Goal: Task Accomplishment & Management: Manage account settings

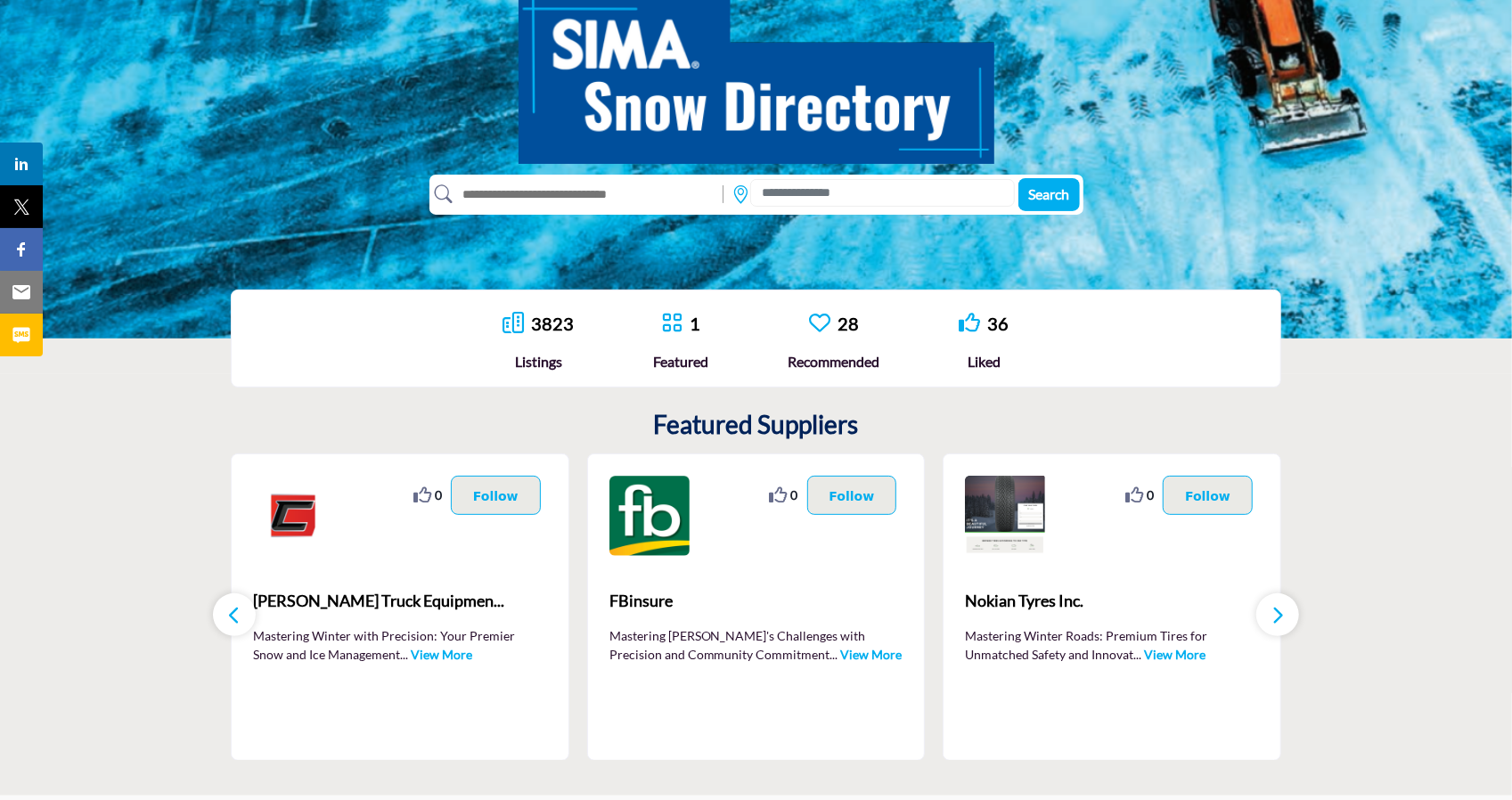
scroll to position [214, 0]
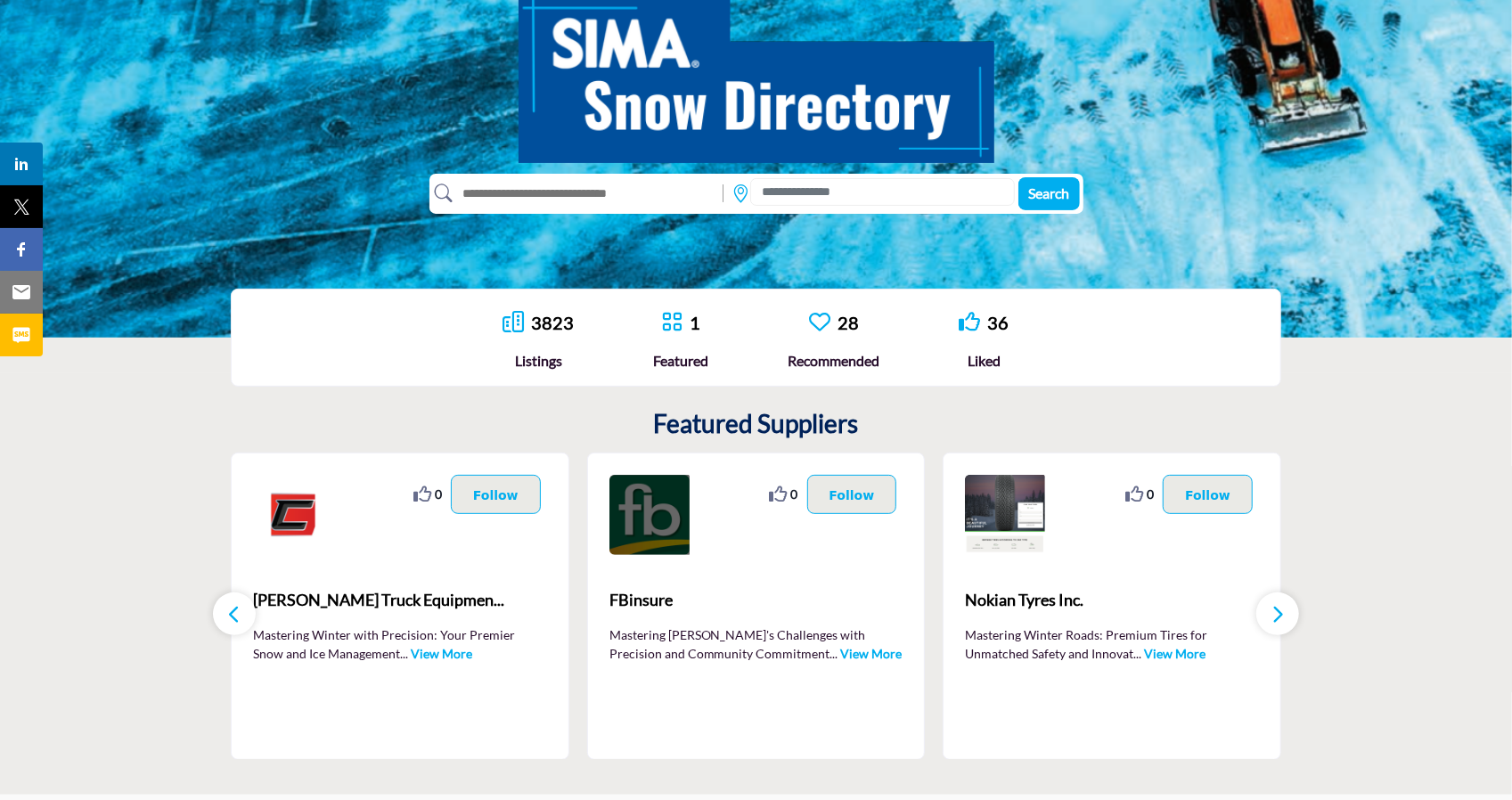
click at [684, 540] on img at bounding box center [649, 515] width 81 height 81
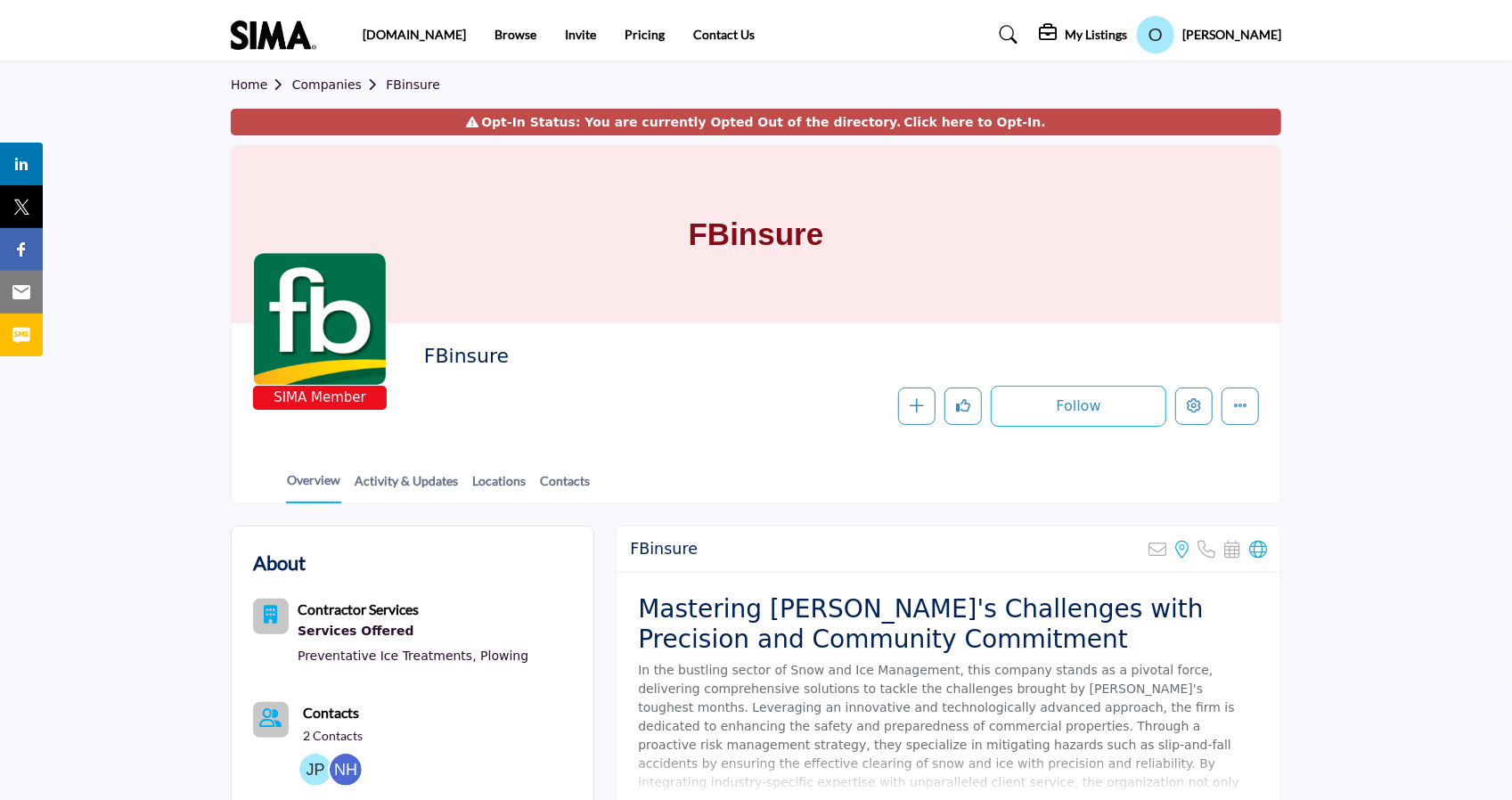
click at [202, 386] on section "Home Companies FBinsure Opt-In Status: You are currently Opted Out of the direc…" at bounding box center [756, 283] width 1512 height 443
click at [326, 84] on link "Companies" at bounding box center [339, 85] width 95 height 14
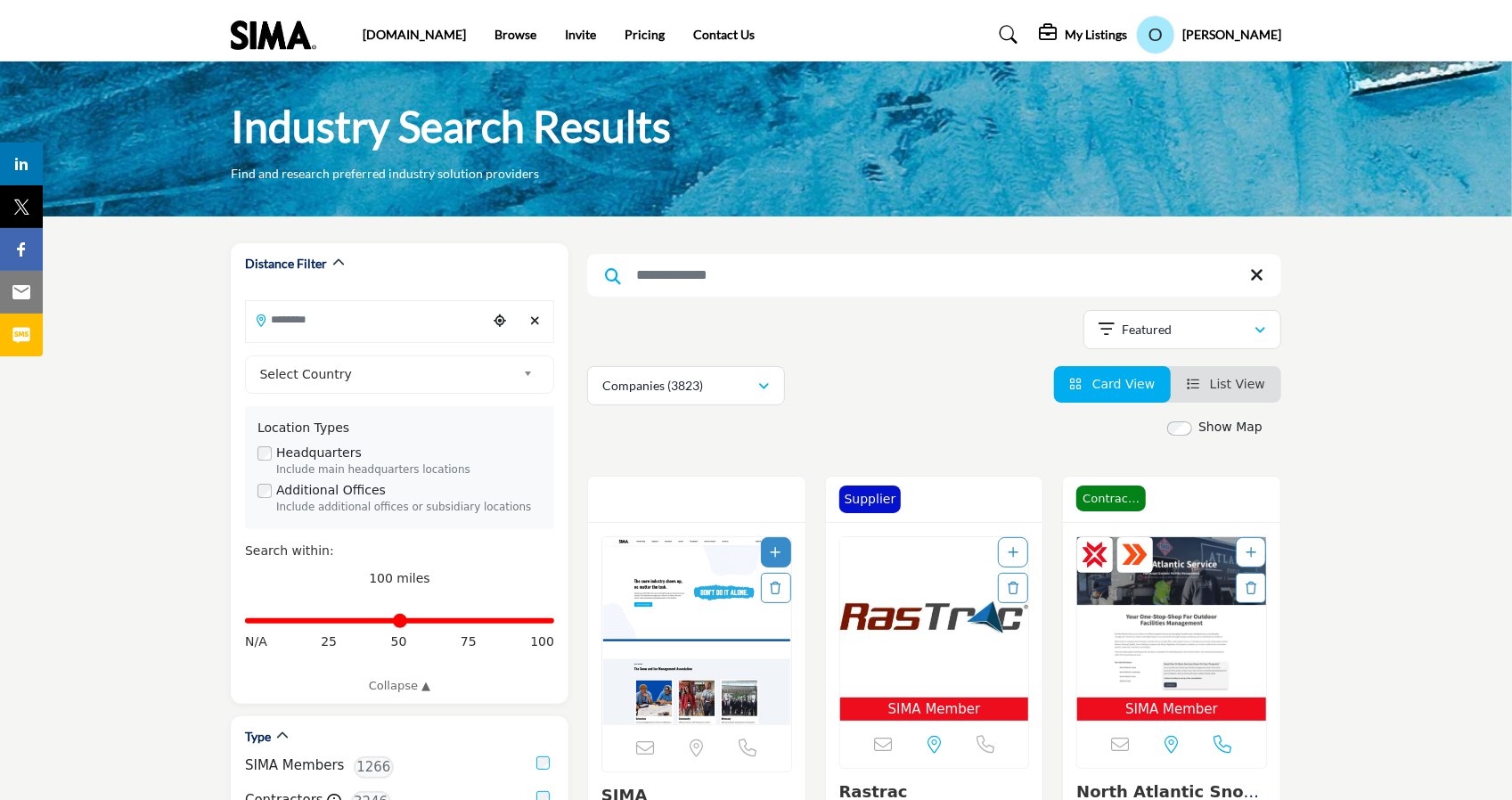
click at [721, 622] on img "Open Listing in new tab" at bounding box center [697, 631] width 189 height 187
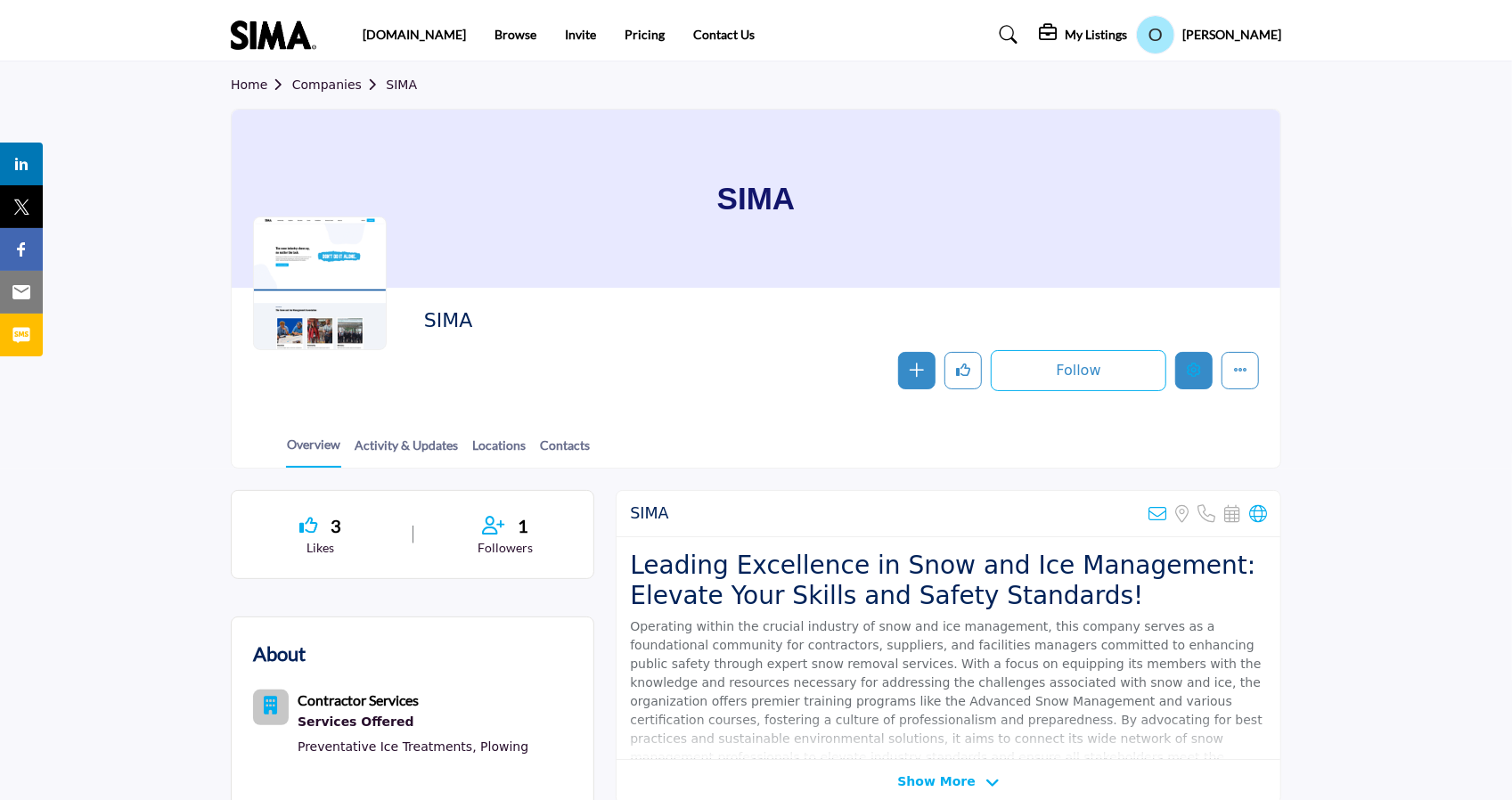
click at [1192, 373] on icon "Edit company" at bounding box center [1194, 370] width 14 height 14
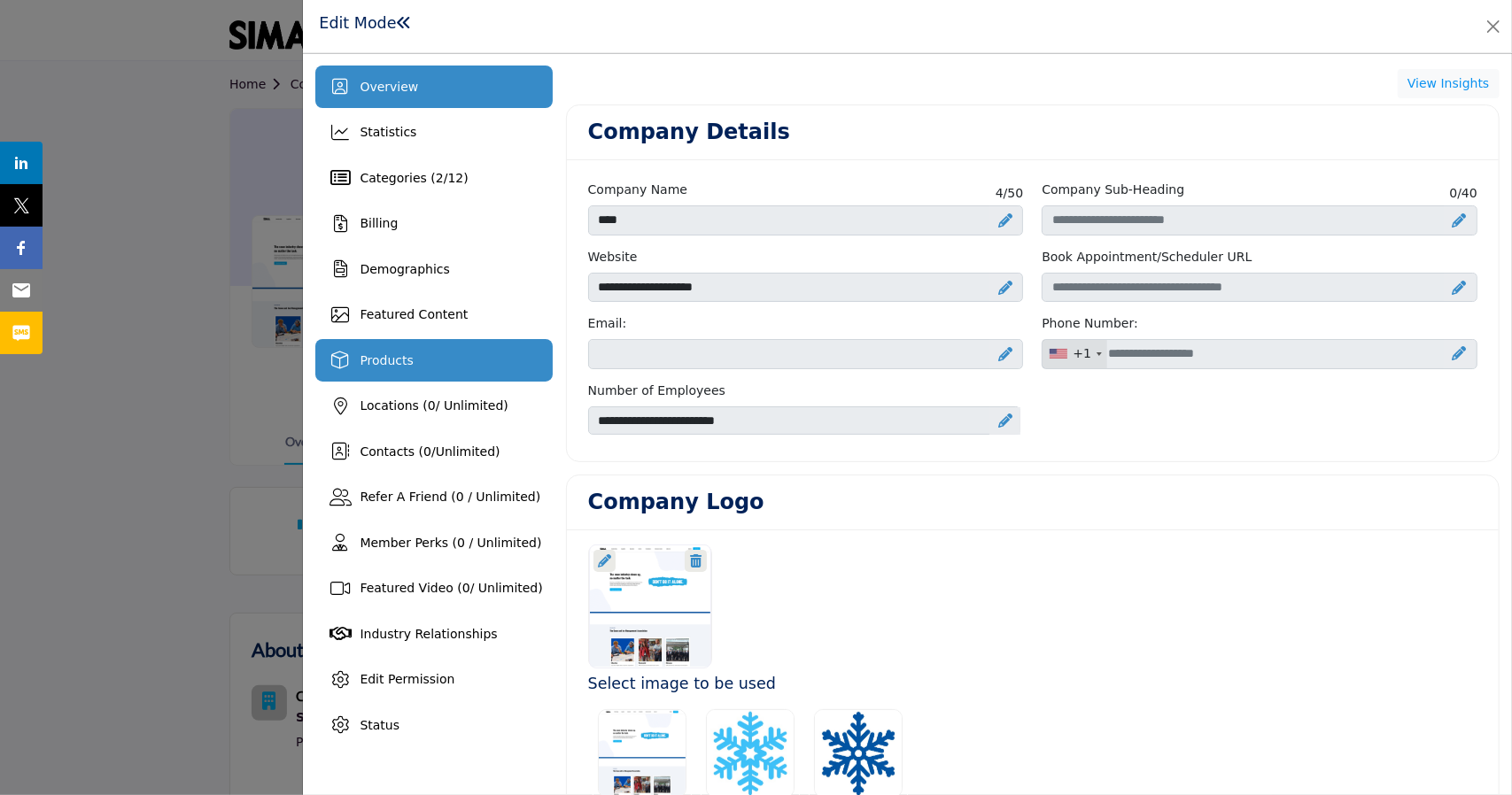
click at [387, 366] on span "Products" at bounding box center [386, 360] width 53 height 14
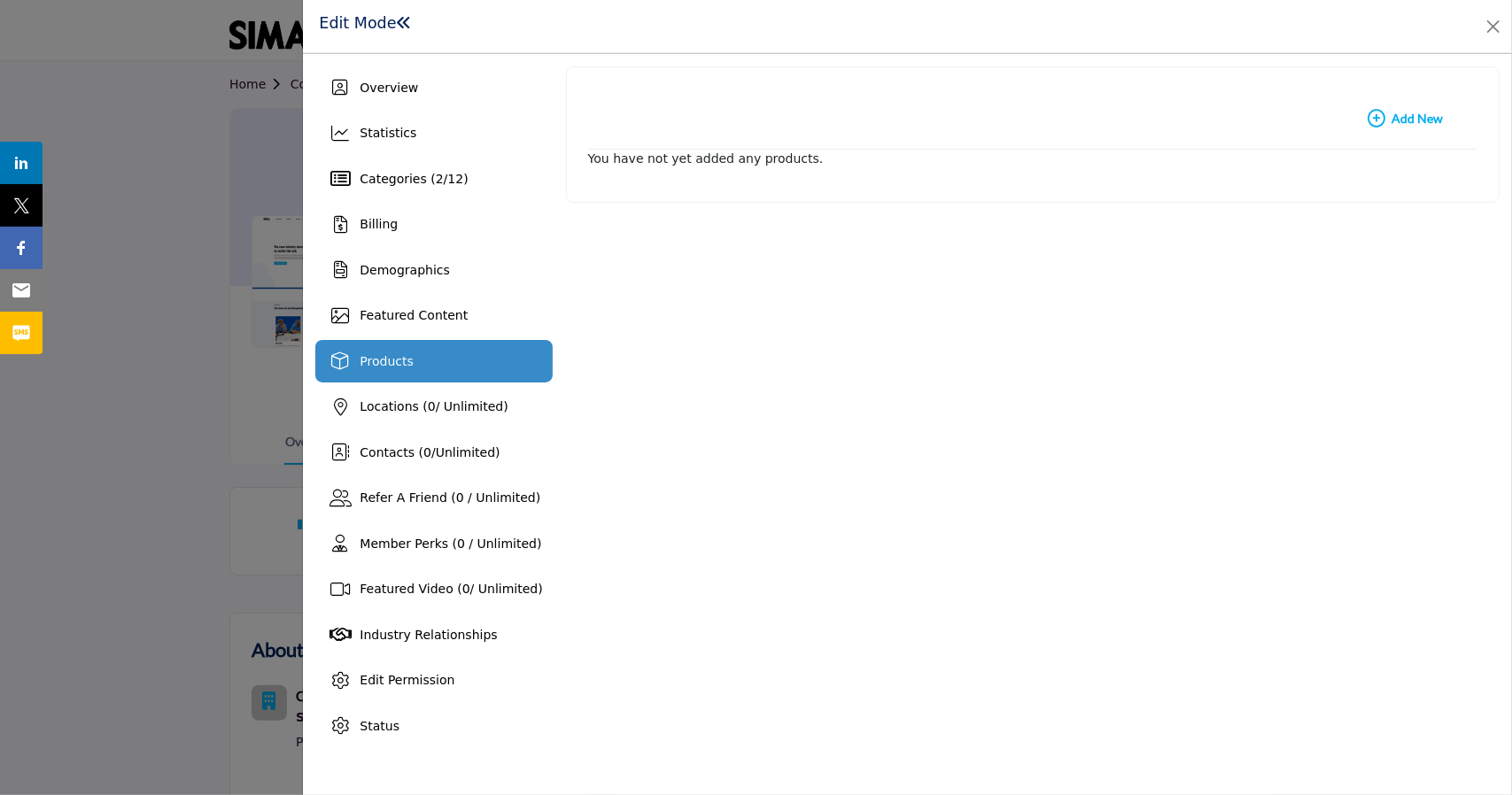
click at [1385, 113] on icon "button" at bounding box center [1376, 119] width 18 height 18
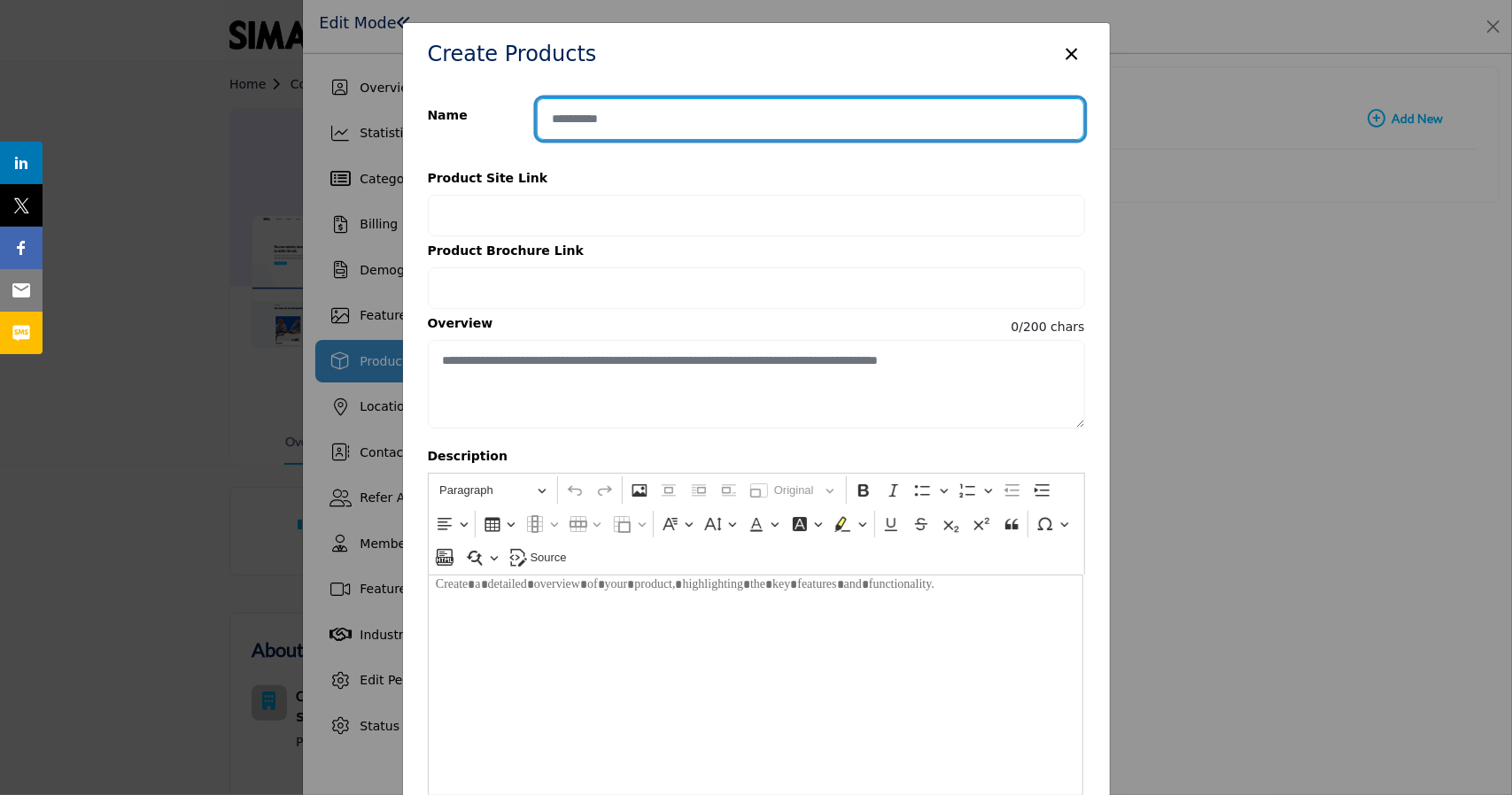
click at [710, 132] on input "Enter product name" at bounding box center [810, 119] width 548 height 42
type input "**********"
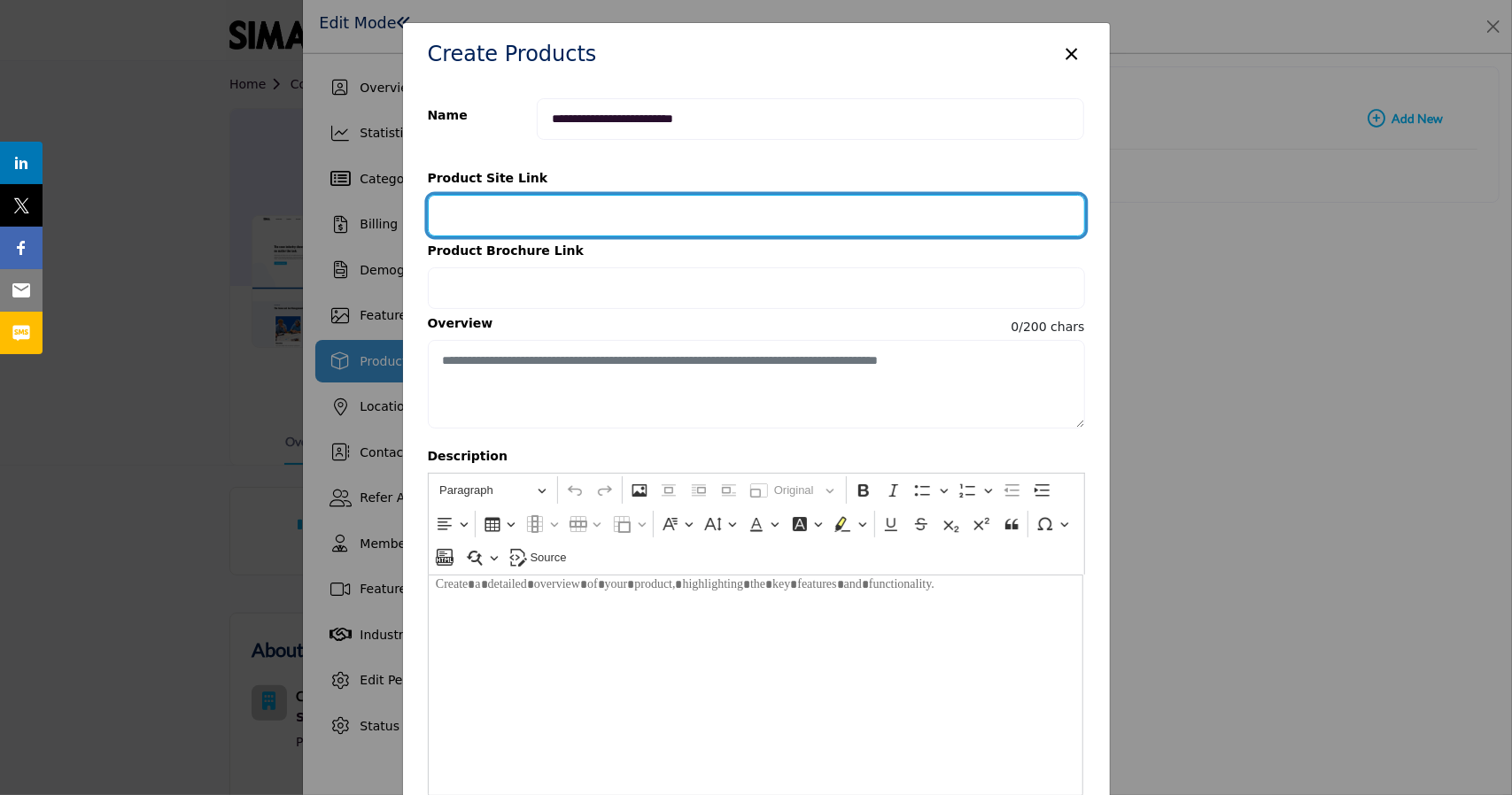
click at [685, 201] on input "Provide your product link" at bounding box center [756, 216] width 657 height 42
type input "**********"
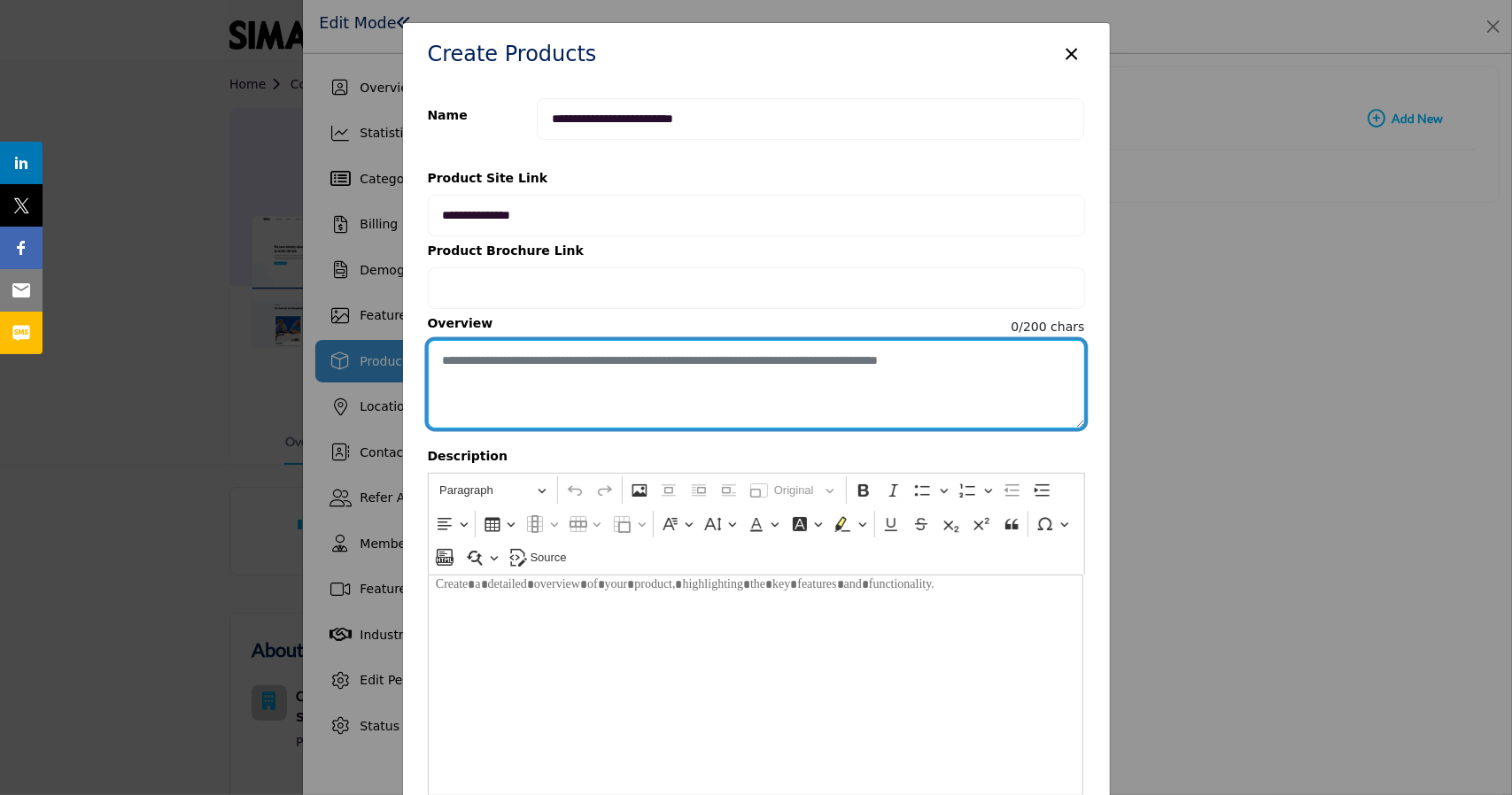
click at [655, 363] on textarea "Enter short overview description" at bounding box center [756, 384] width 657 height 88
click at [655, 363] on textarea "To enrich screen reader interactions, please activate Accessibility in Grammarl…" at bounding box center [756, 384] width 657 height 88
type textarea "*"
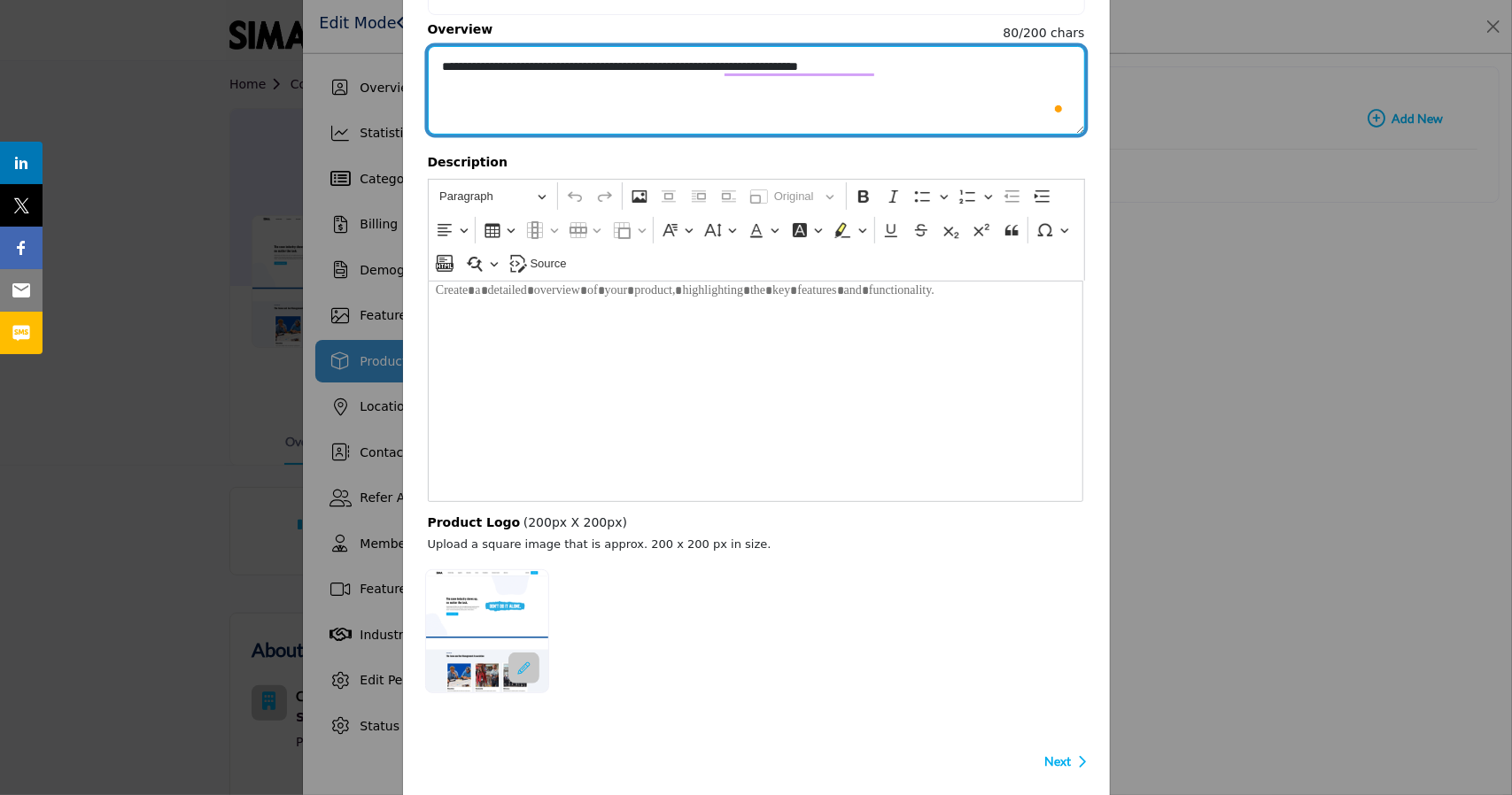
scroll to position [315, 0]
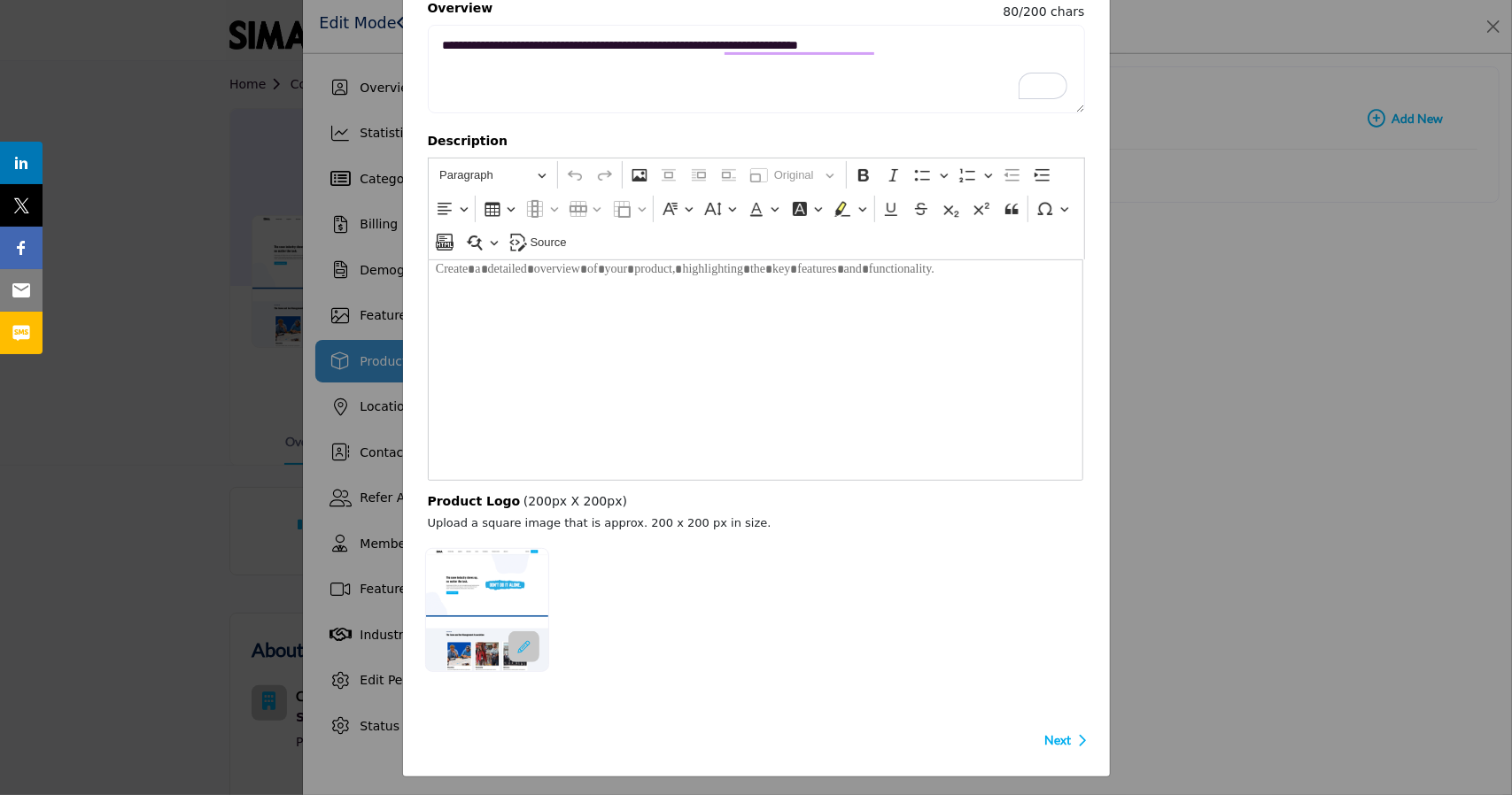
click at [525, 643] on icon at bounding box center [523, 647] width 13 height 13
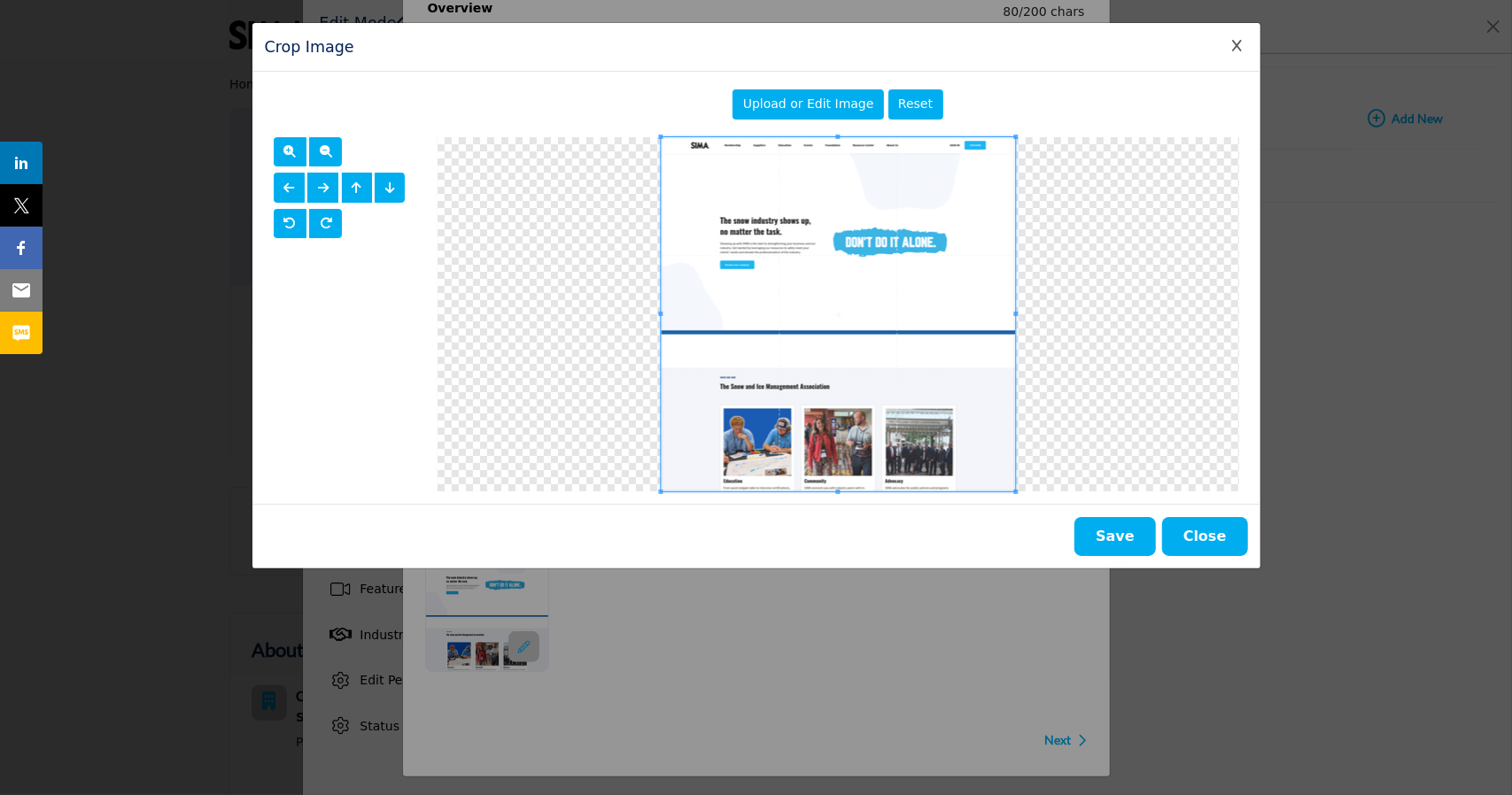
click at [815, 106] on span "Upload or Edit Image" at bounding box center [809, 104] width 131 height 14
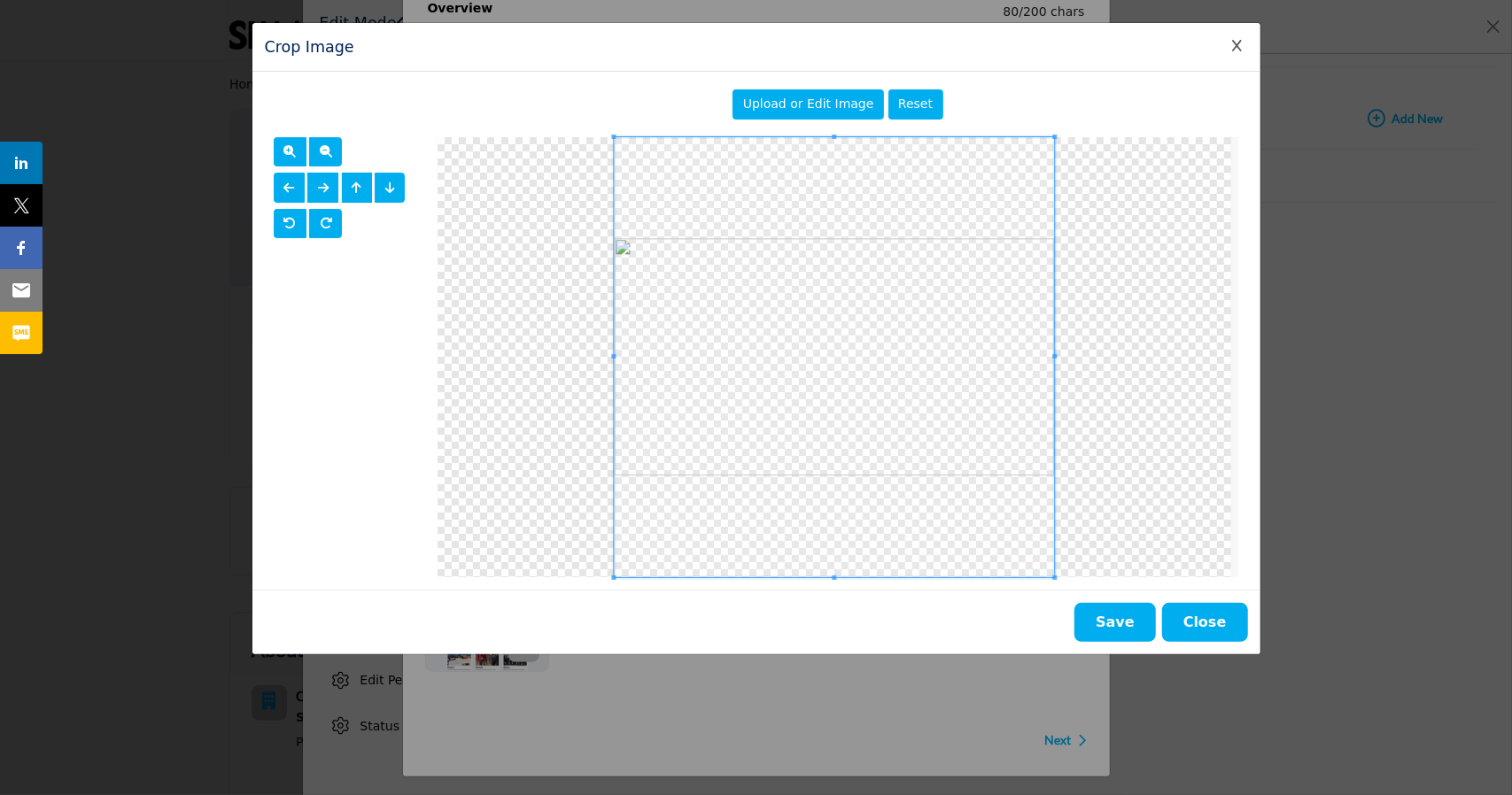
click at [793, 105] on span "Upload or Edit Image" at bounding box center [809, 104] width 131 height 14
click at [1107, 626] on button "Save" at bounding box center [1115, 622] width 81 height 39
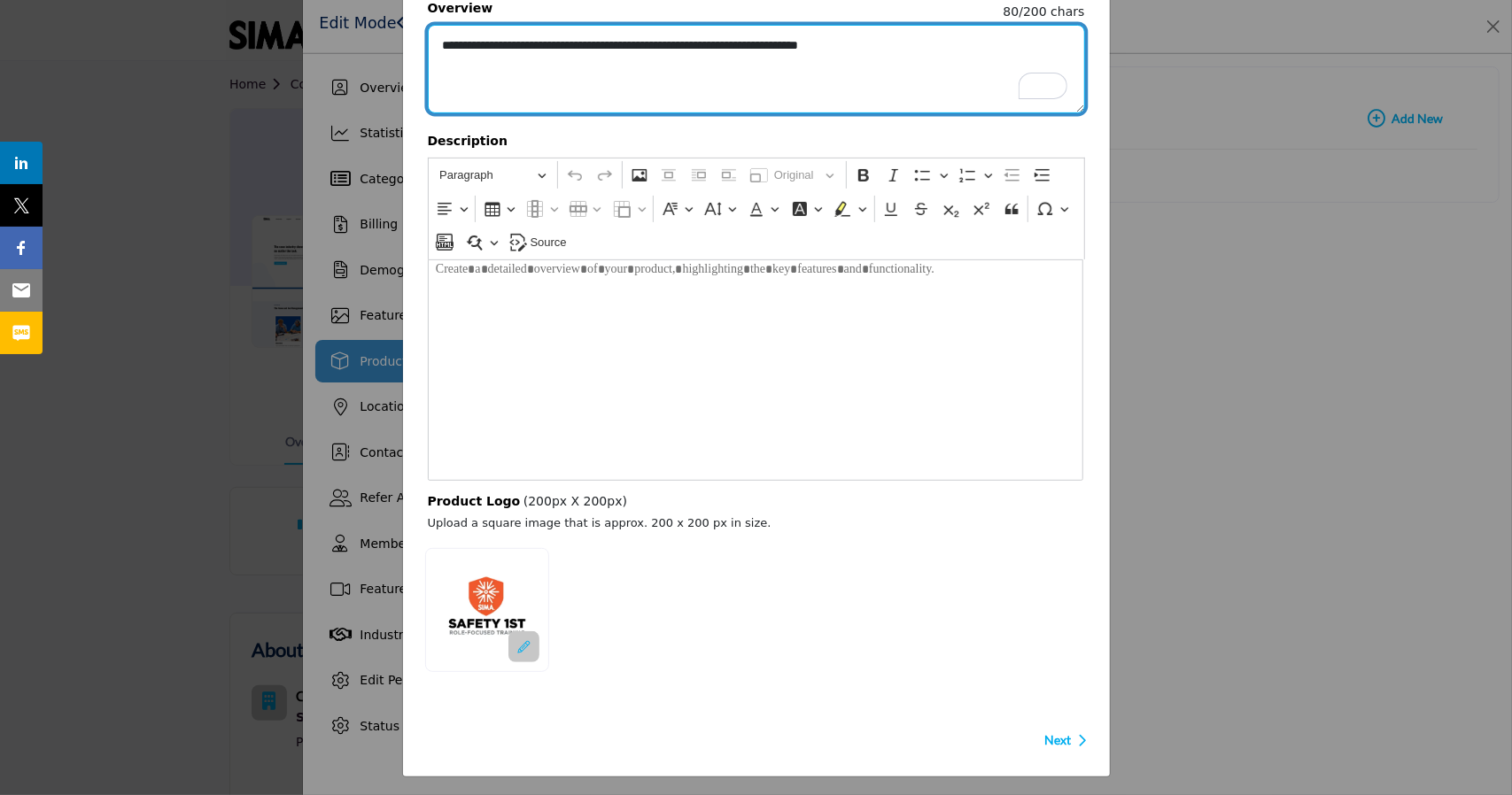
type textarea "**********"
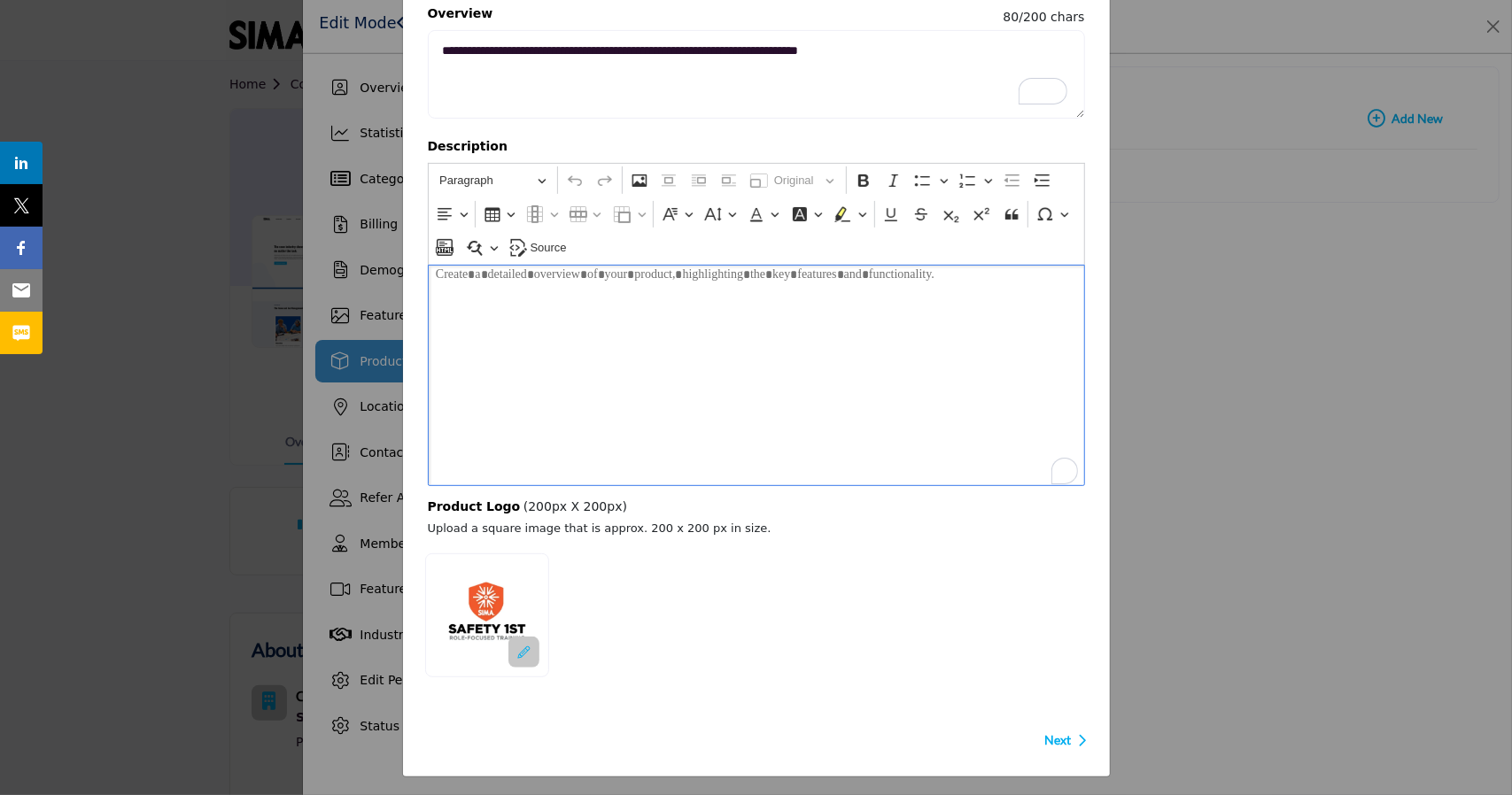
click at [871, 386] on div "Editor editing area: main" at bounding box center [756, 375] width 657 height 222
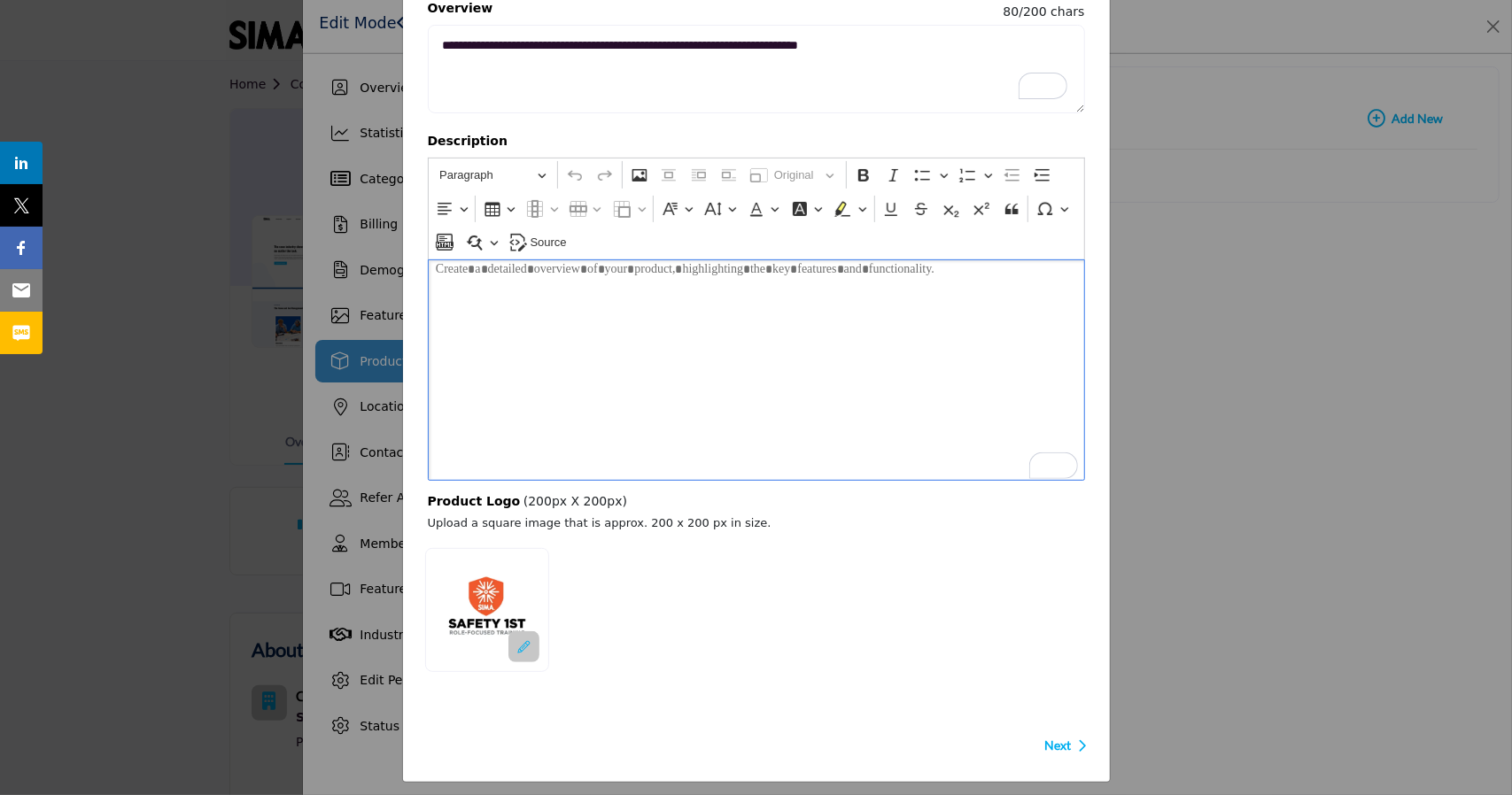
click at [642, 352] on div "Editor editing area: main" at bounding box center [756, 370] width 657 height 222
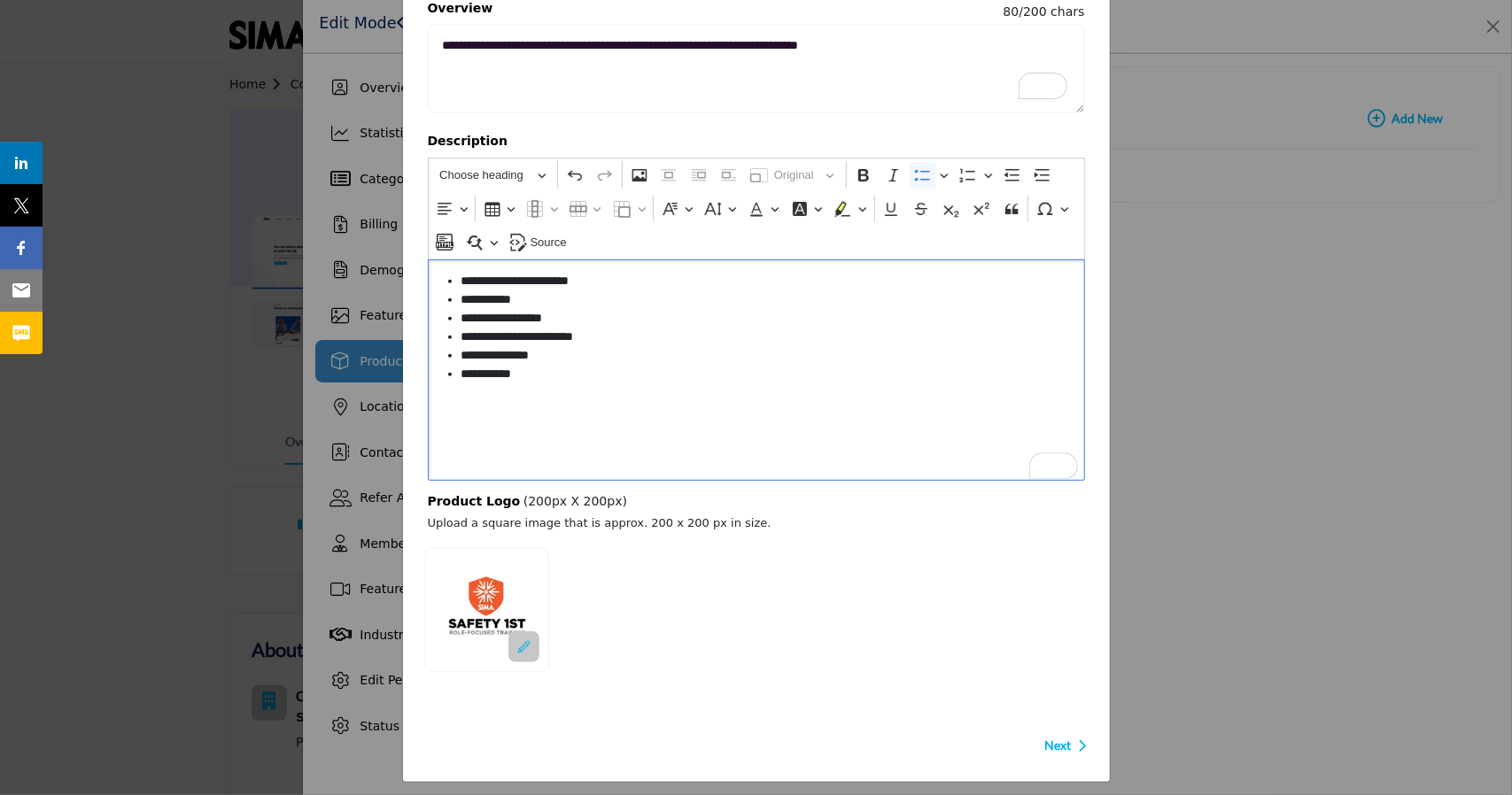
click at [452, 279] on ul "**********" at bounding box center [756, 338] width 641 height 131
click at [460, 266] on div "**********" at bounding box center [756, 370] width 657 height 222
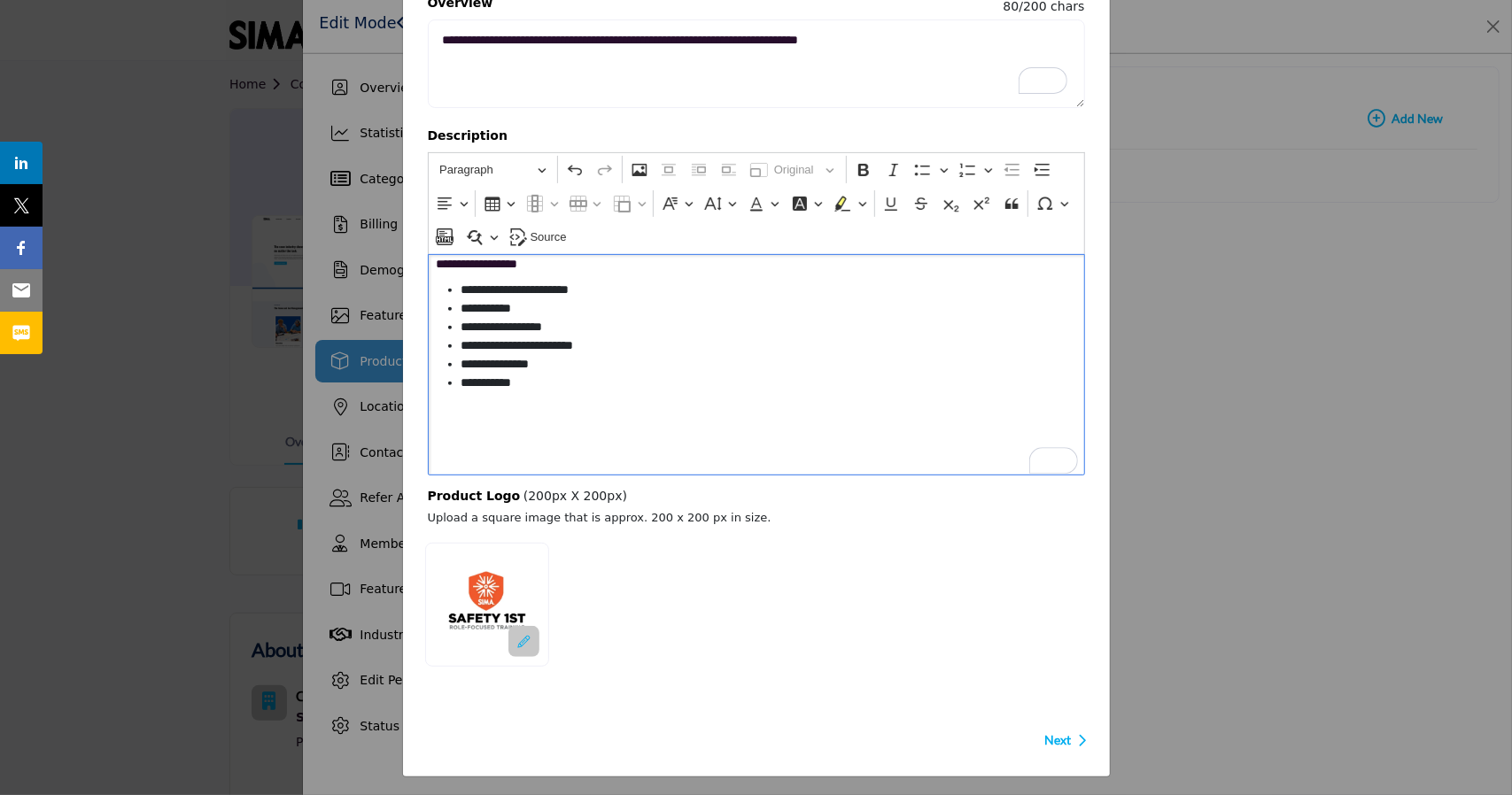
click at [1050, 732] on span "Next" at bounding box center [1058, 741] width 27 height 18
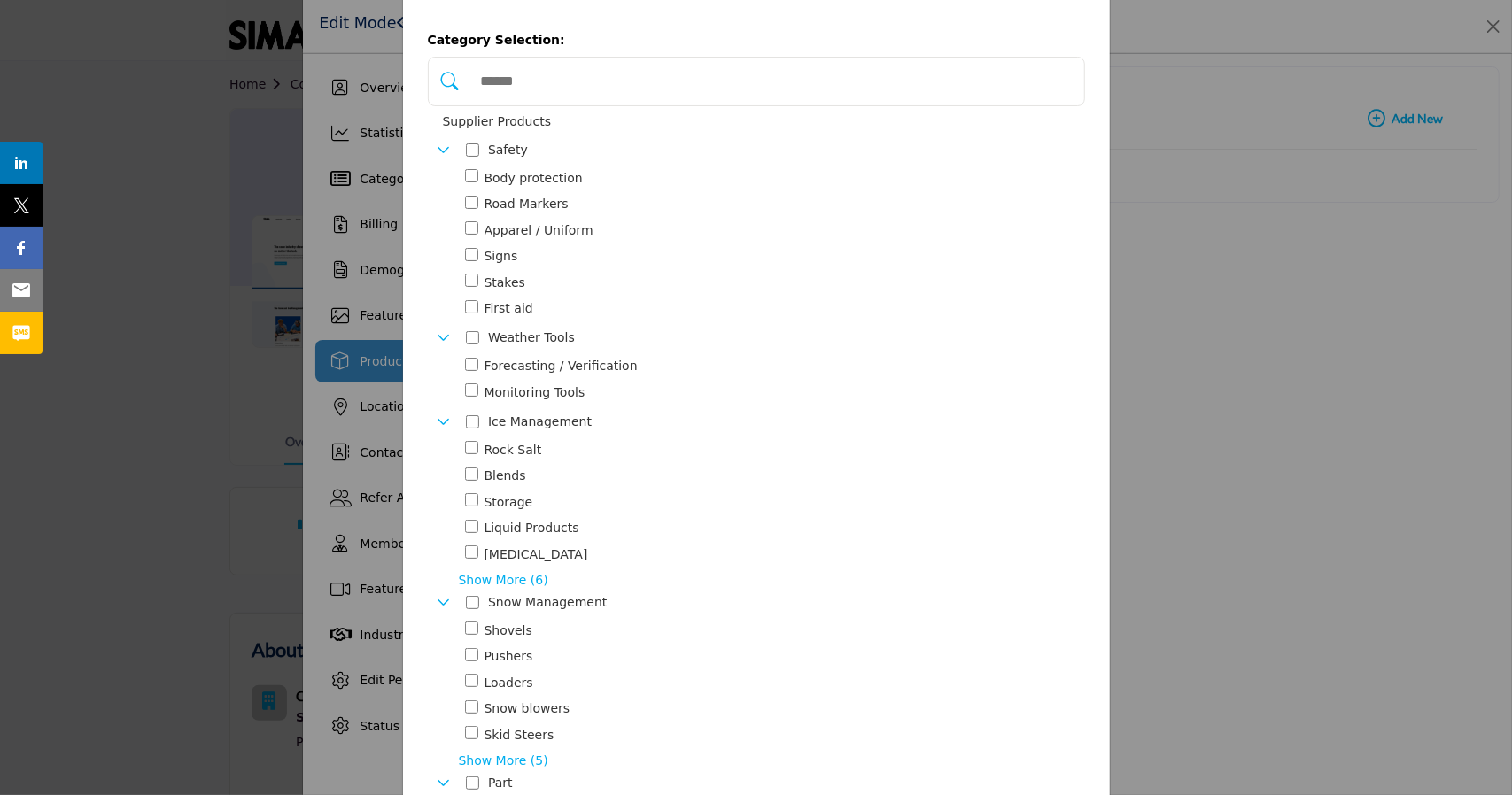
scroll to position [0, 0]
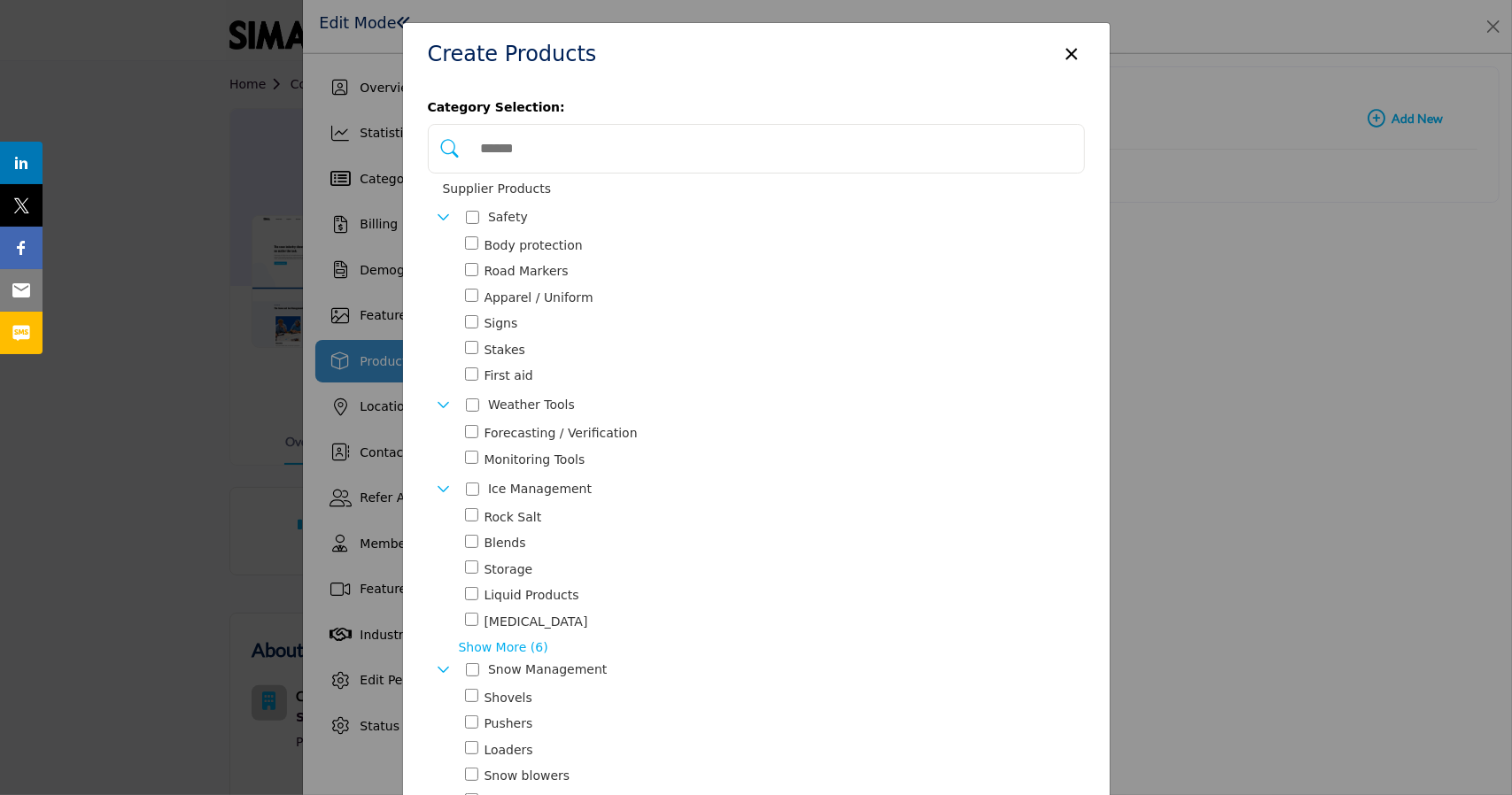
click at [689, 143] on input "Search Category" at bounding box center [774, 149] width 605 height 39
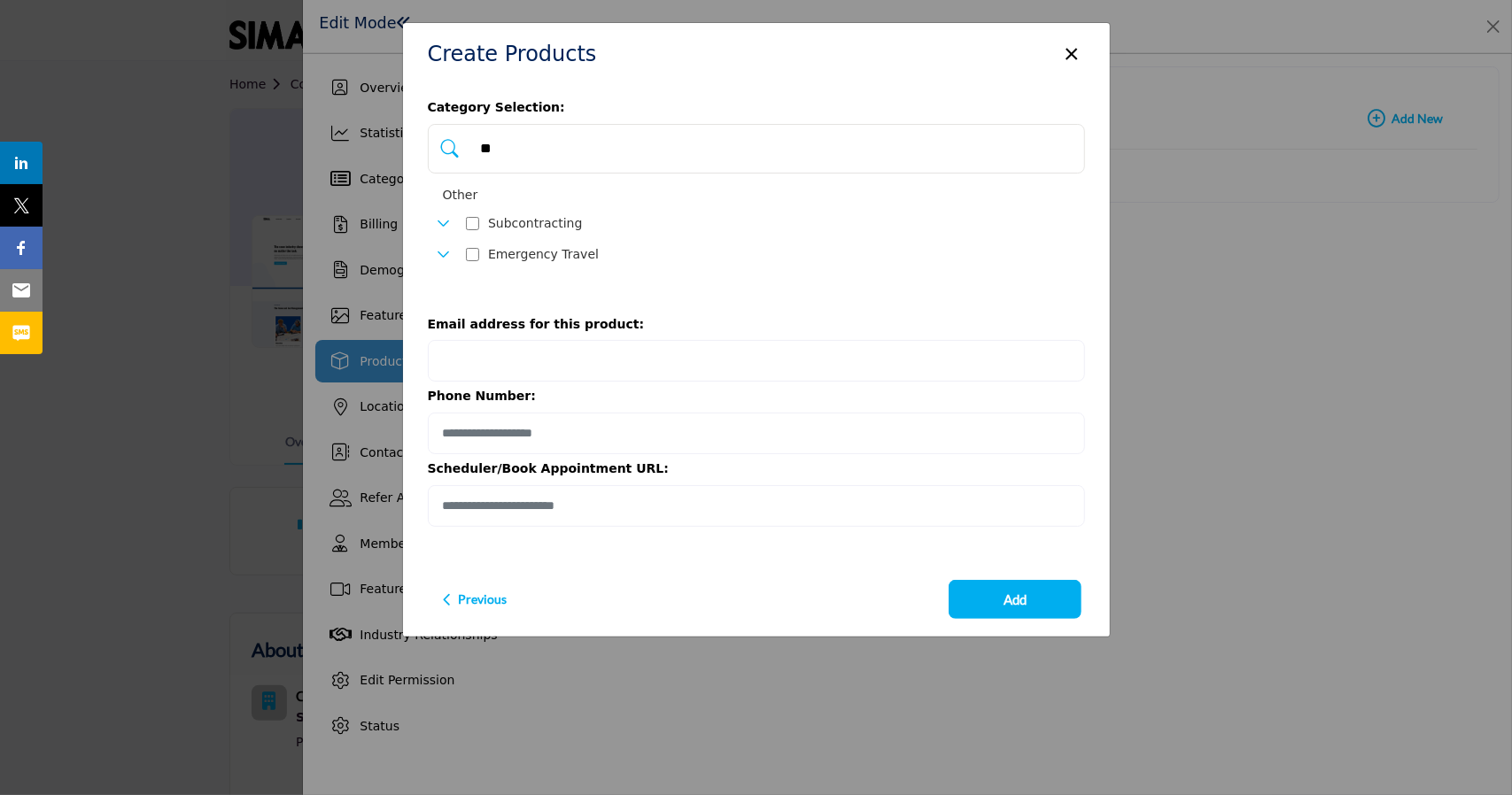
type input "*"
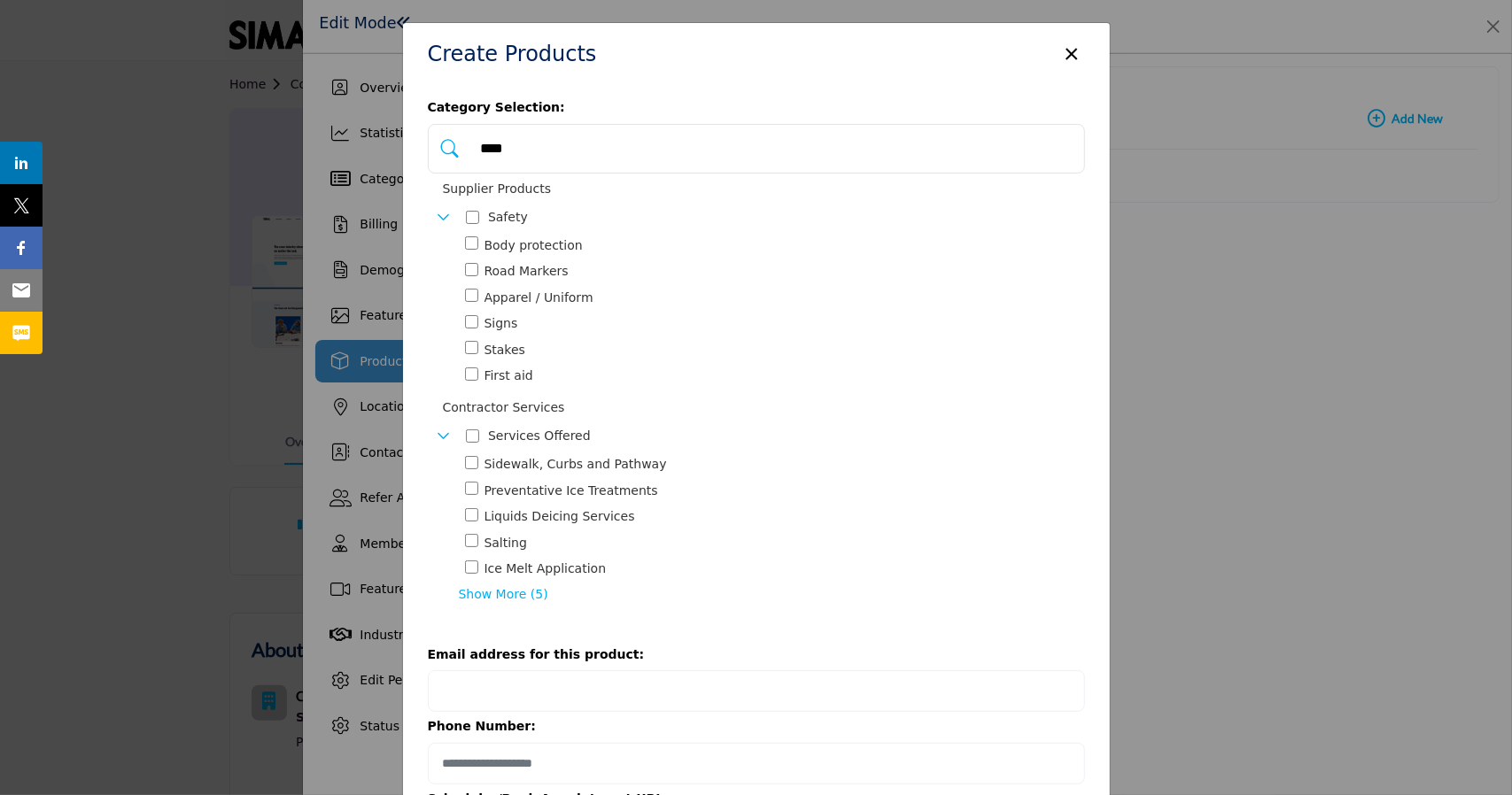
scroll to position [189, 0]
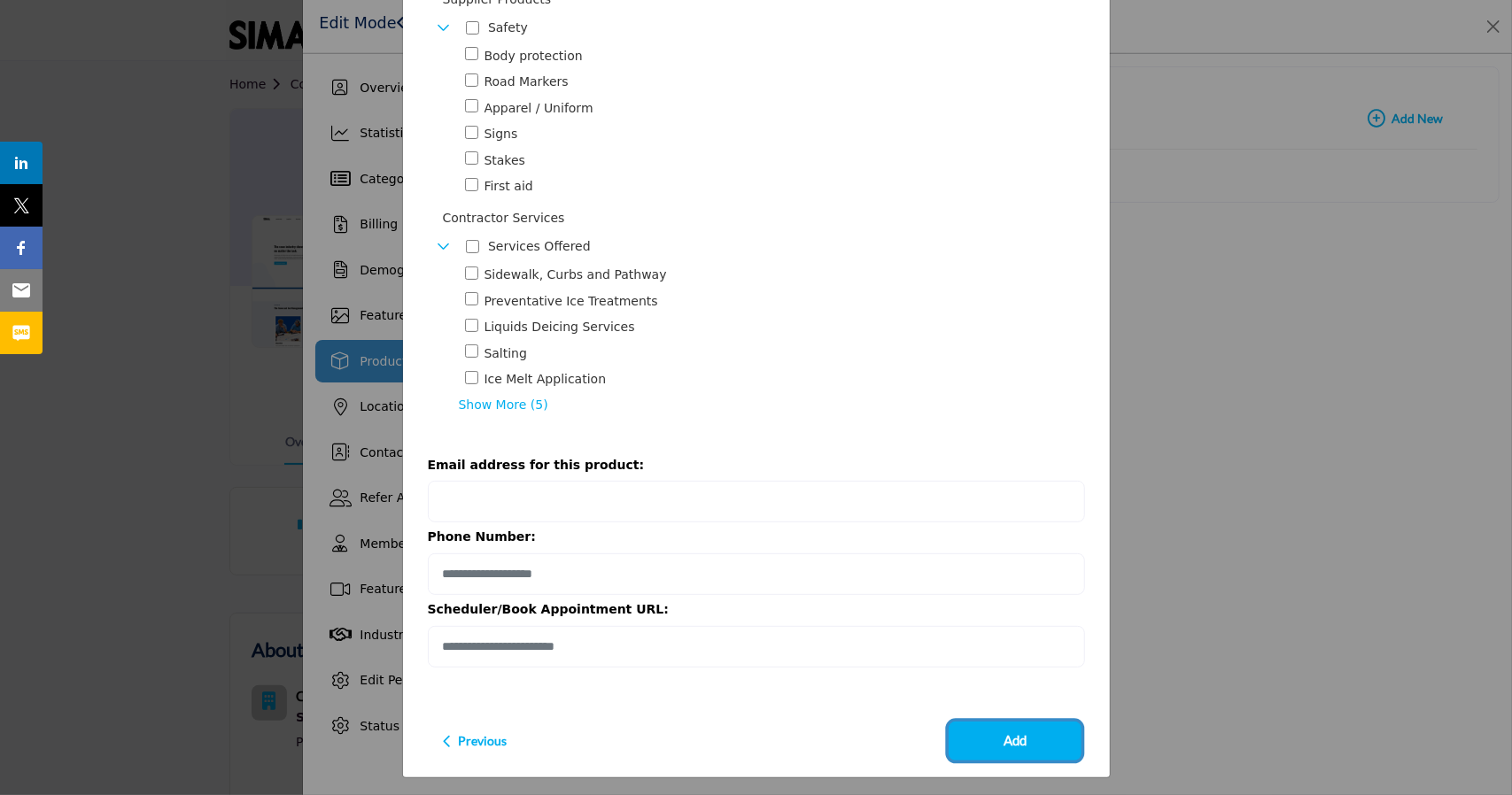
click at [1021, 745] on span "Add" at bounding box center [1015, 741] width 23 height 21
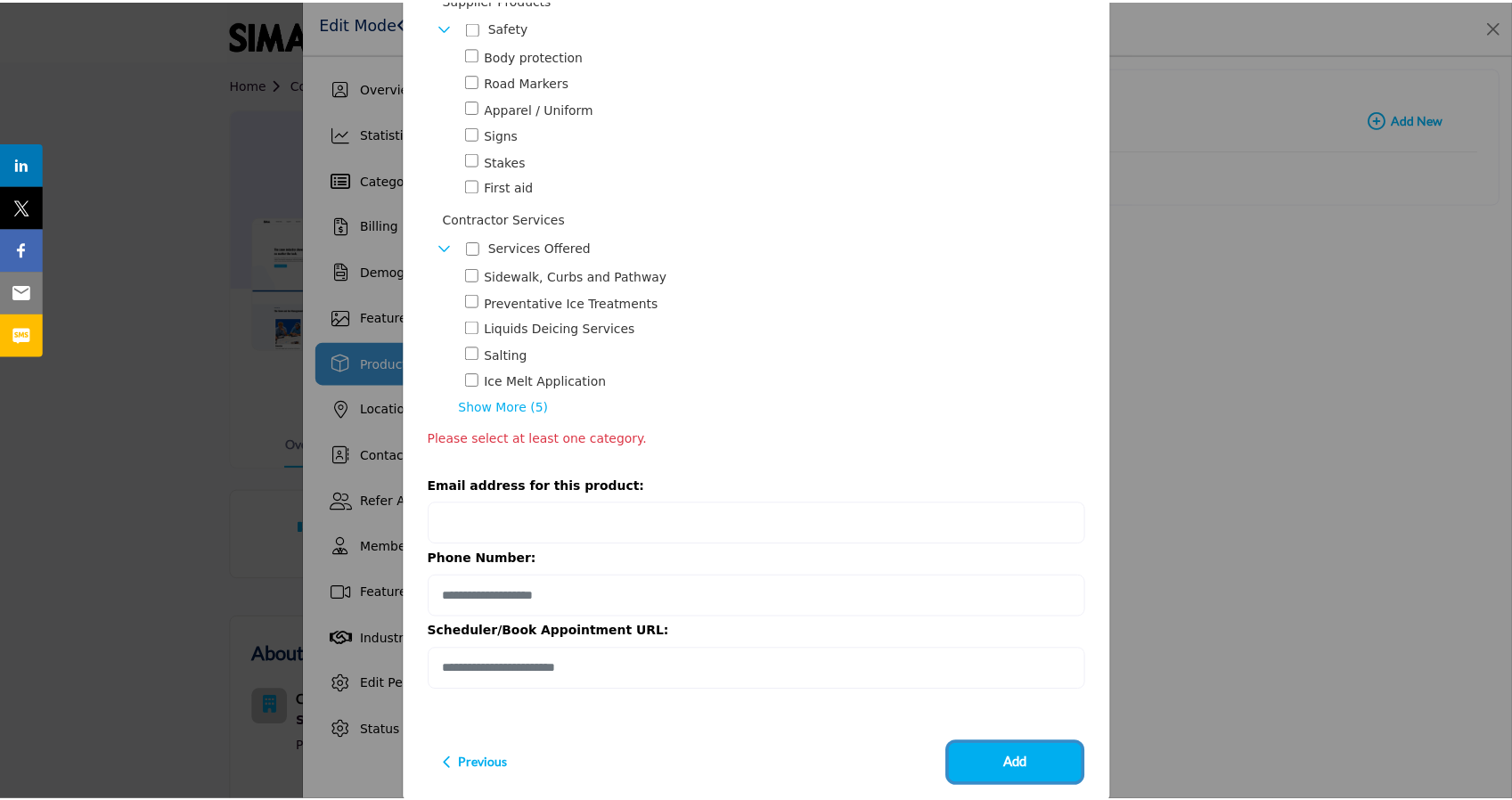
scroll to position [0, 0]
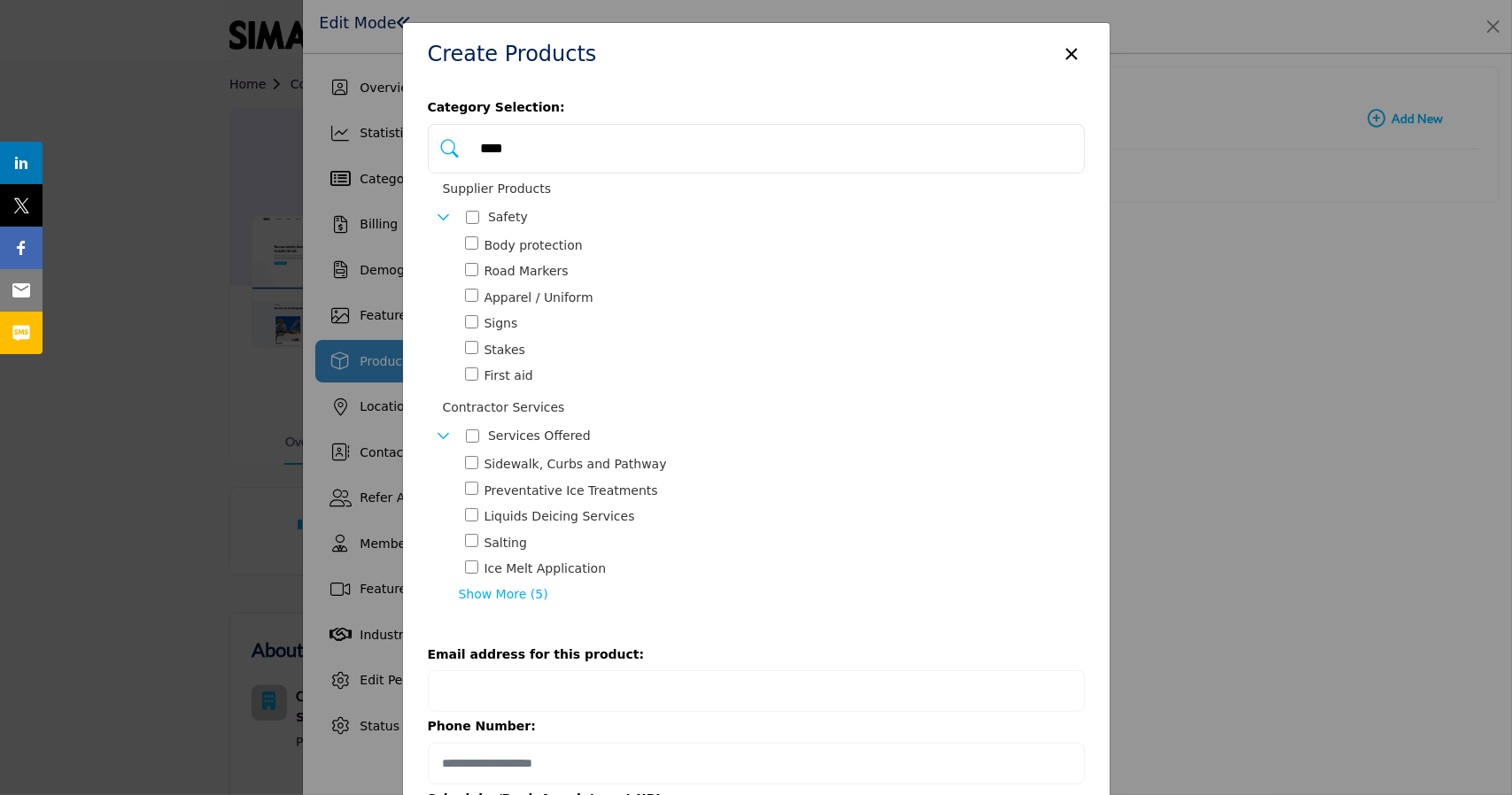
drag, startPoint x: 525, startPoint y: 141, endPoint x: 460, endPoint y: 143, distance: 65.0
click at [460, 143] on div "****" at bounding box center [756, 149] width 657 height 50
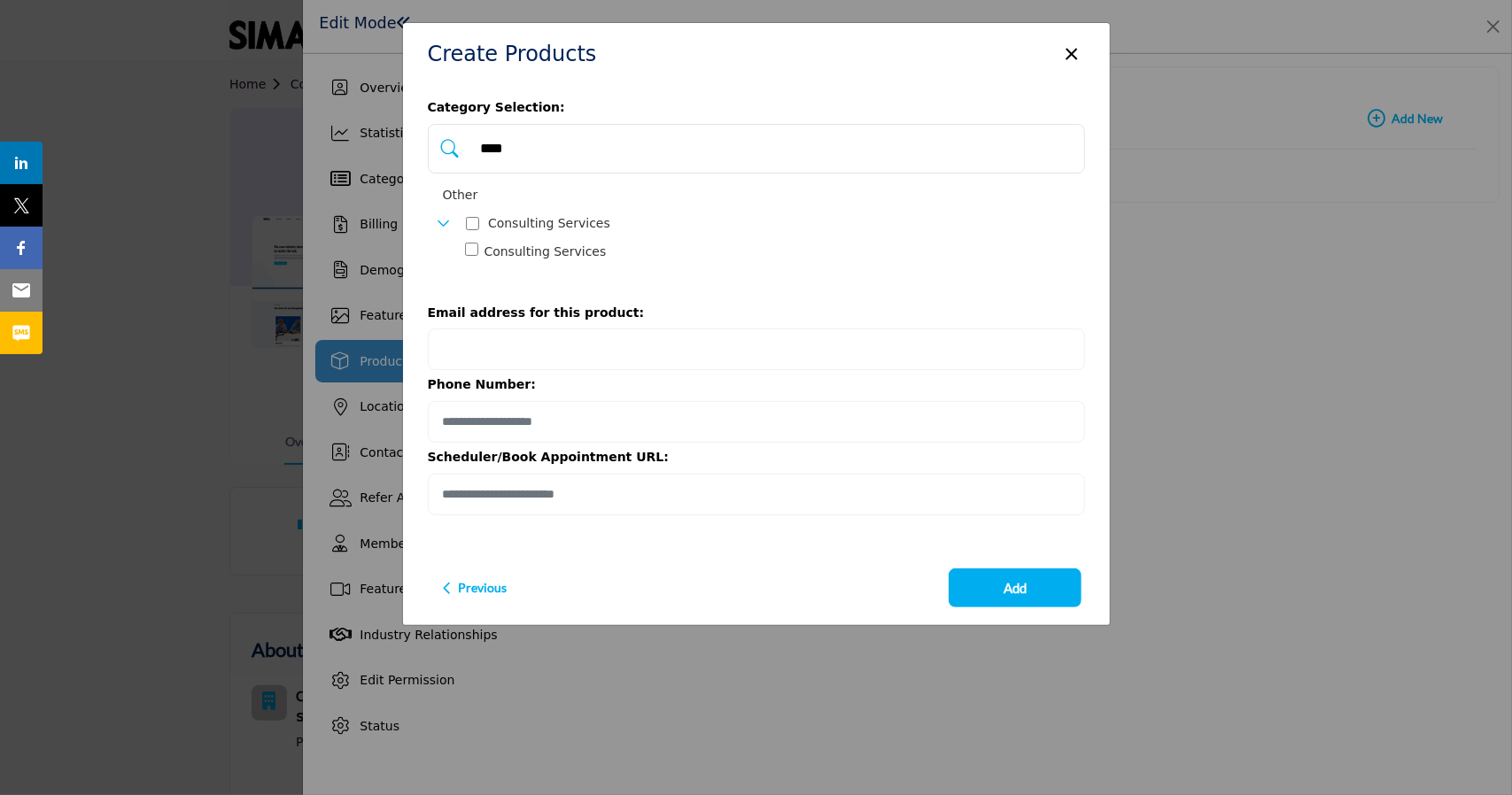
type input "****"
click at [1036, 578] on button "Add" at bounding box center [1015, 587] width 133 height 39
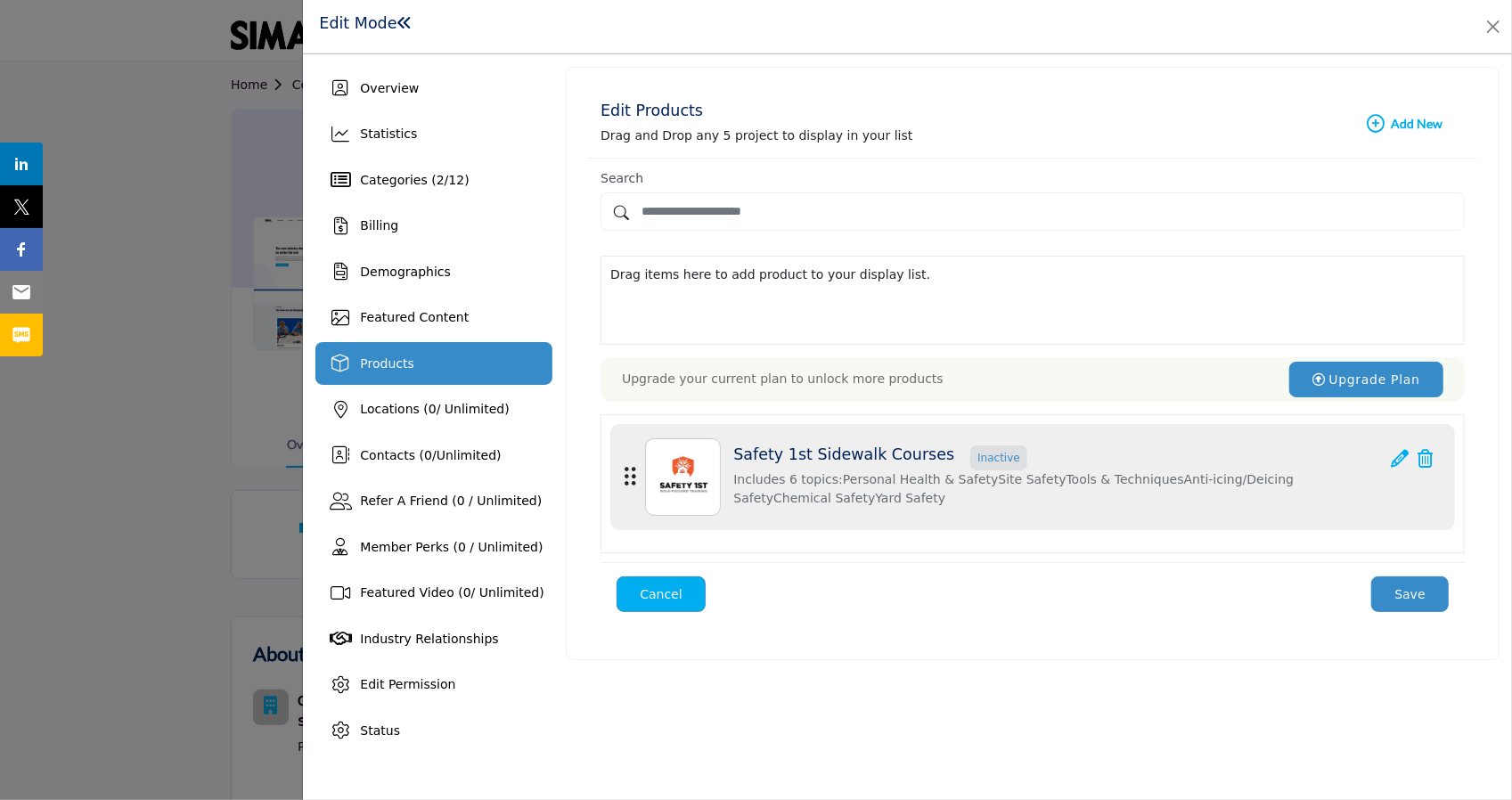
click at [1406, 590] on button "Save" at bounding box center [1410, 595] width 78 height 36
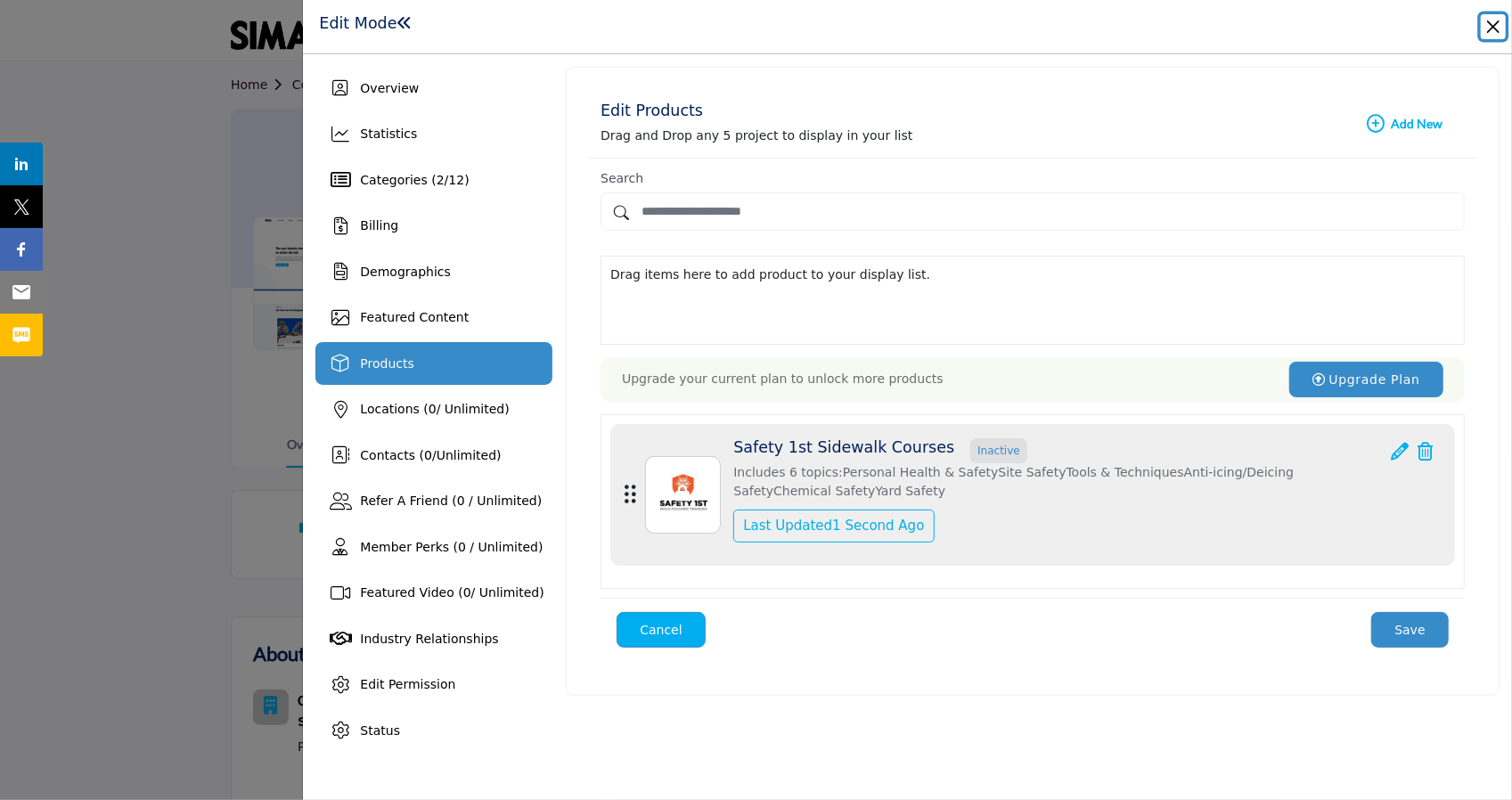
click at [1493, 31] on button "Close" at bounding box center [1493, 26] width 25 height 25
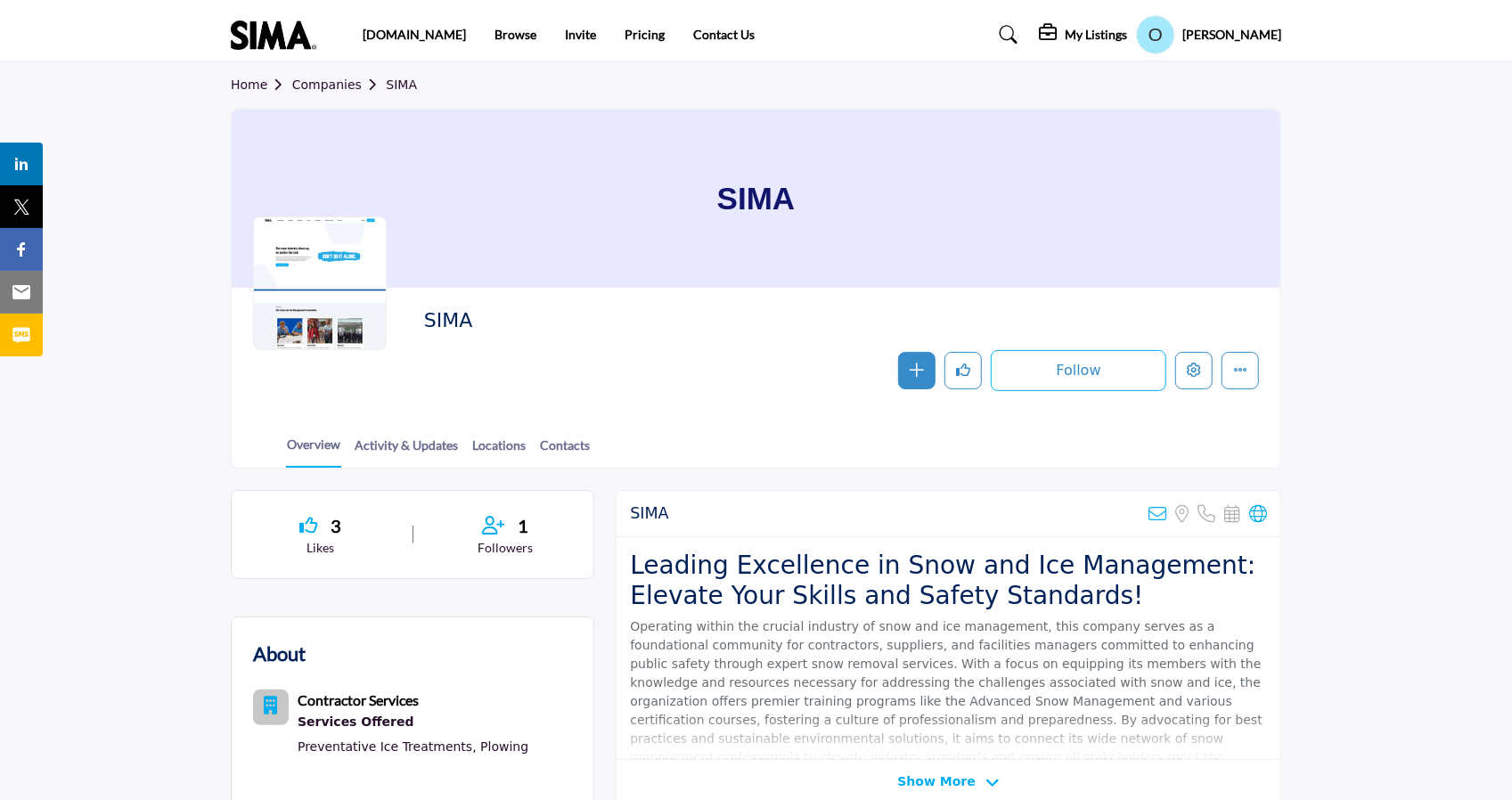
click at [338, 85] on link "Companies" at bounding box center [339, 85] width 95 height 14
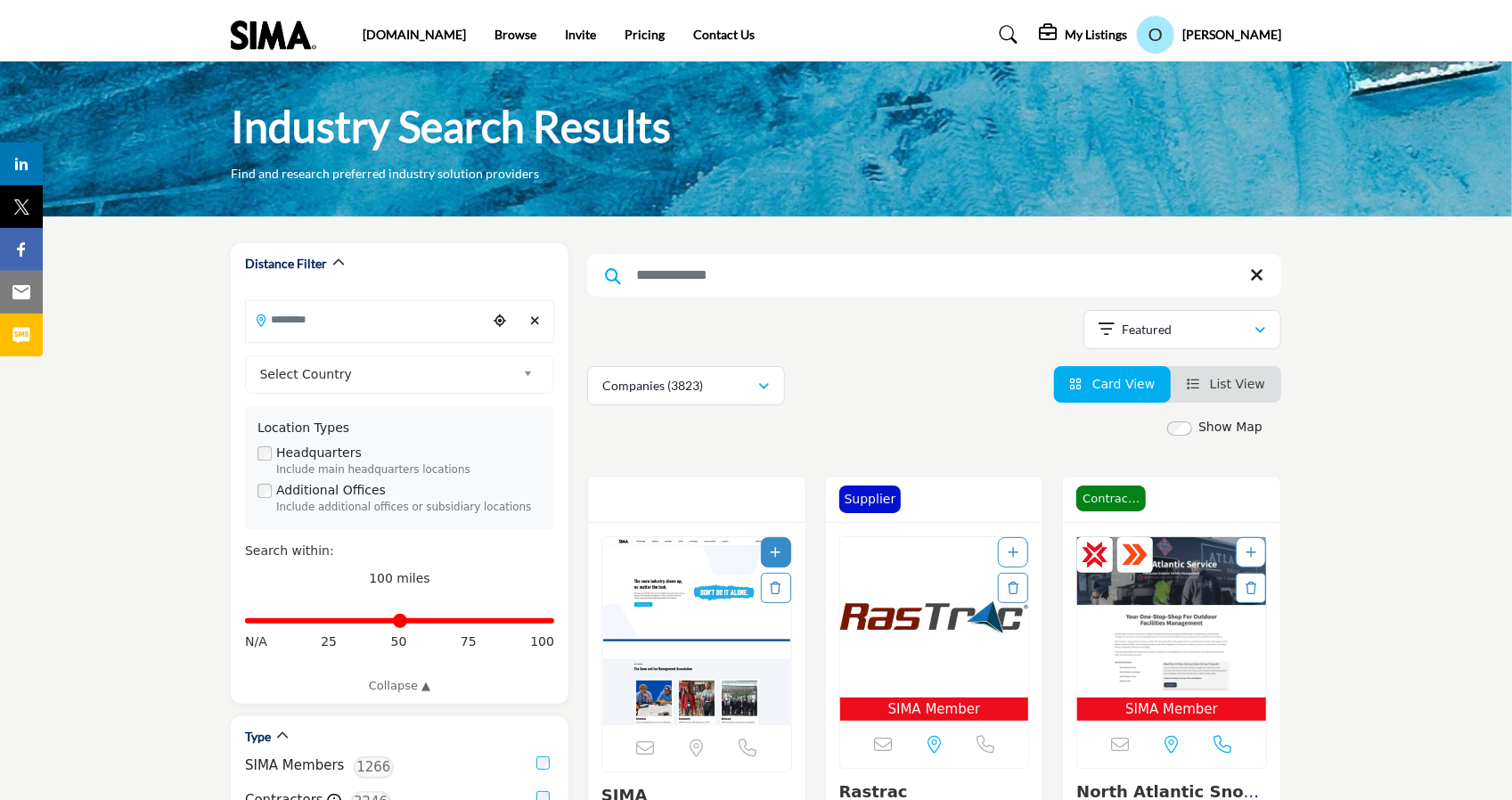
click at [706, 281] on input "Search Keyword" at bounding box center [934, 275] width 694 height 43
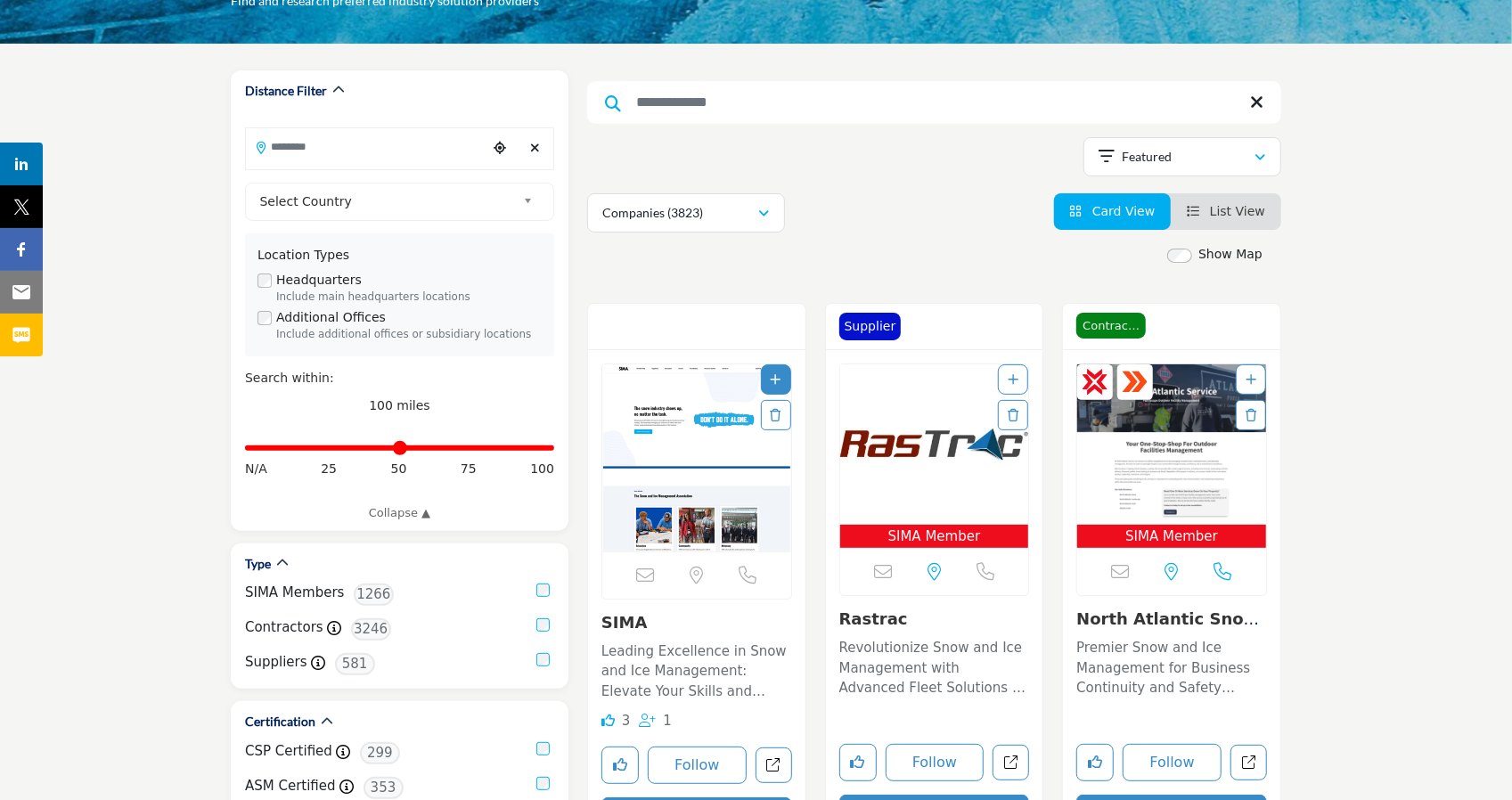
scroll to position [184, 0]
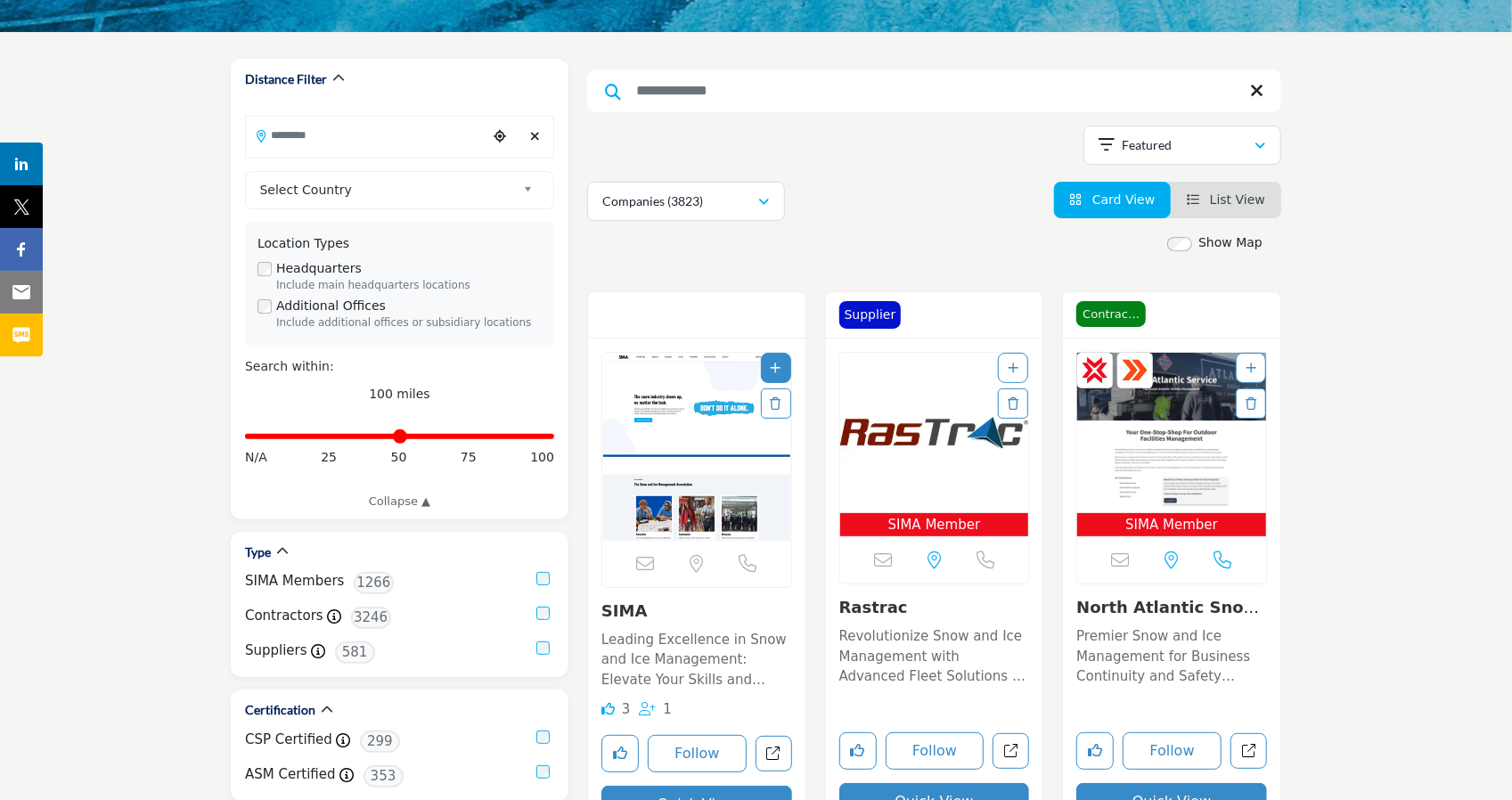
click at [923, 498] on img "Open Listing in new tab" at bounding box center [935, 432] width 189 height 160
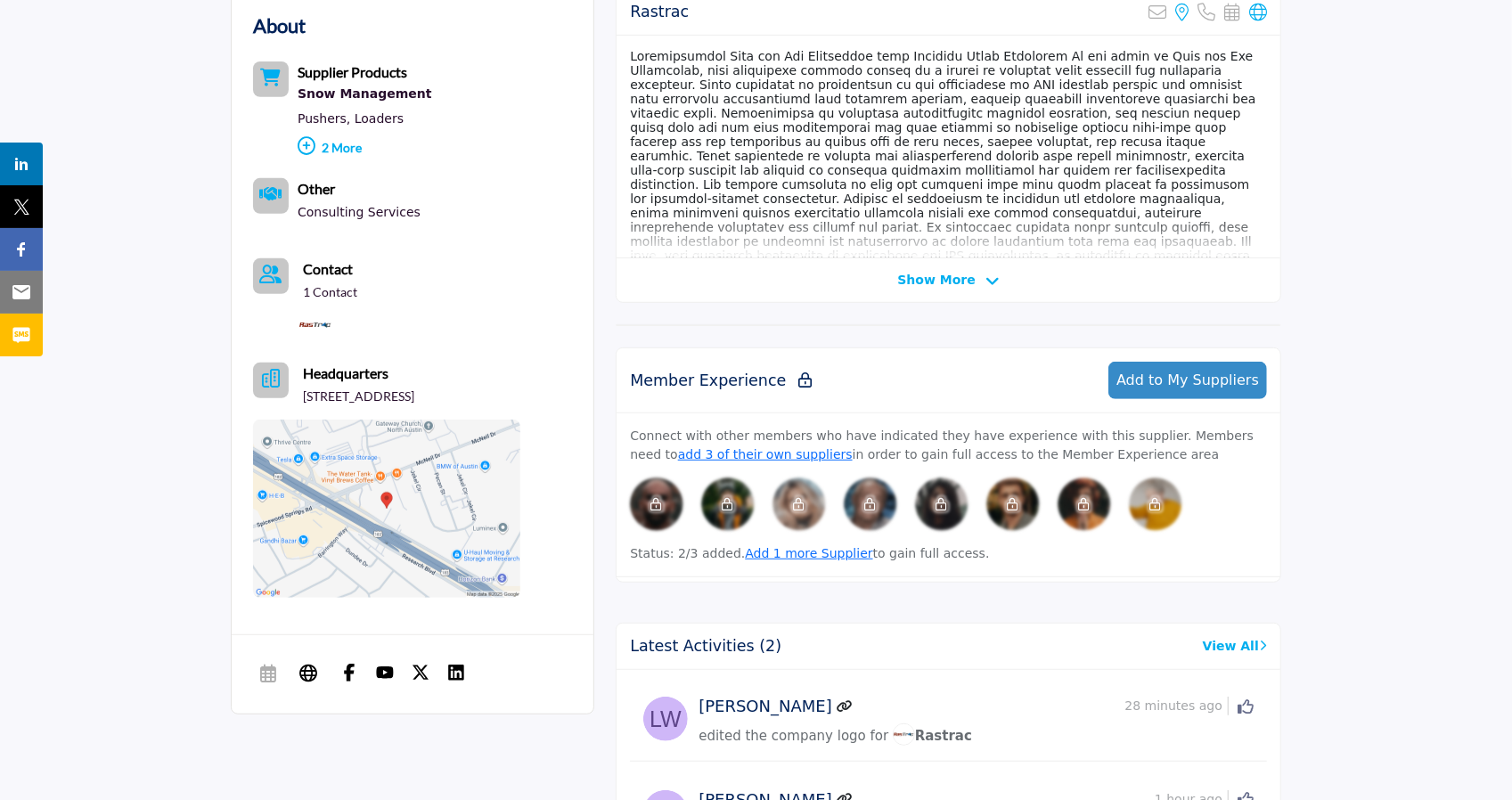
scroll to position [503, 0]
click at [1192, 389] on button "Add to My Suppliers" at bounding box center [1187, 380] width 158 height 38
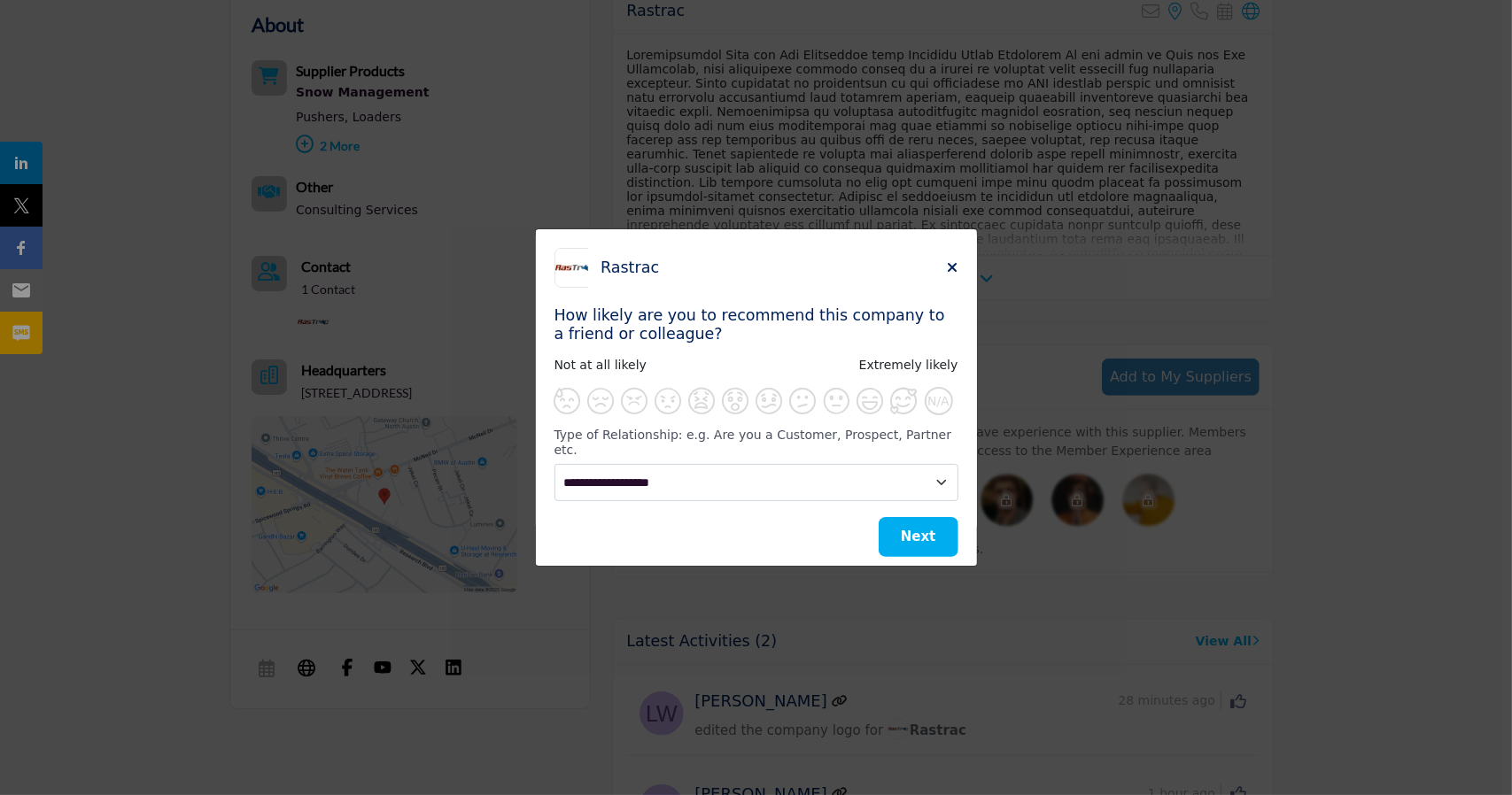
click at [960, 277] on div "Rastrac How likely are you to recommend this company to a friend or colleague? …" at bounding box center [756, 381] width 442 height 303
click at [956, 274] on icon "Close" at bounding box center [953, 267] width 11 height 14
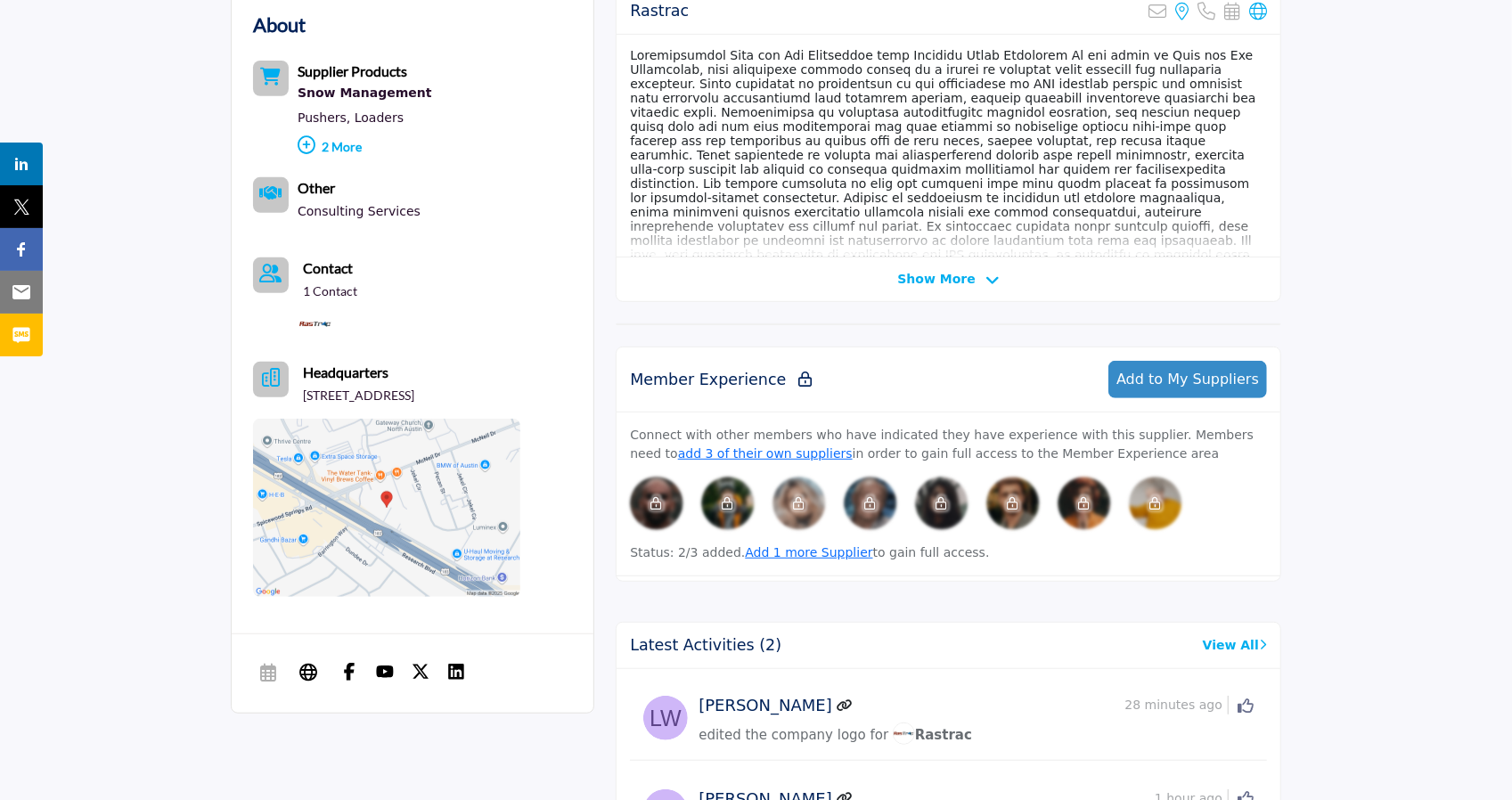
click at [1178, 358] on div "Member Experience Add to My Suppliers" at bounding box center [948, 380] width 663 height 65
click at [1181, 379] on span "Add to My Suppliers" at bounding box center [1187, 379] width 142 height 17
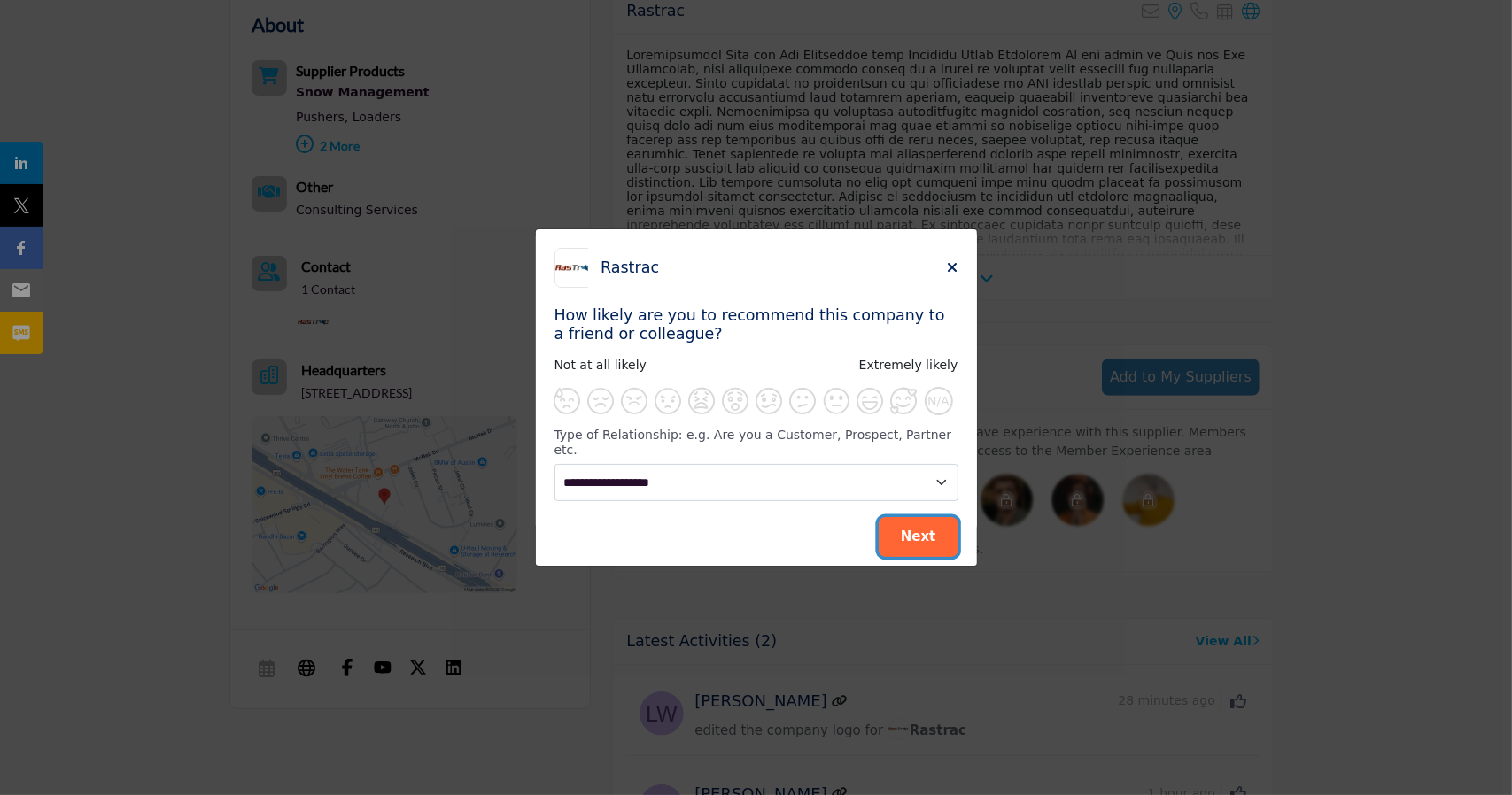
click at [914, 519] on button "Next" at bounding box center [918, 537] width 80 height 40
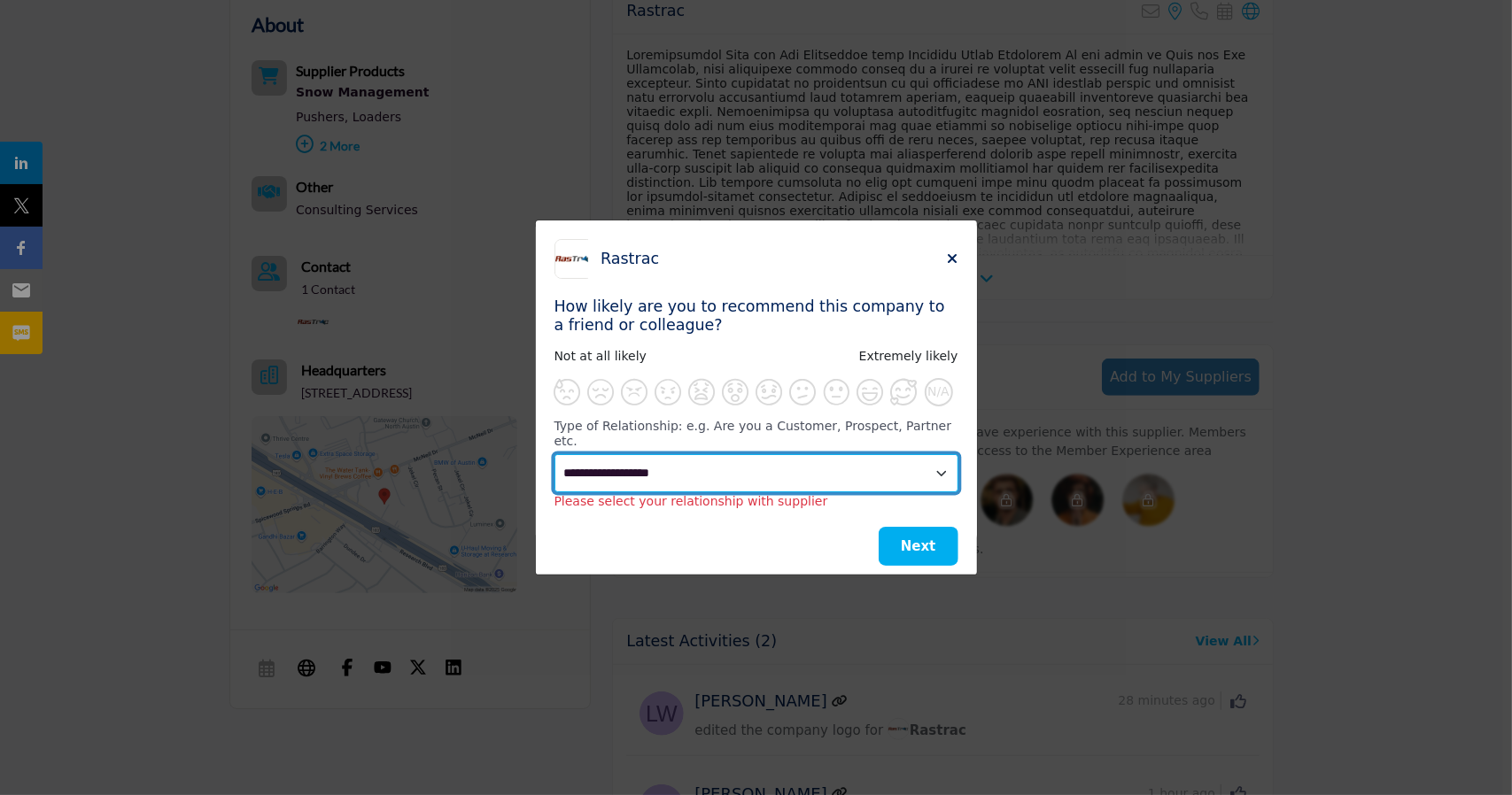
click at [861, 474] on select "**********" at bounding box center [756, 473] width 405 height 38
select select "**********"
click at [554, 454] on select "**********" at bounding box center [756, 473] width 405 height 38
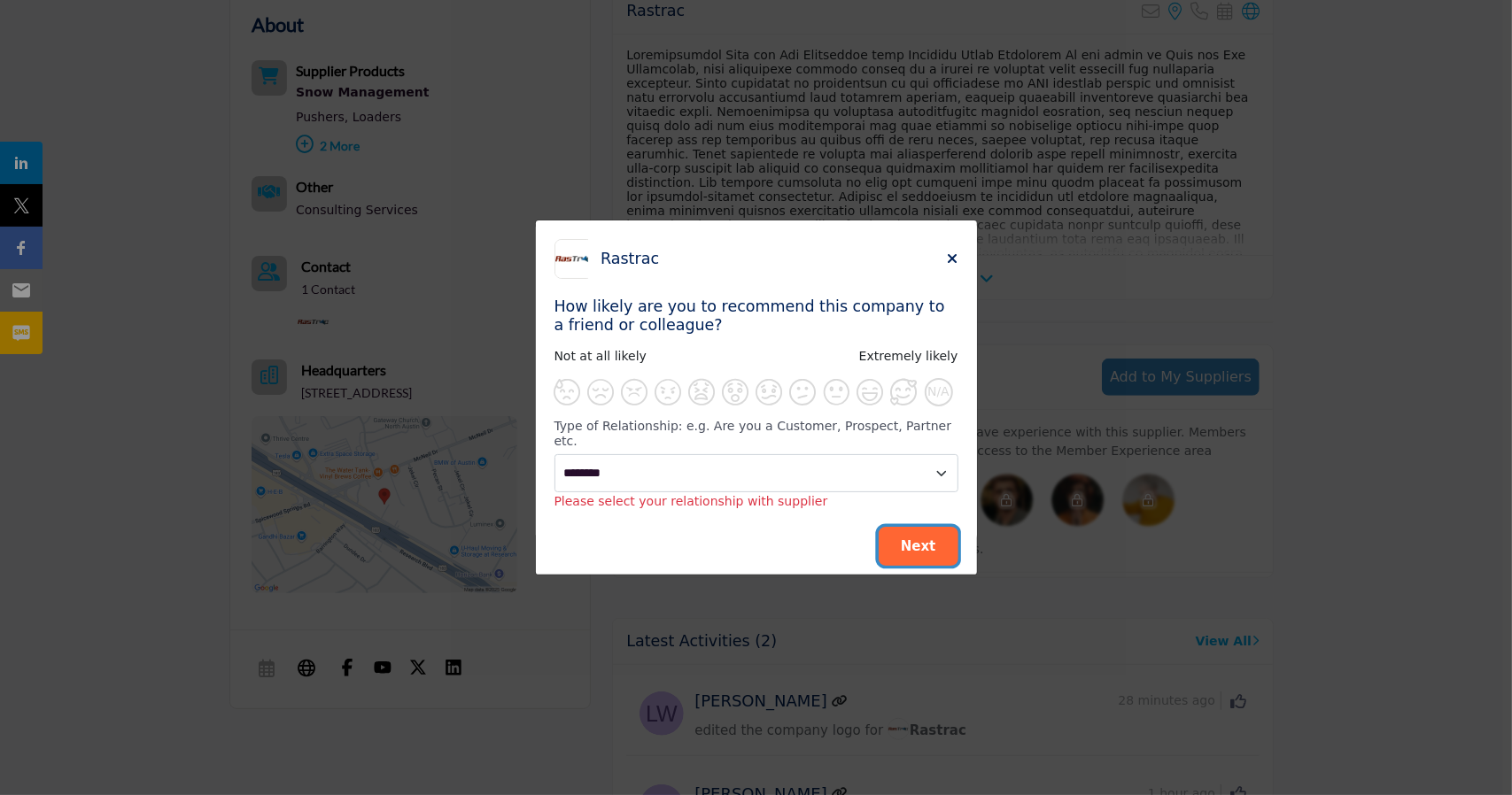
click at [917, 539] on span "Next" at bounding box center [919, 547] width 36 height 16
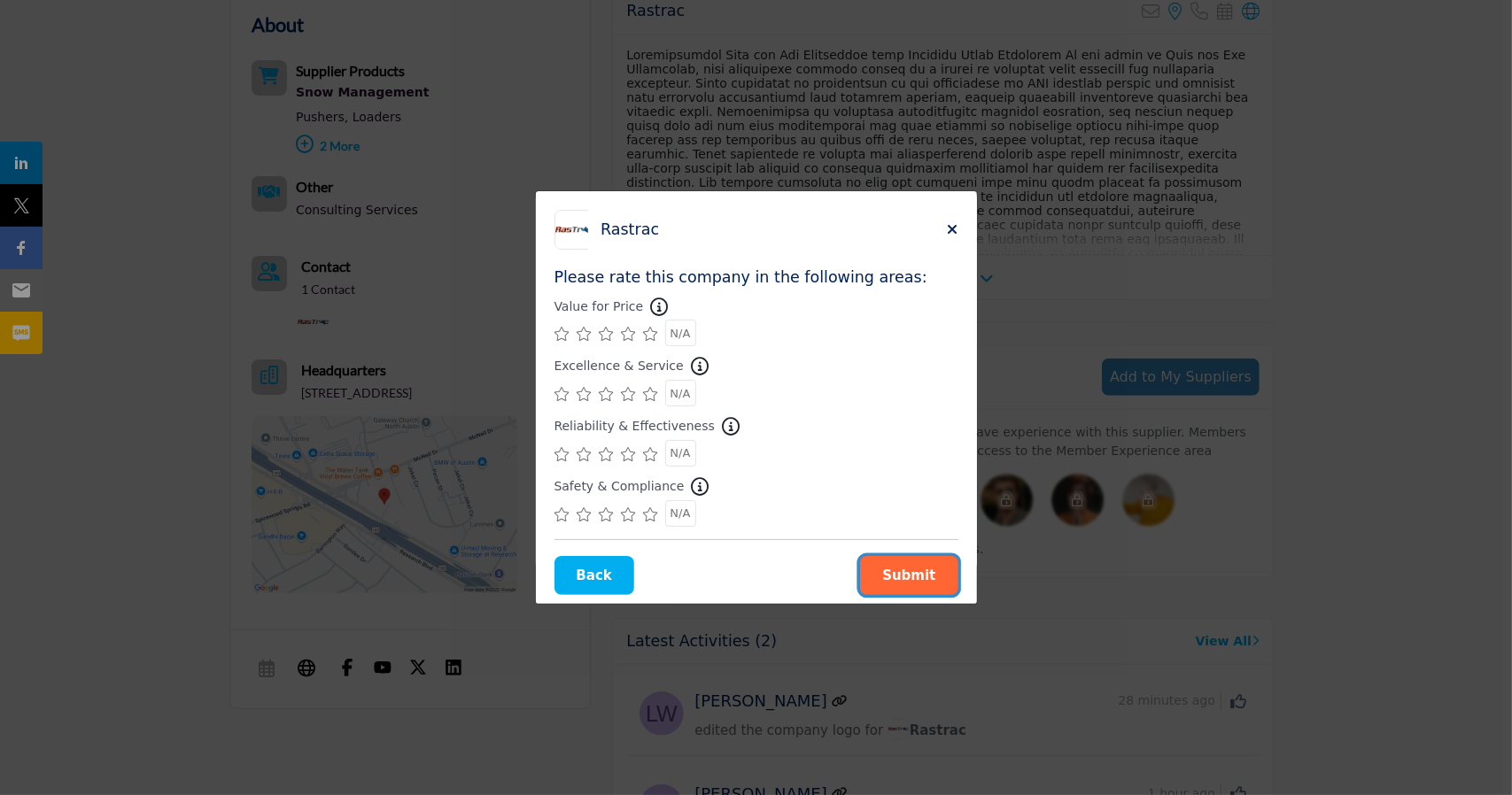
click at [924, 576] on span "Submit" at bounding box center [909, 575] width 53 height 16
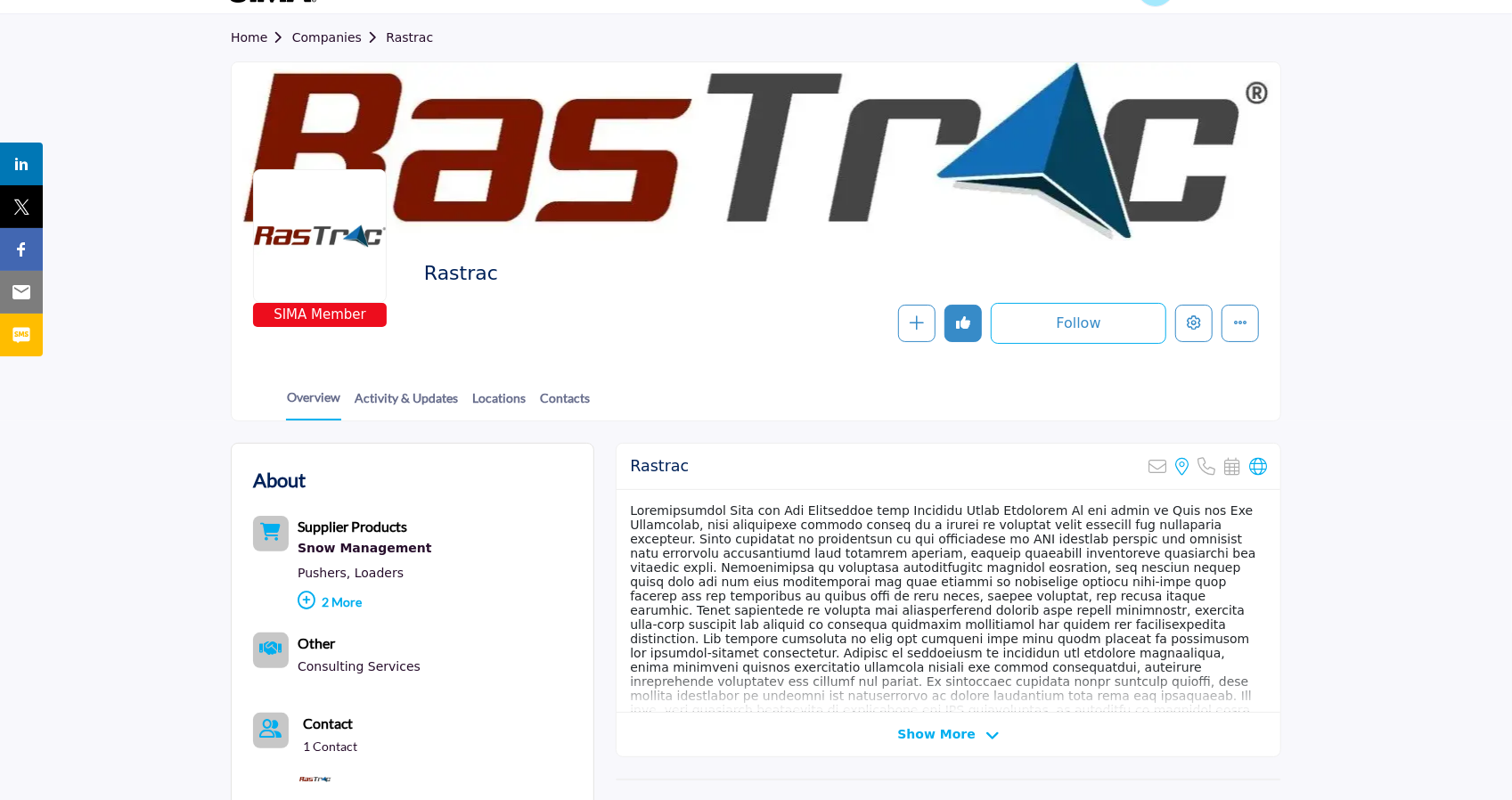
scroll to position [47, 0]
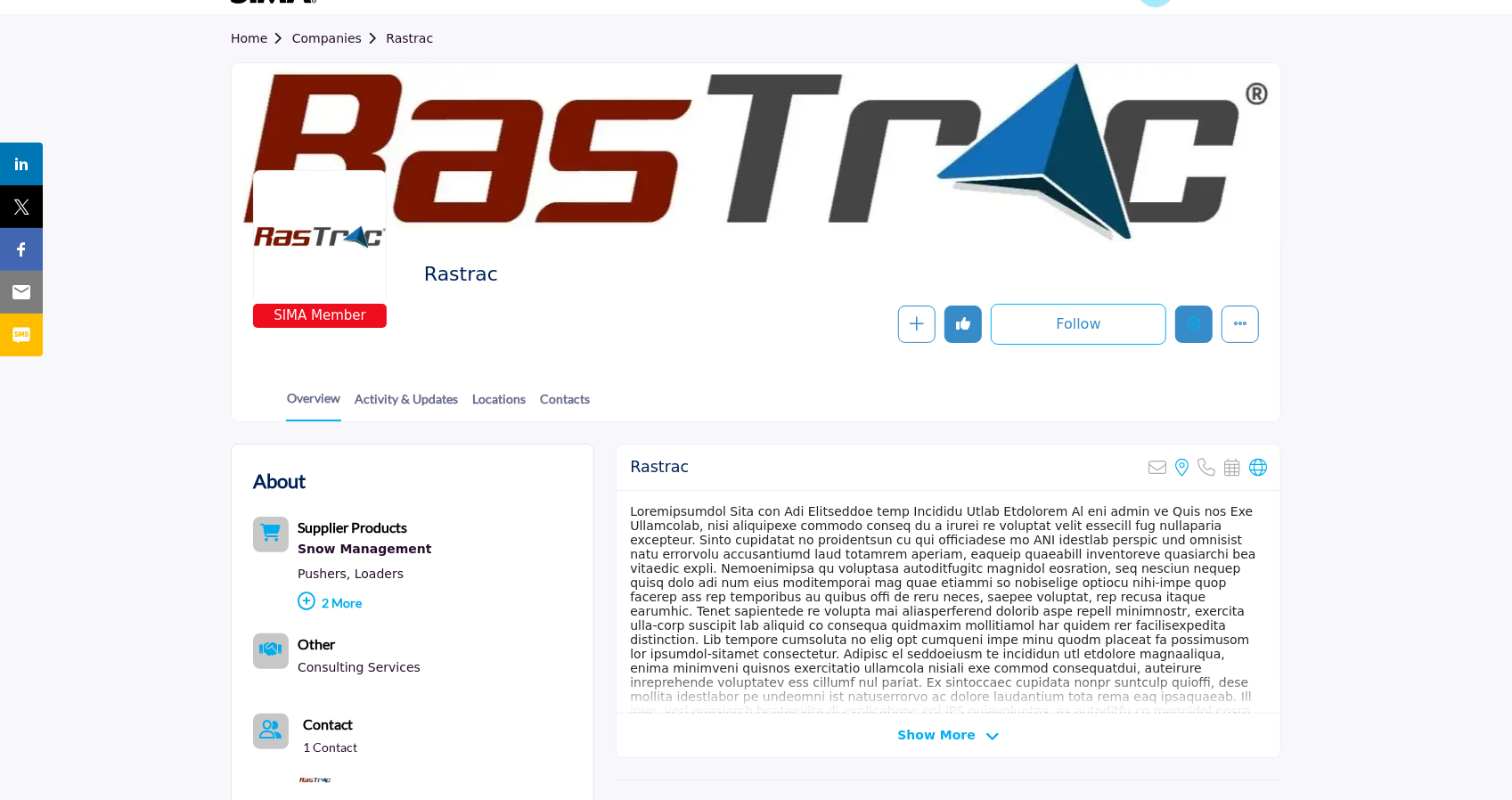
click at [1181, 324] on button "Edit company" at bounding box center [1194, 325] width 38 height 38
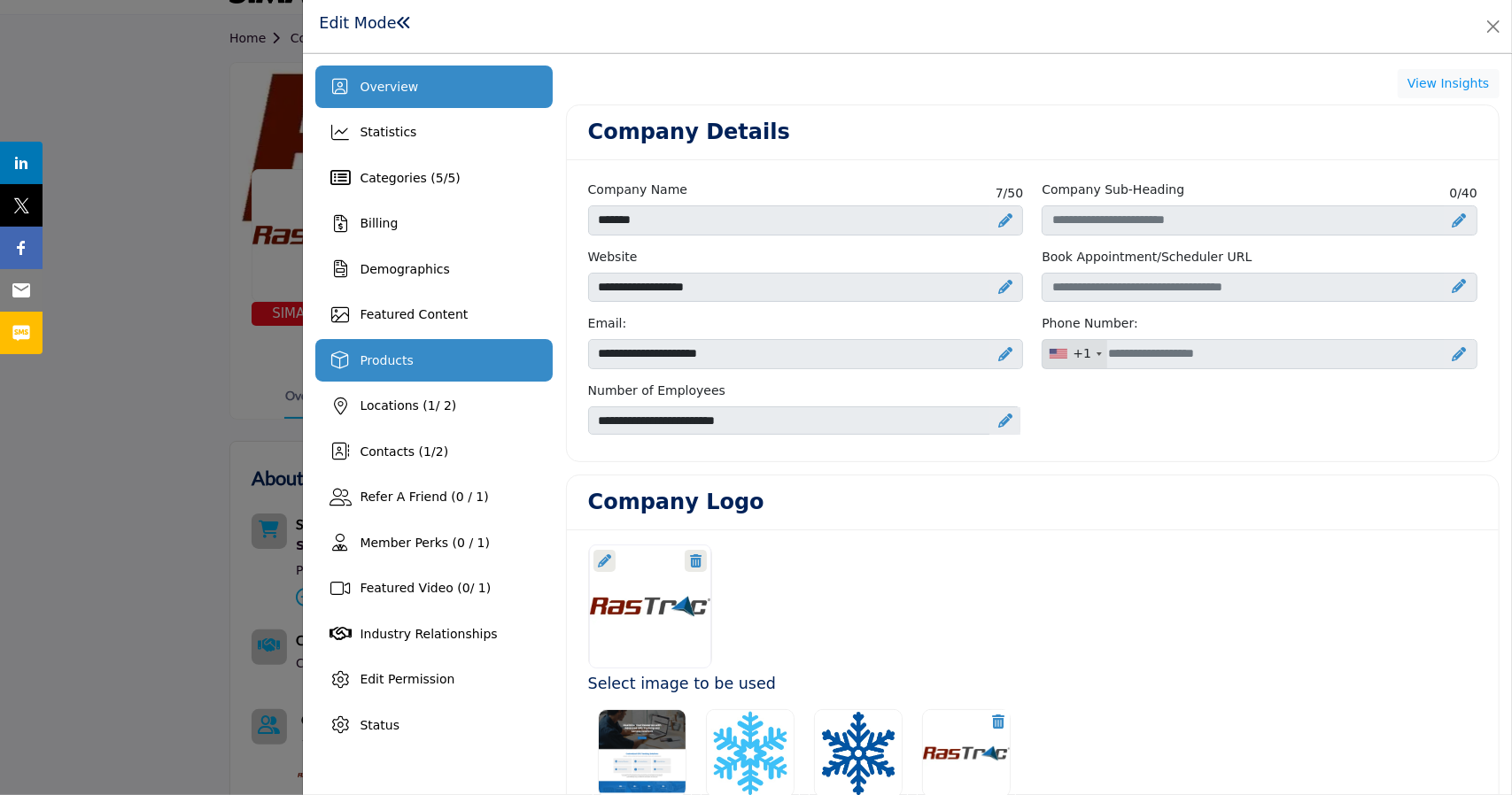
click at [433, 357] on div "Products" at bounding box center [433, 360] width 237 height 43
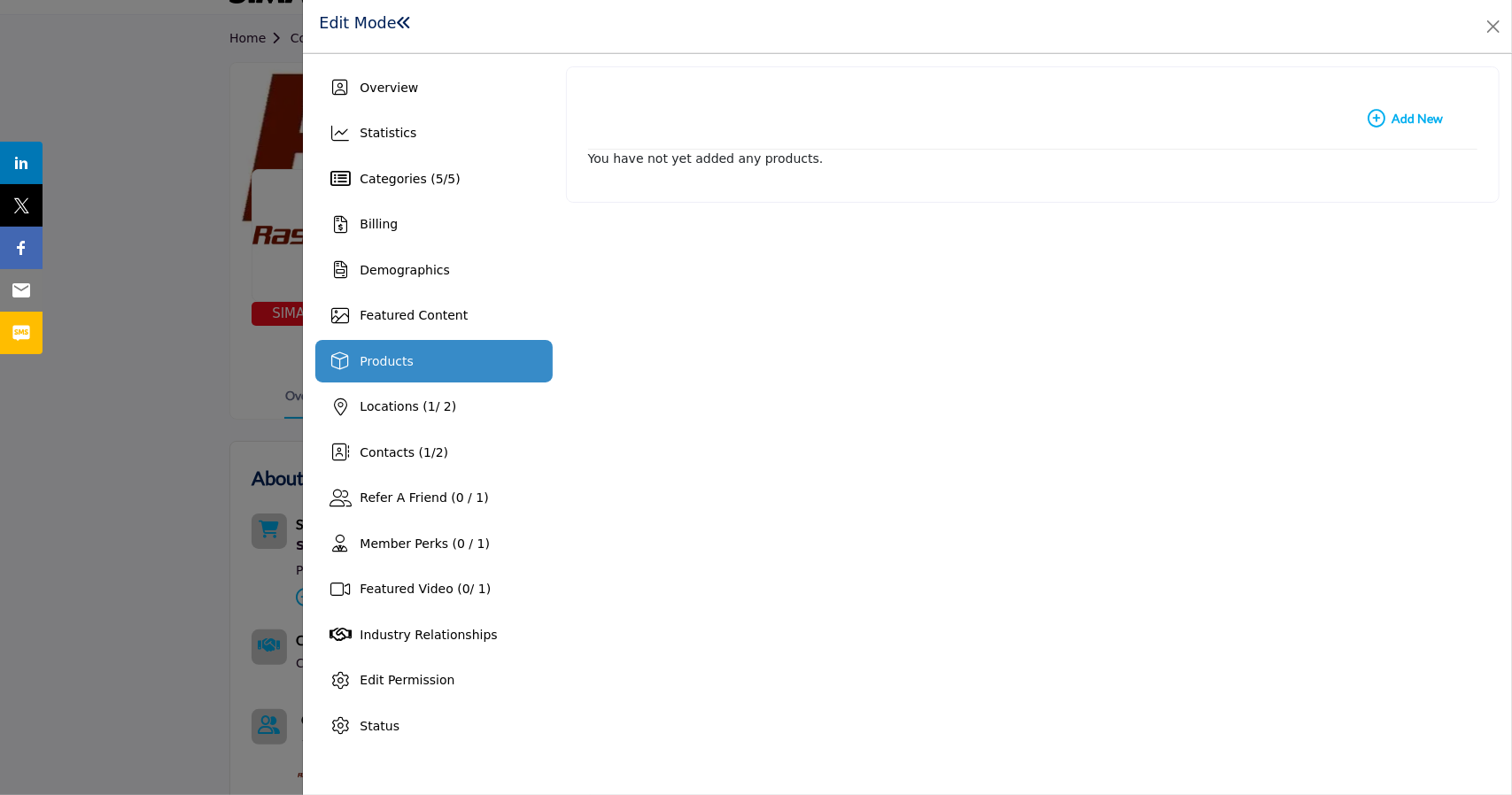
click at [1412, 115] on b "Add New Add New" at bounding box center [1405, 119] width 75 height 18
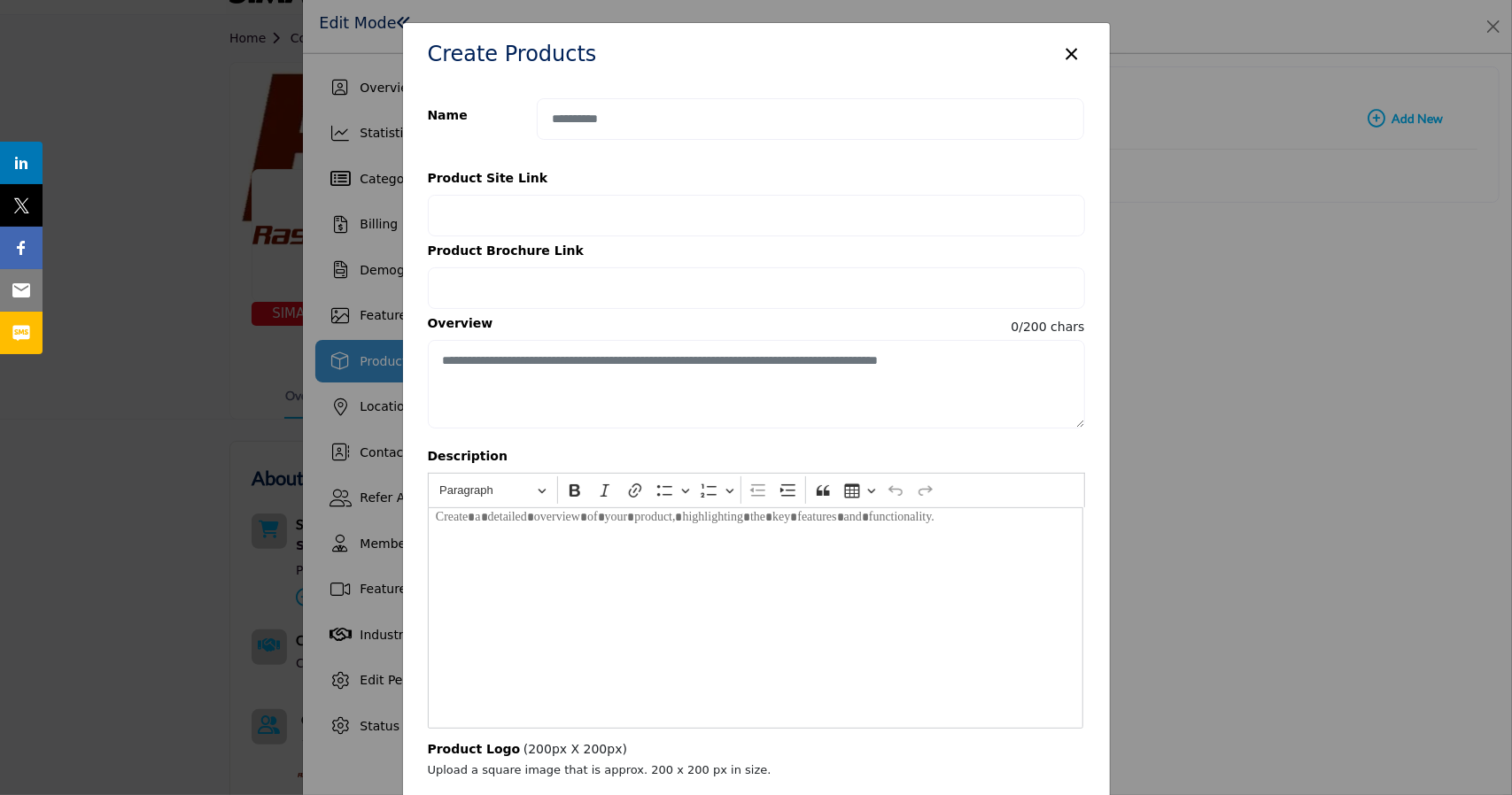
click at [1065, 62] on button "×" at bounding box center [1072, 52] width 26 height 34
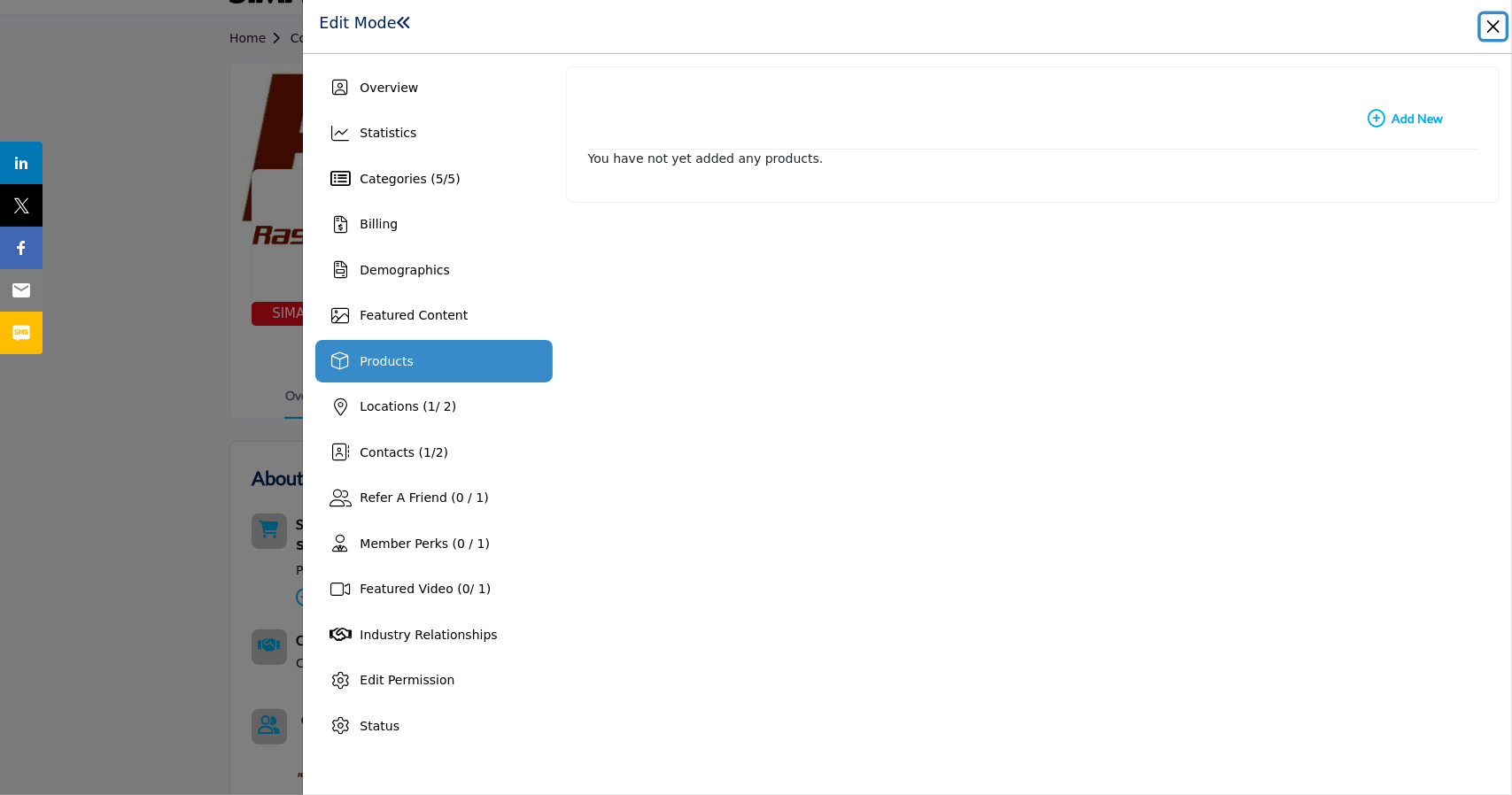
click at [1486, 32] on button "Close" at bounding box center [1493, 26] width 25 height 25
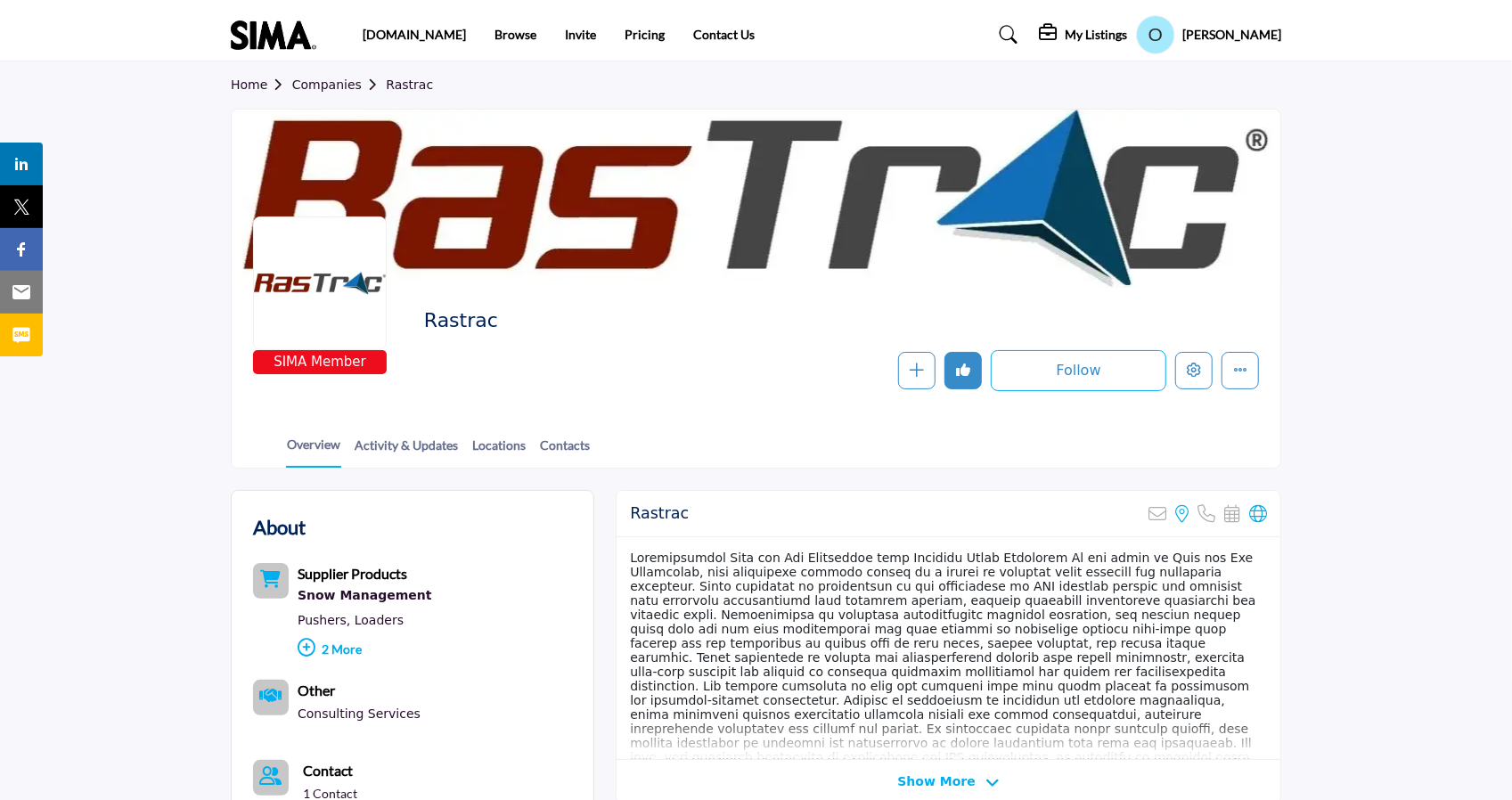
click at [328, 97] on div "Home Companies Rastrac" at bounding box center [756, 85] width 1051 height 47
click at [327, 92] on link "Companies" at bounding box center [339, 85] width 95 height 14
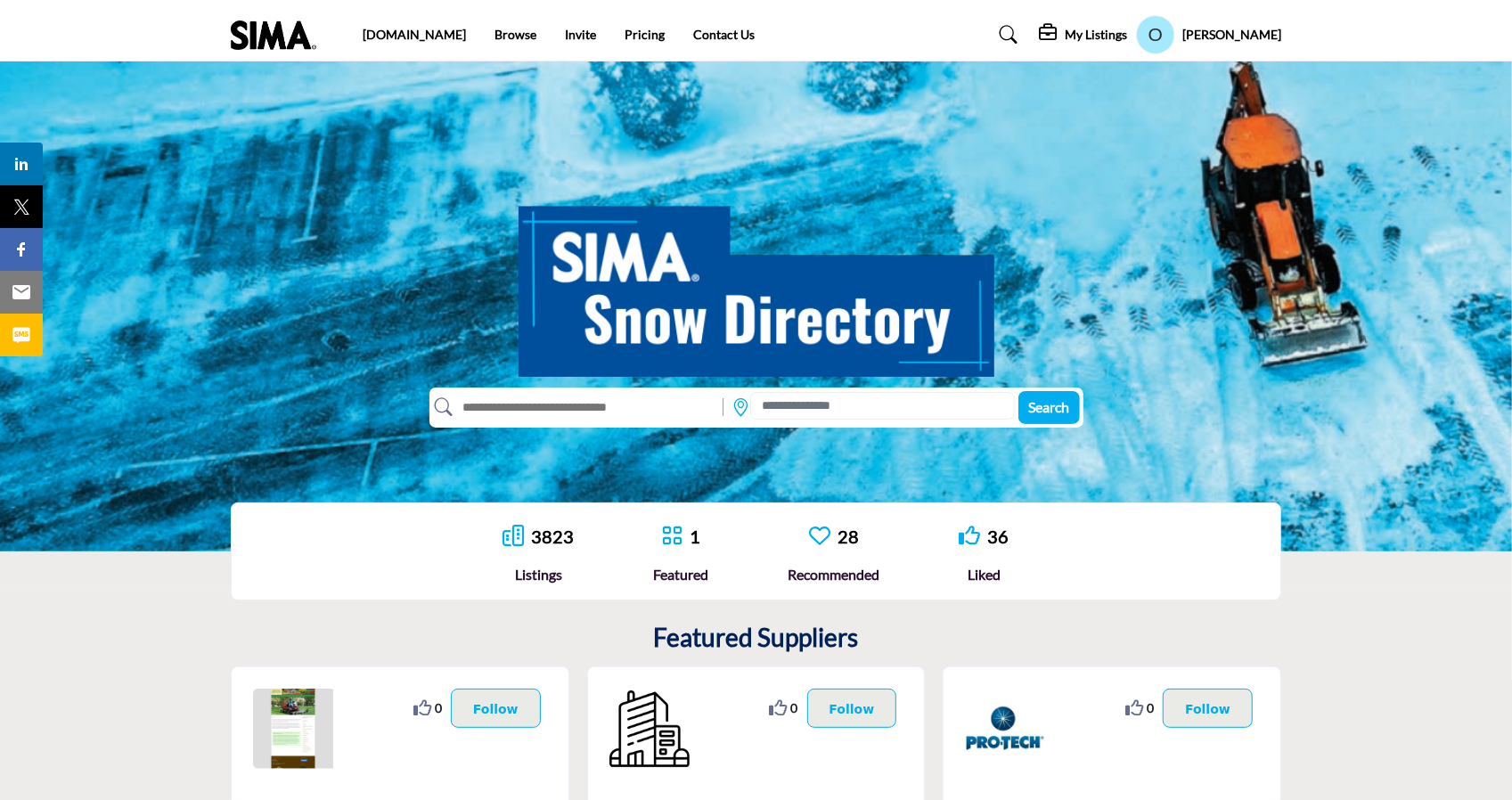
click at [550, 554] on div "3823 Listings" at bounding box center [539, 554] width 72 height 63
click at [547, 545] on link "3823" at bounding box center [553, 536] width 43 height 21
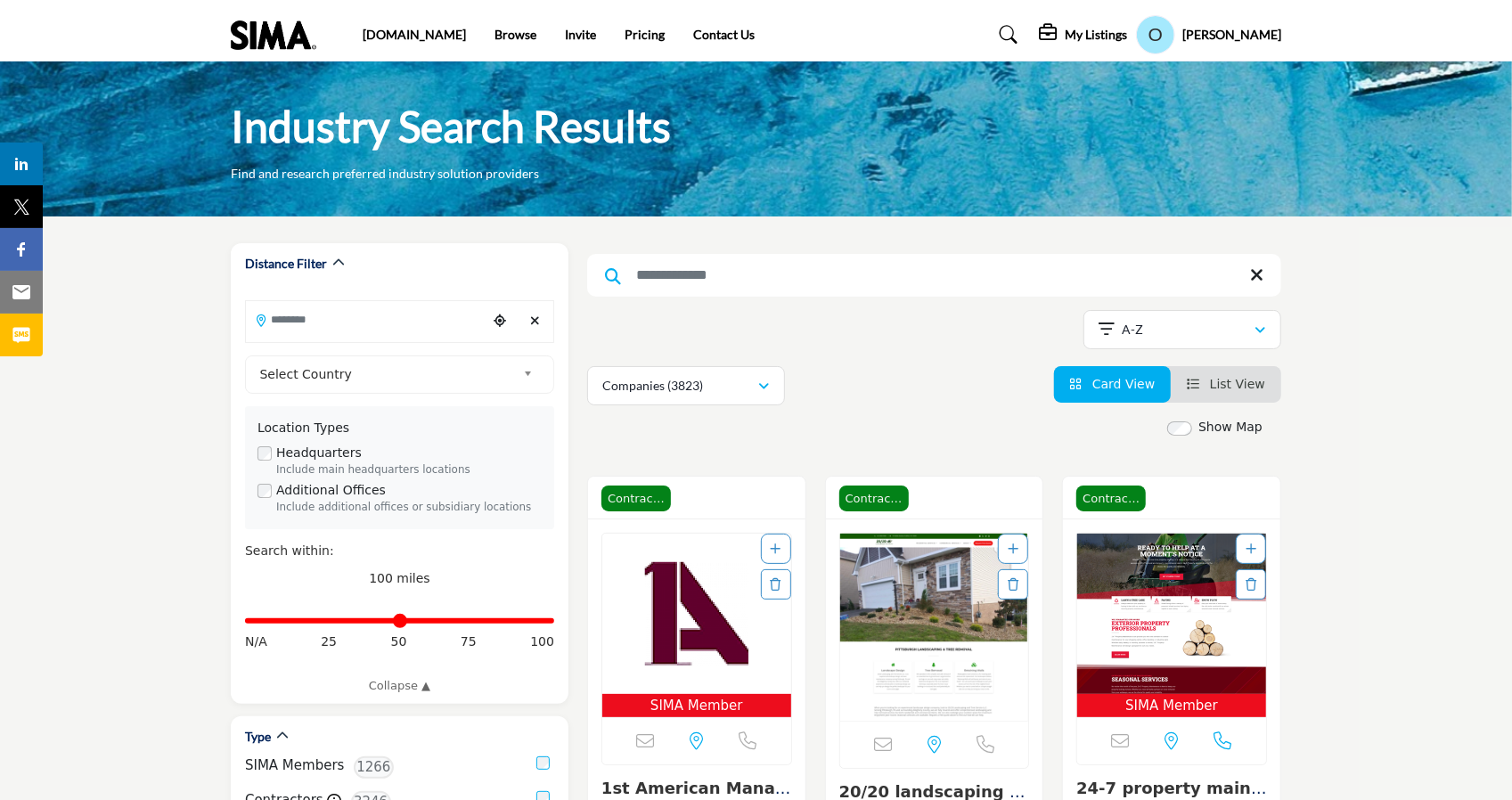
click at [713, 270] on input "Search Keyword" at bounding box center [934, 275] width 694 height 43
type input "****"
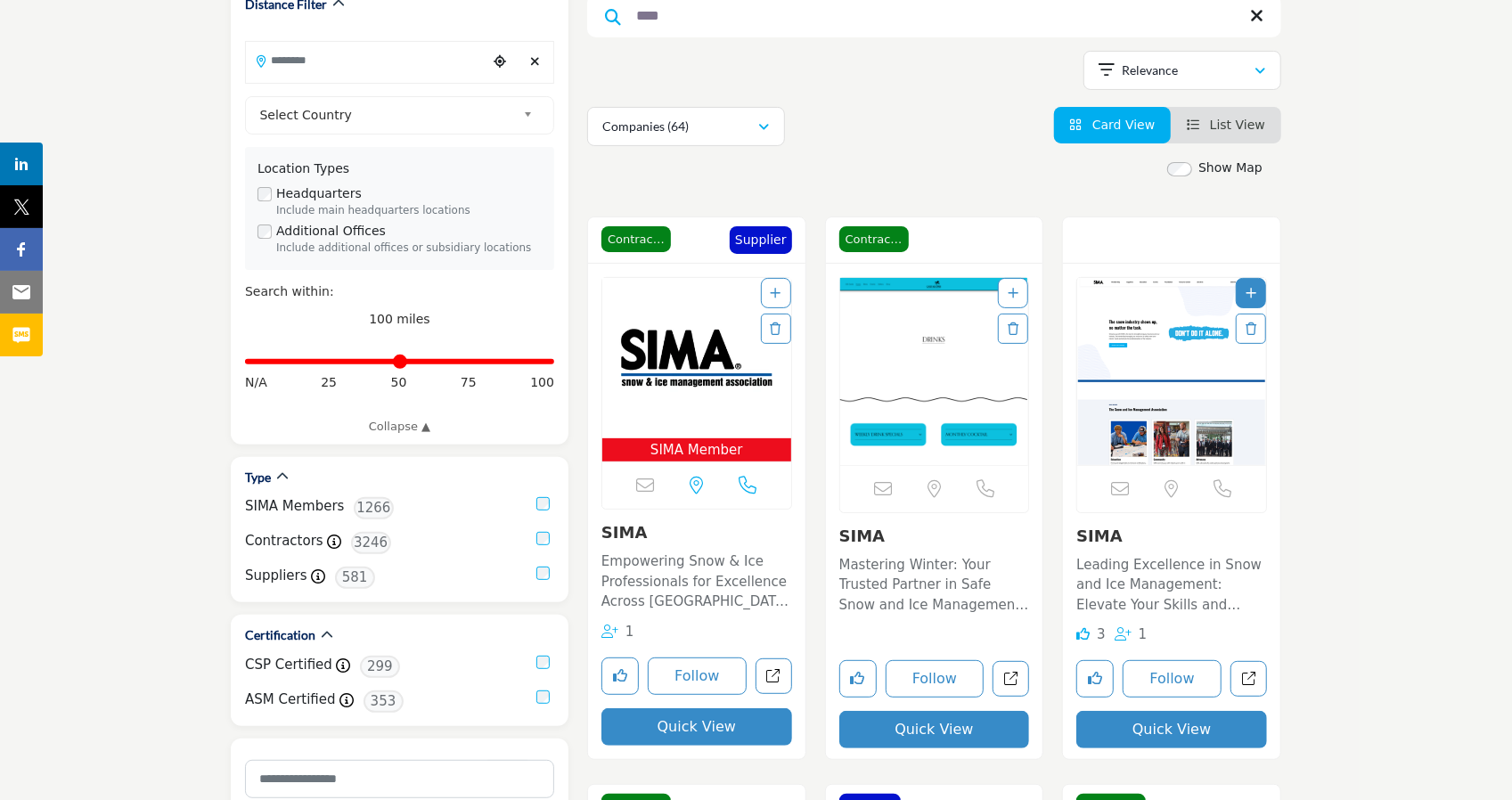
scroll to position [270, 0]
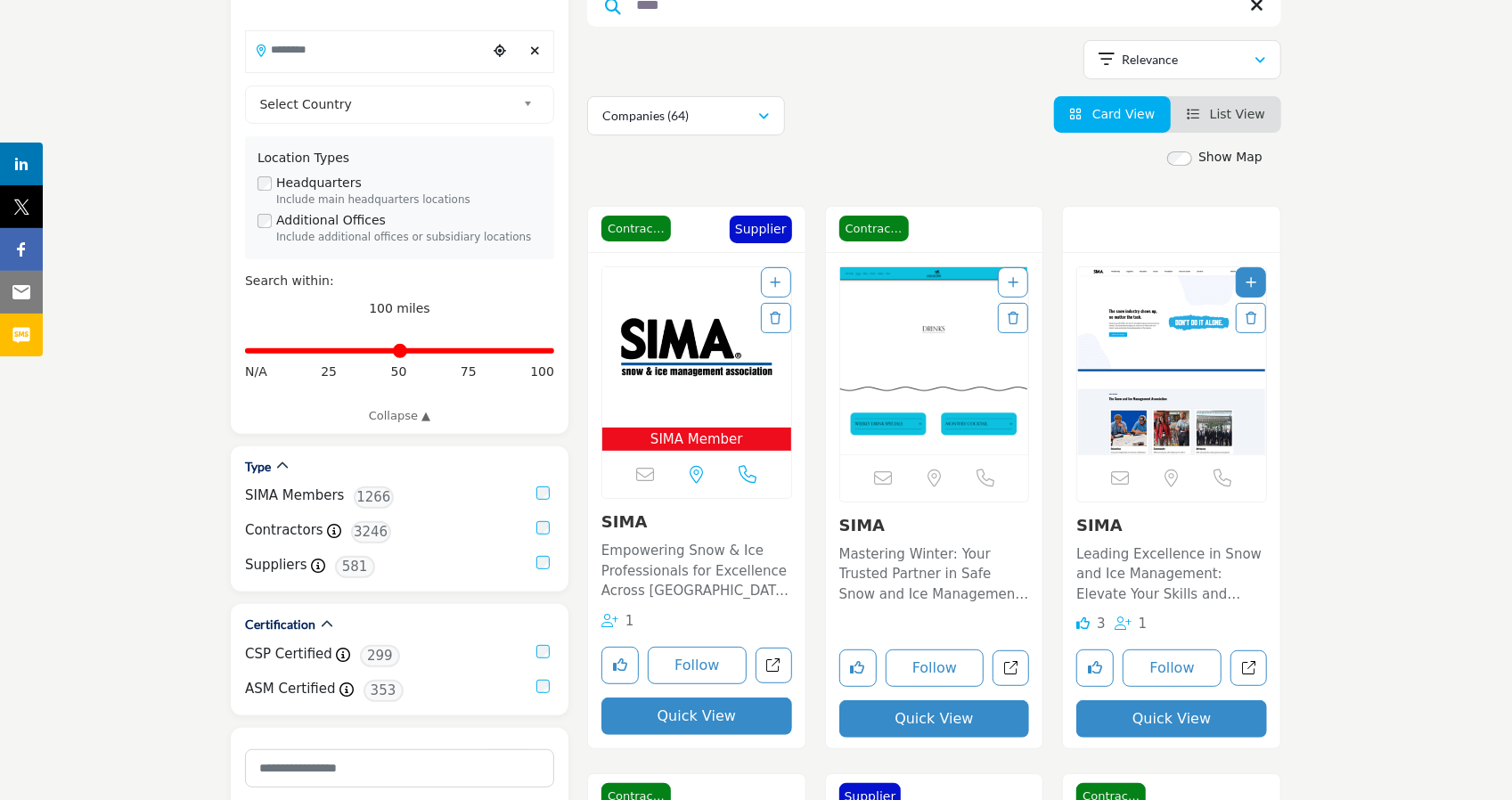
click at [1144, 313] on img "Open Listing in new tab" at bounding box center [1172, 361] width 189 height 187
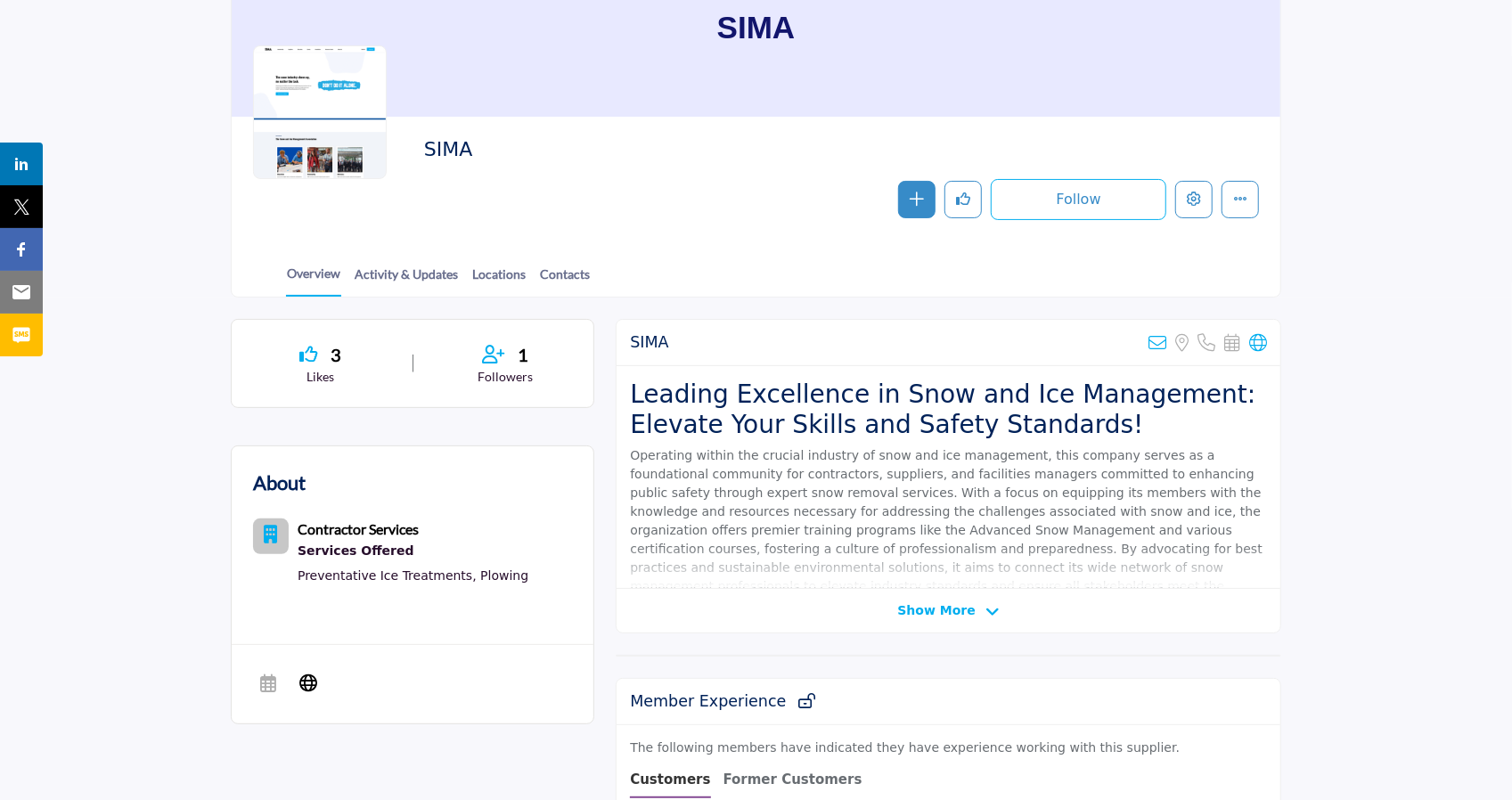
scroll to position [170, 0]
click at [948, 615] on span "Show More" at bounding box center [936, 612] width 78 height 19
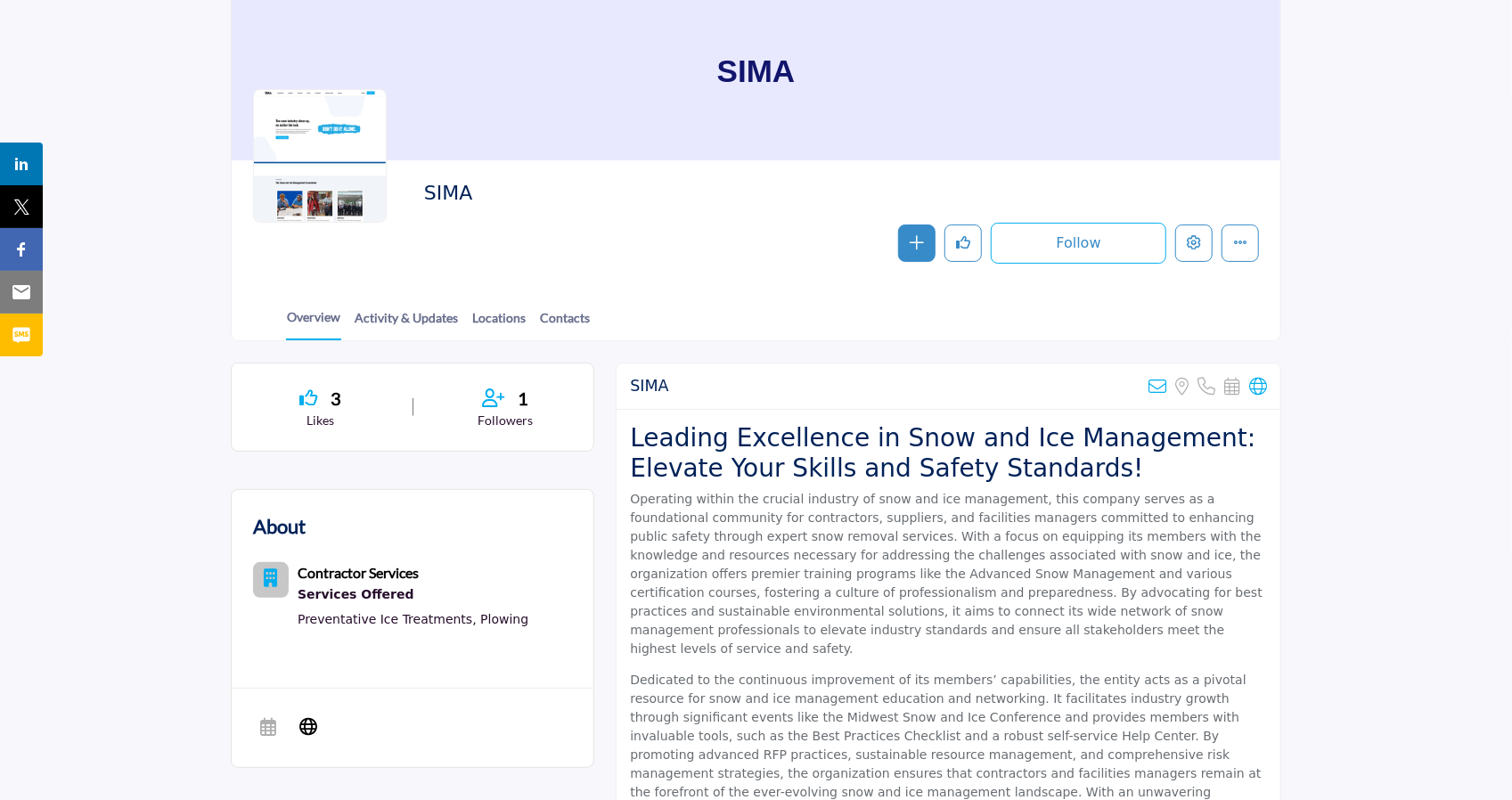
scroll to position [121, 0]
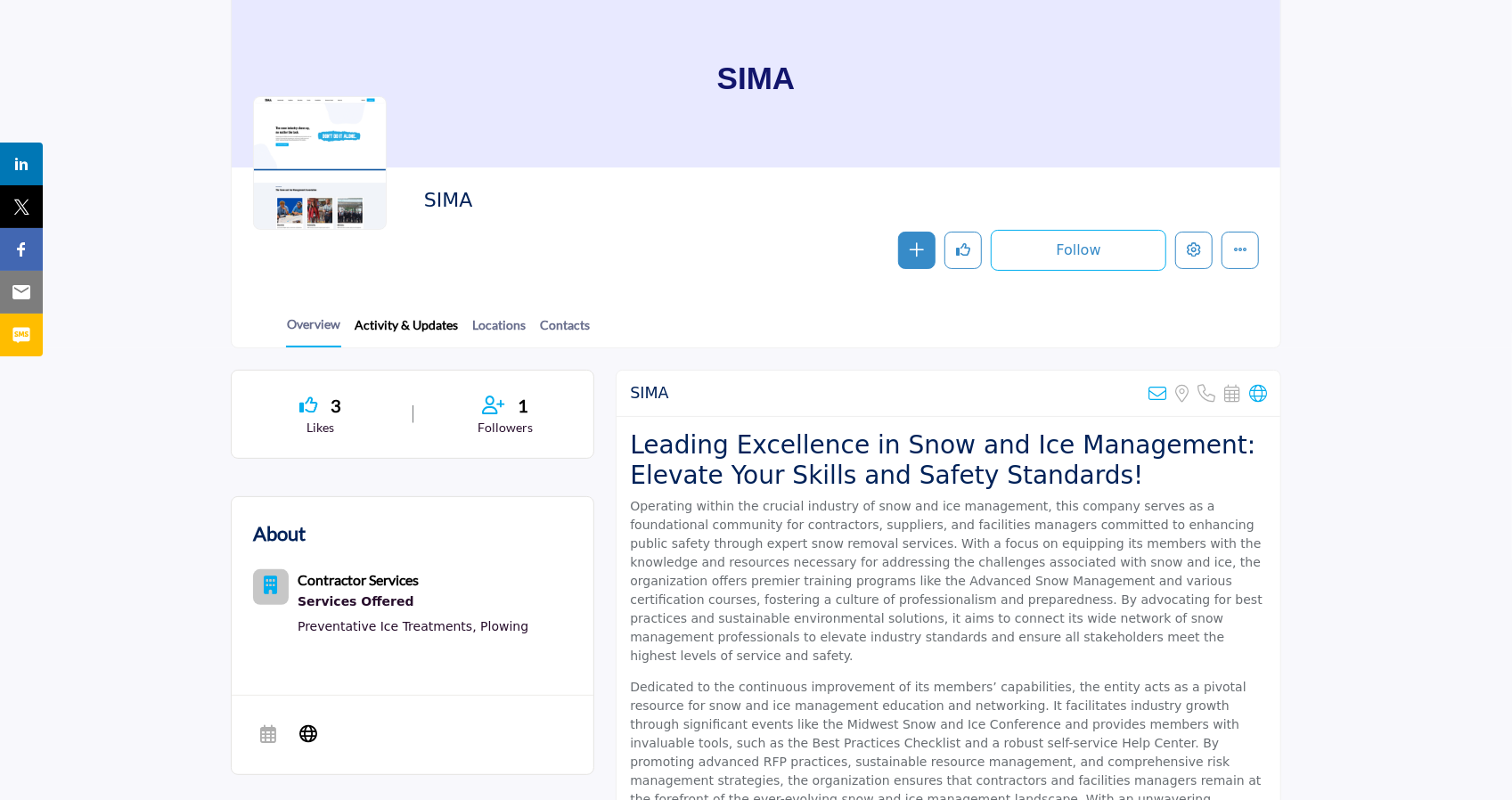
click at [398, 324] on link "Activity & Updates" at bounding box center [406, 331] width 106 height 31
click at [495, 328] on link "Locations" at bounding box center [498, 331] width 55 height 31
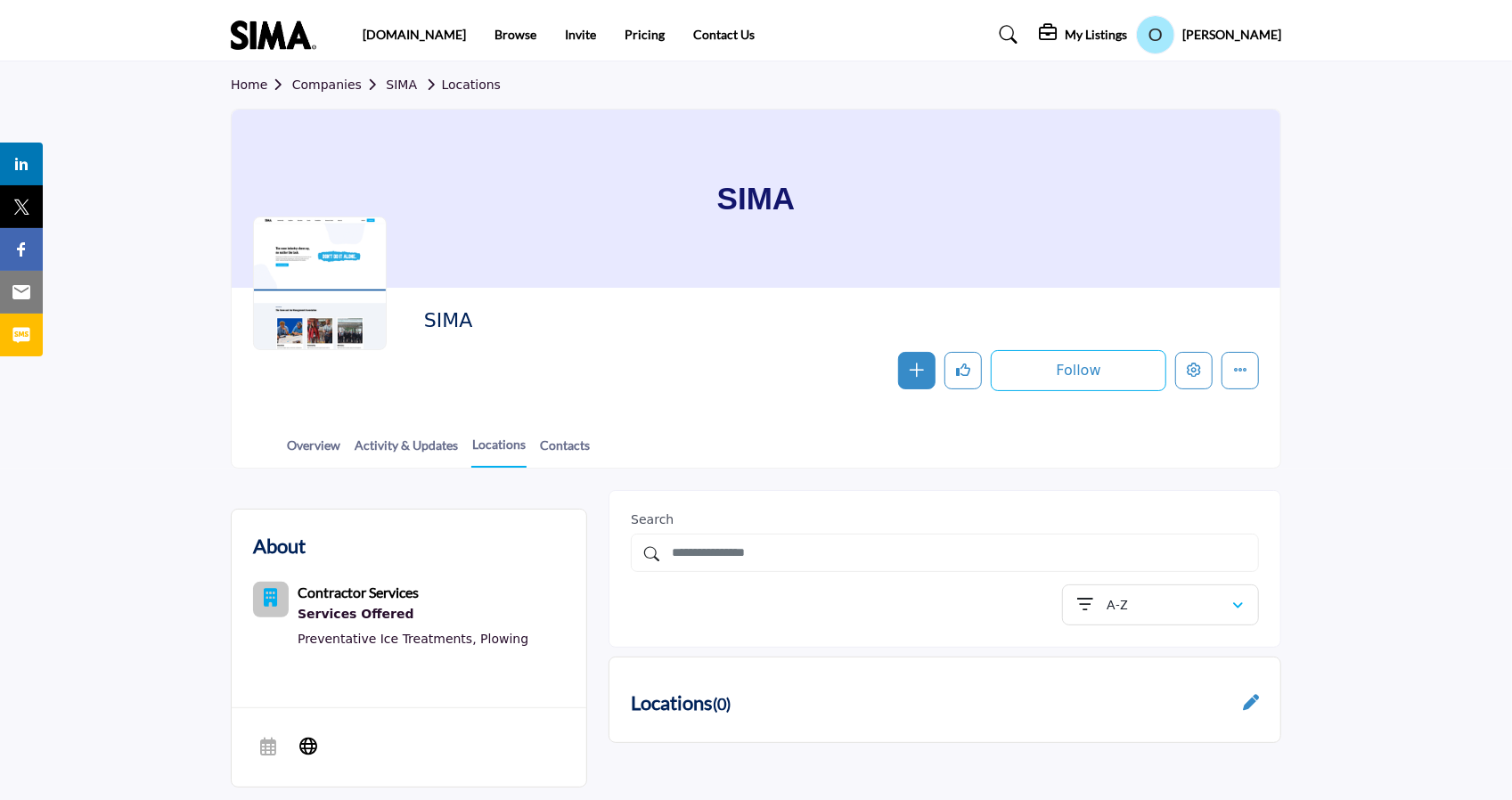
click at [339, 609] on div "Services Offered" at bounding box center [413, 615] width 231 height 23
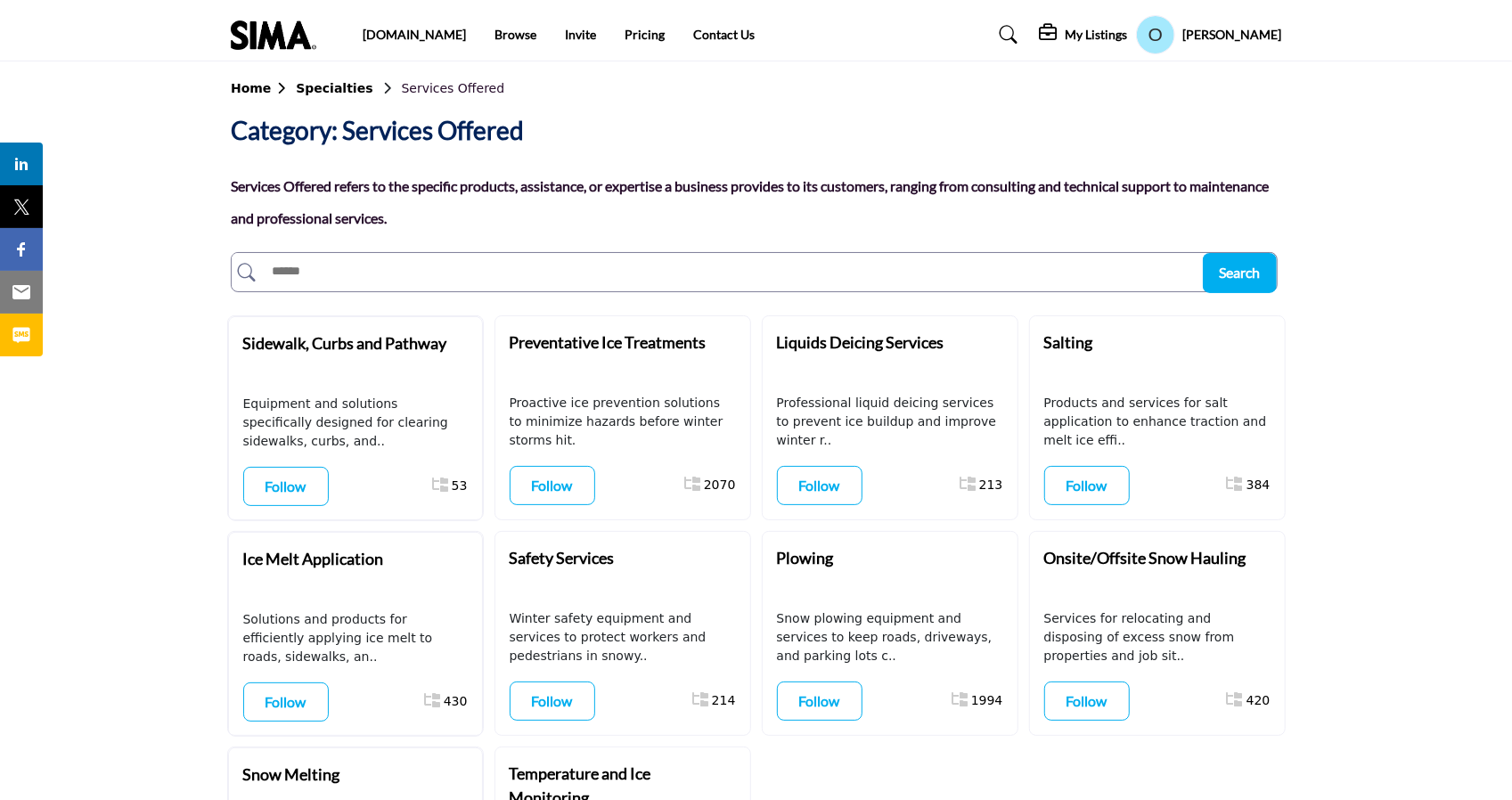
click at [243, 92] on b "Home" at bounding box center [263, 88] width 65 height 14
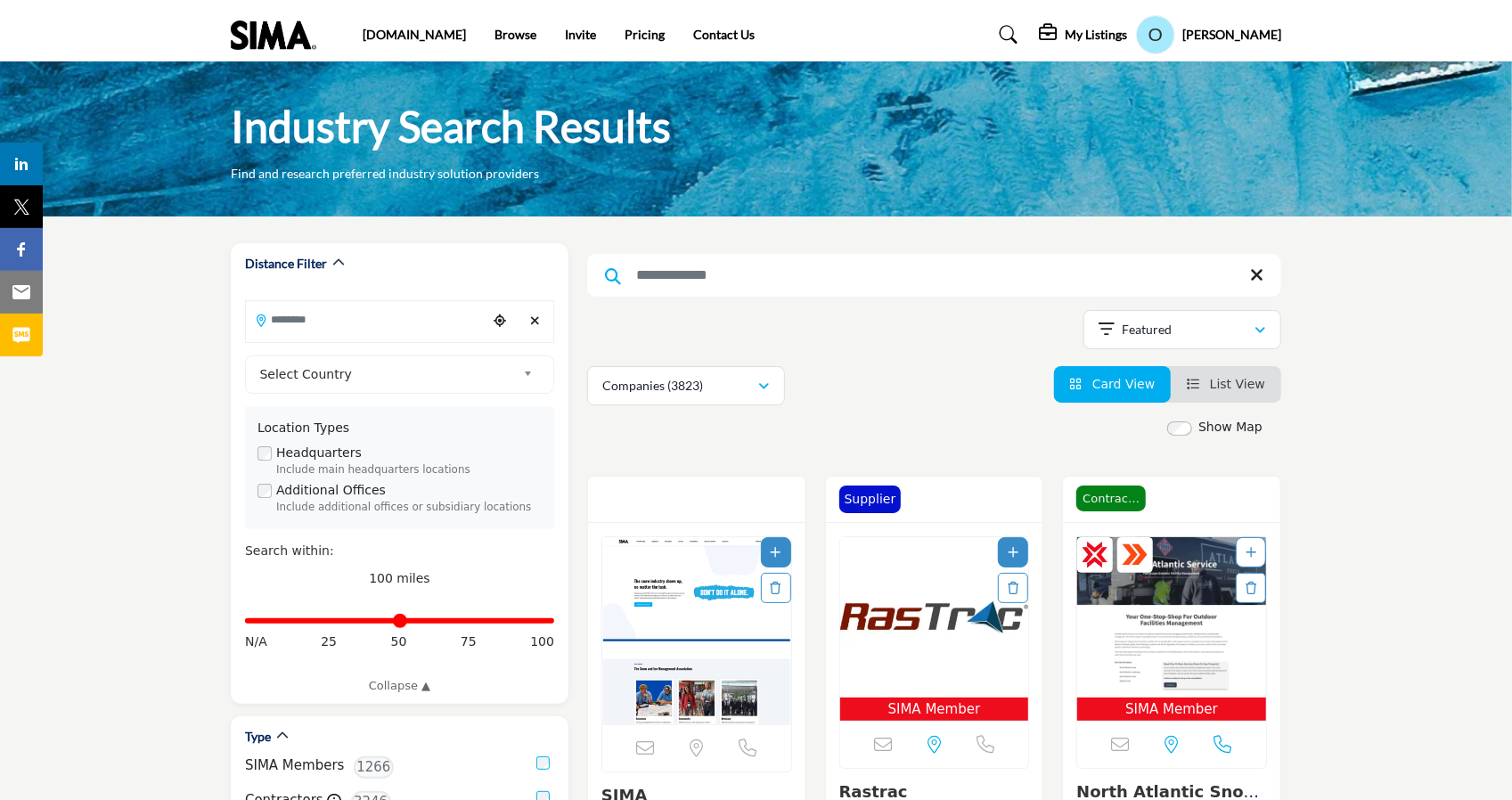
click at [709, 602] on img "Open Listing in new tab" at bounding box center [697, 631] width 189 height 187
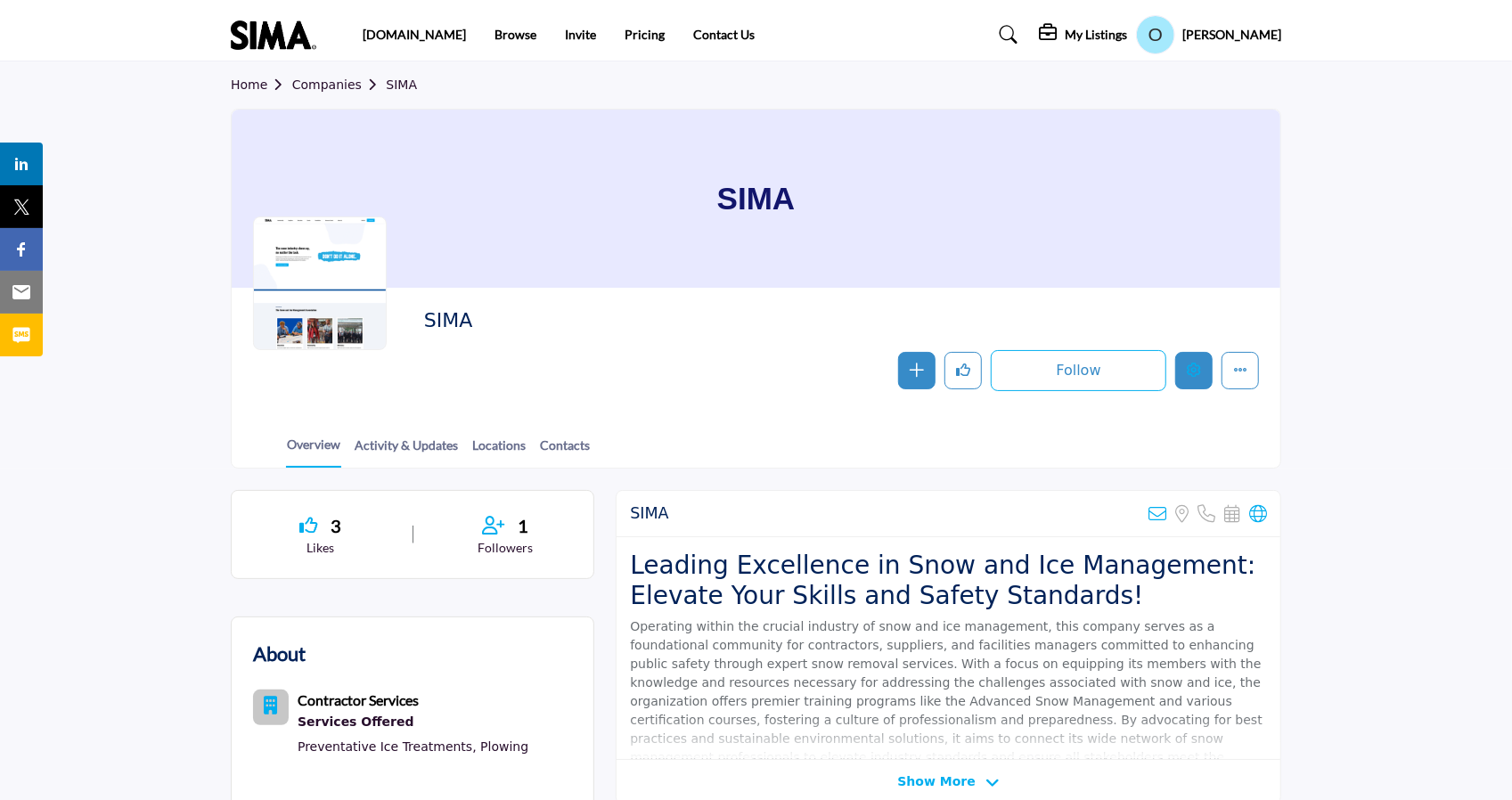
click at [1199, 381] on button "Edit company" at bounding box center [1194, 371] width 38 height 38
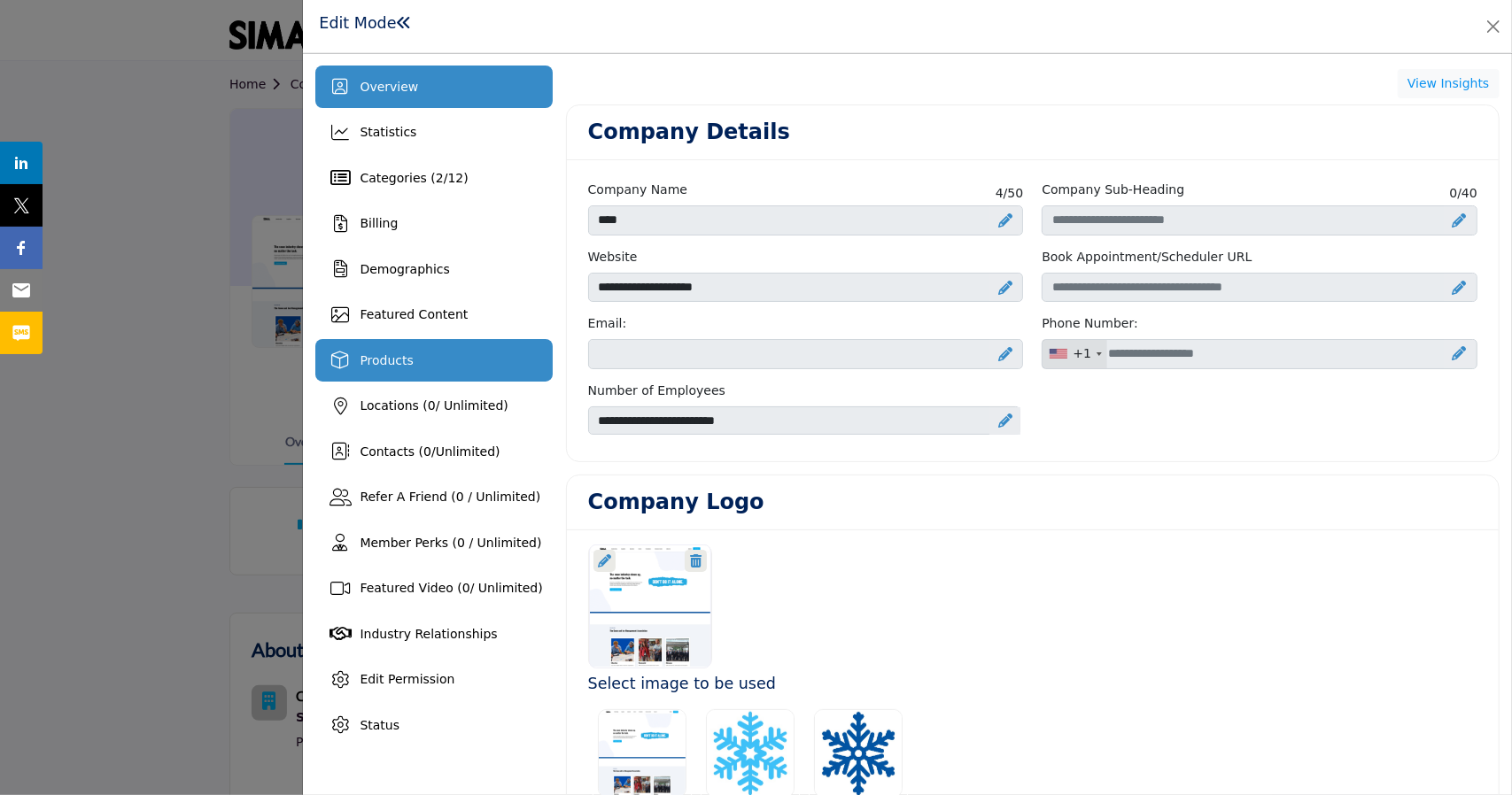
click at [433, 360] on div "Products" at bounding box center [433, 360] width 237 height 43
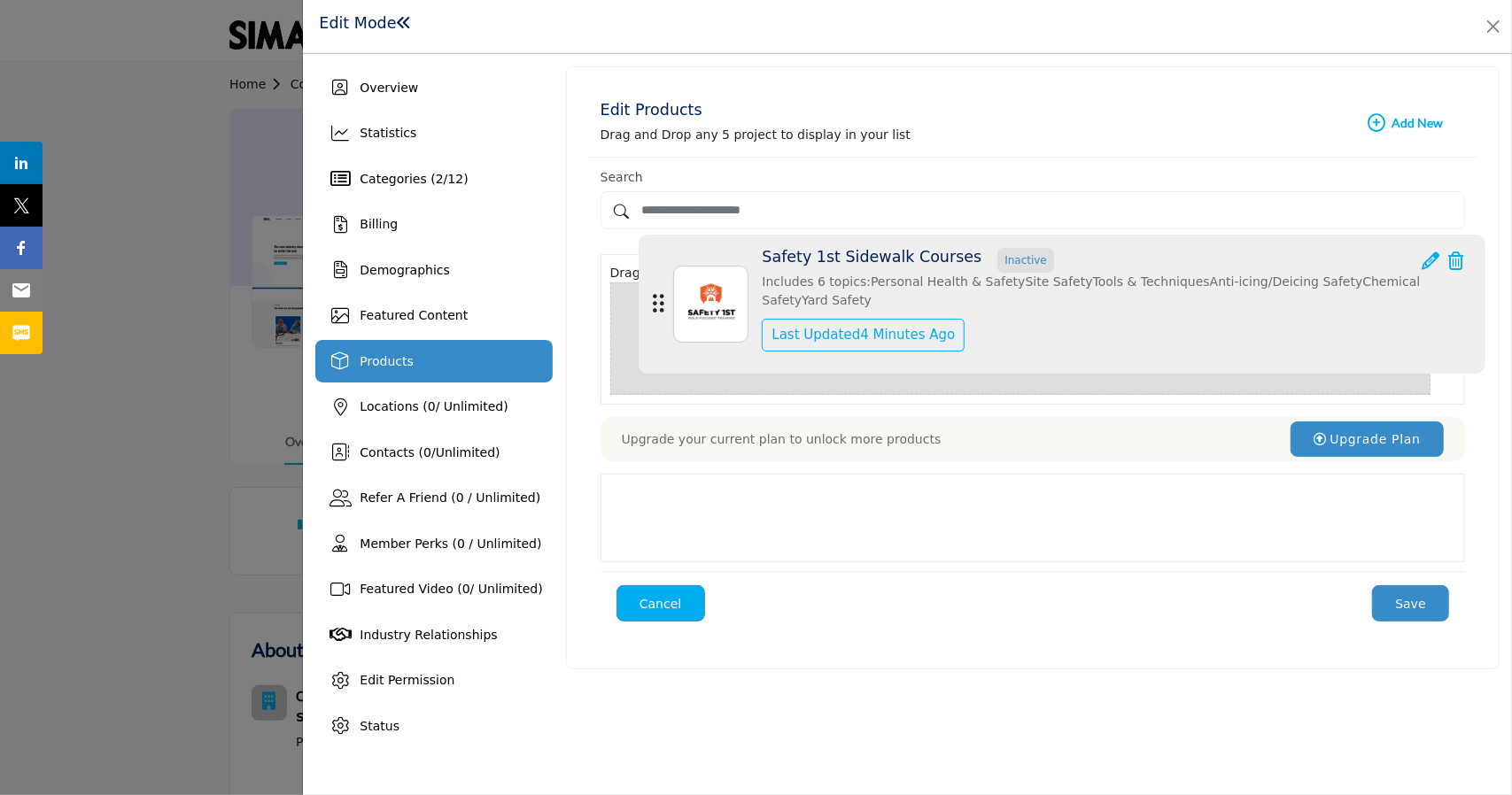
drag, startPoint x: 630, startPoint y: 496, endPoint x: 659, endPoint y: 311, distance: 187.3
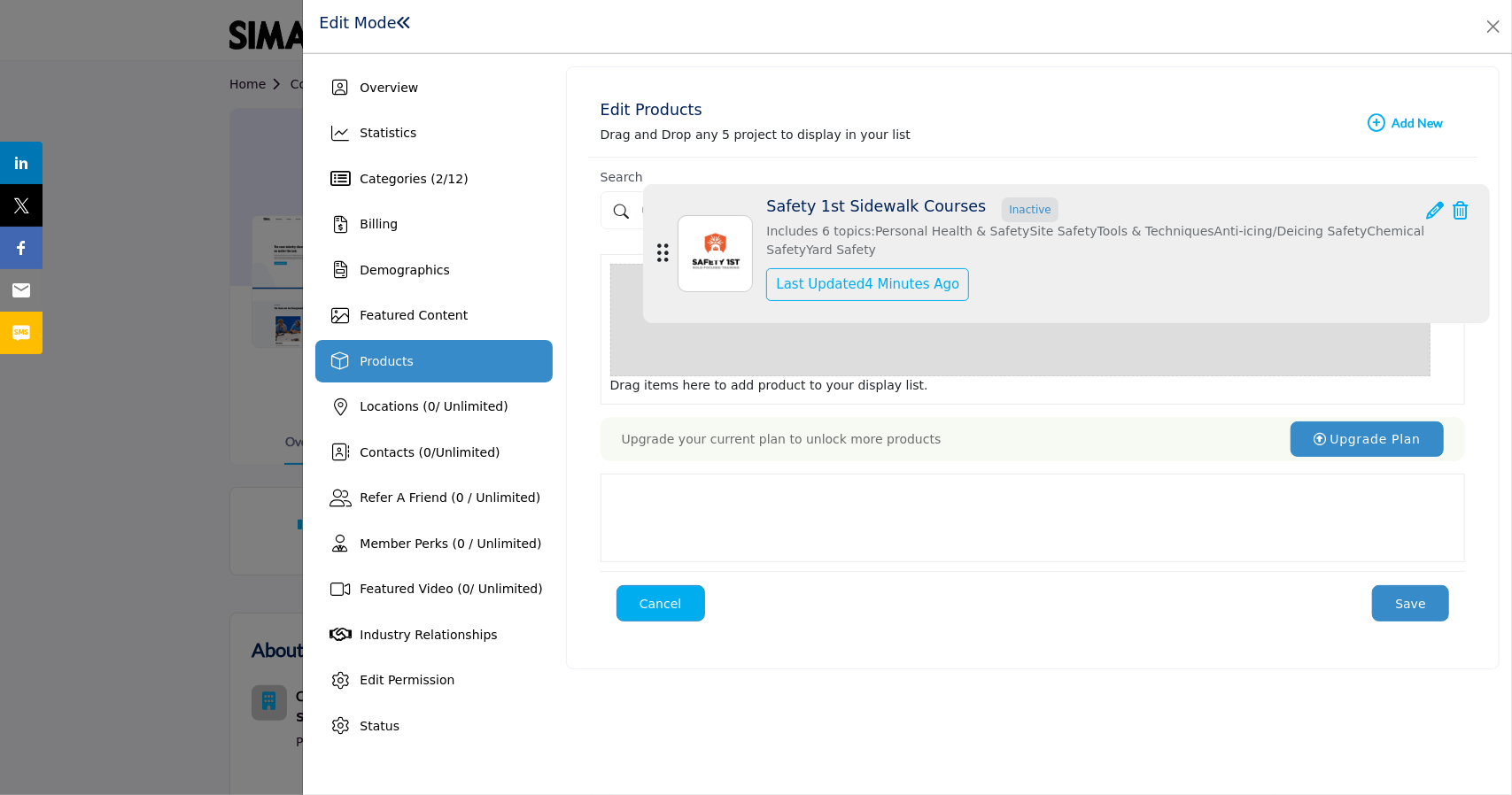
drag, startPoint x: 629, startPoint y: 495, endPoint x: 662, endPoint y: 260, distance: 237.3
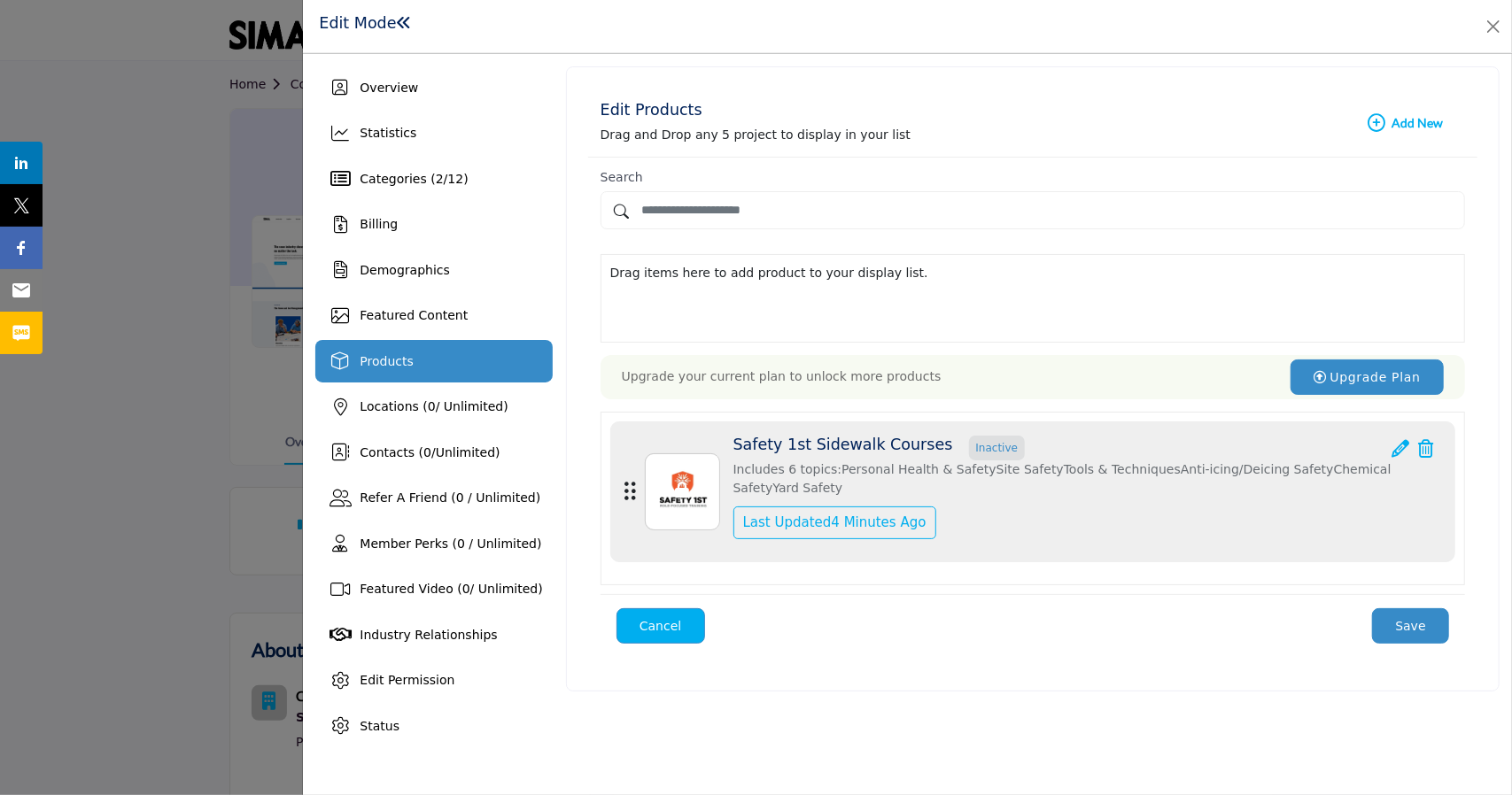
drag, startPoint x: 623, startPoint y: 520, endPoint x: 647, endPoint y: 278, distance: 243.2
click at [647, 278] on div "Products (1) Drag items here to add product to your display list. Upgrade your …" at bounding box center [1033, 455] width 864 height 403
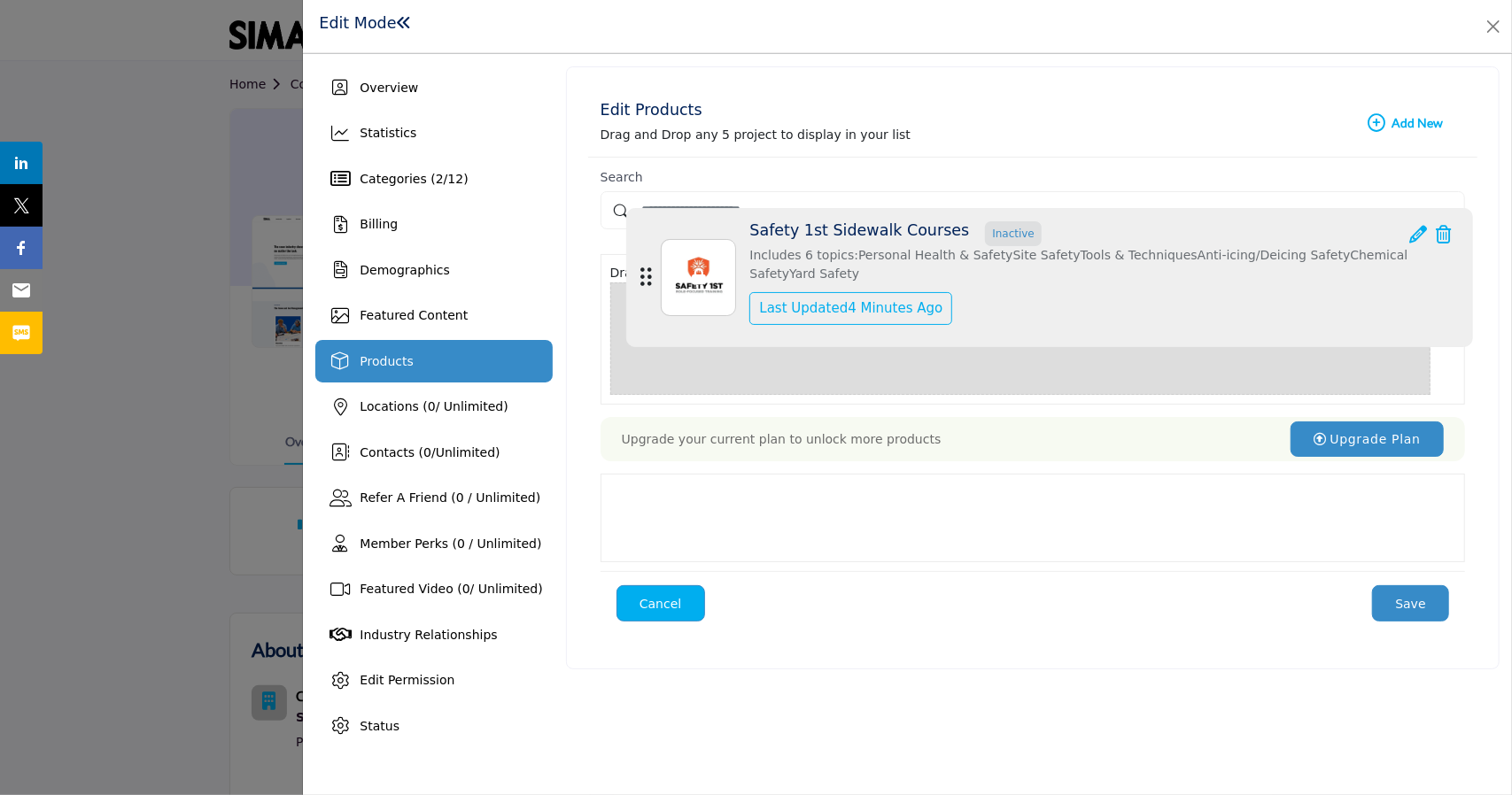
drag, startPoint x: 629, startPoint y: 484, endPoint x: 646, endPoint y: 267, distance: 217.7
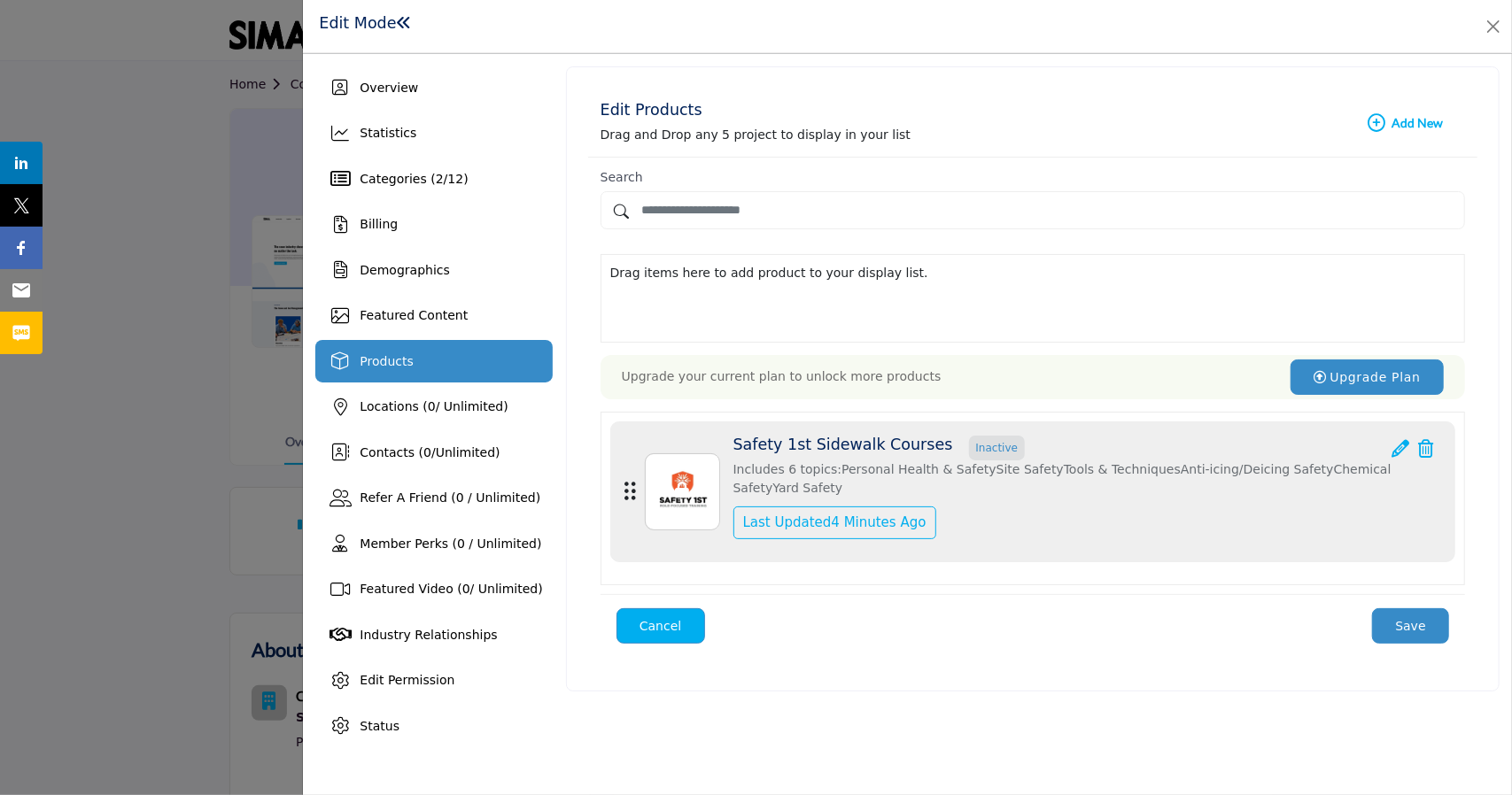
click at [646, 267] on div "Drag items here to add product to your display list." at bounding box center [1032, 273] width 845 height 19
drag, startPoint x: 647, startPoint y: 483, endPoint x: 652, endPoint y: 250, distance: 233.1
click at [652, 250] on div "Search Products (1) Drag items here to add product to your display list. Upgrad…" at bounding box center [1033, 414] width 864 height 487
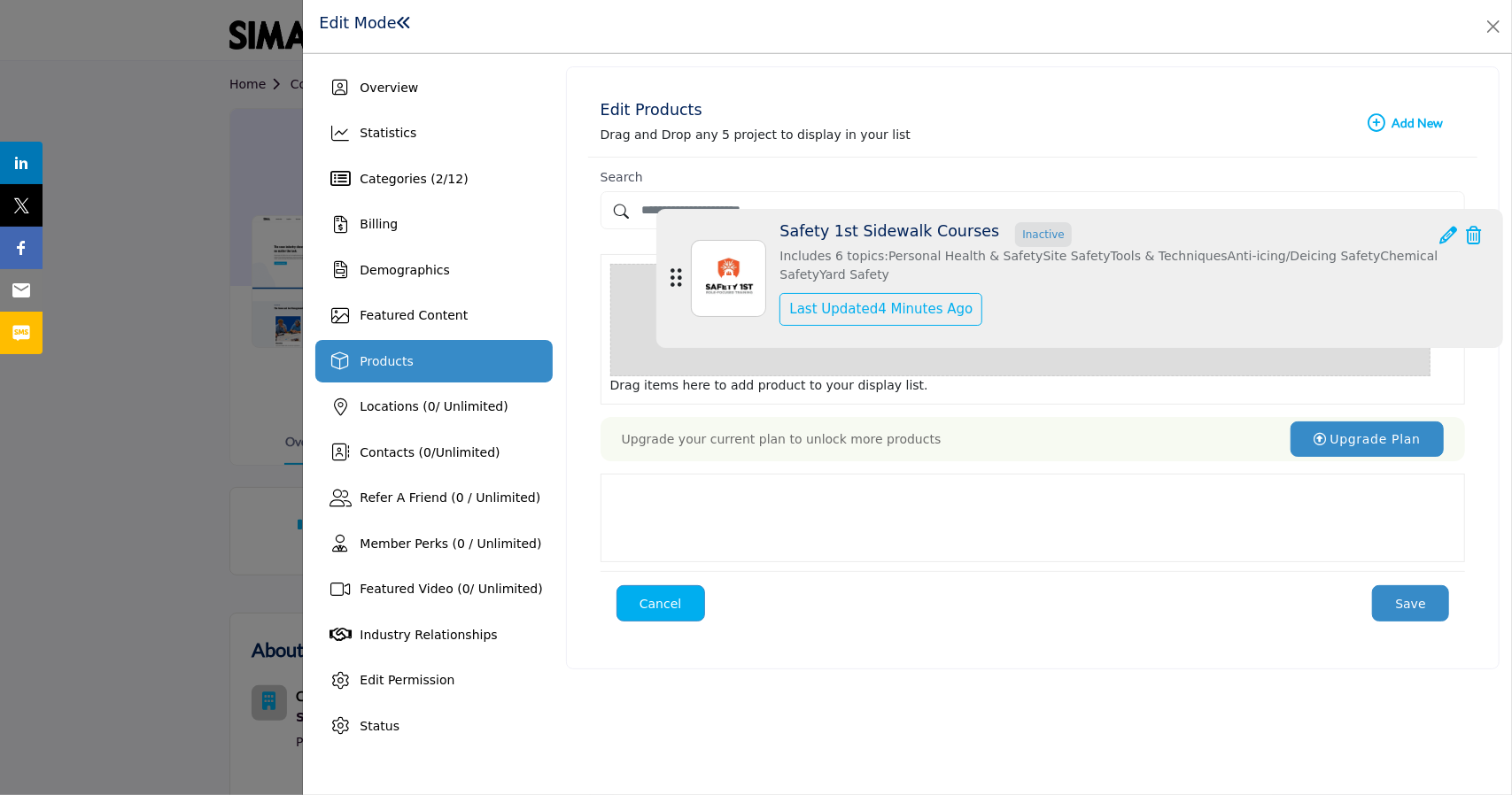
drag, startPoint x: 631, startPoint y: 490, endPoint x: 677, endPoint y: 279, distance: 216.0
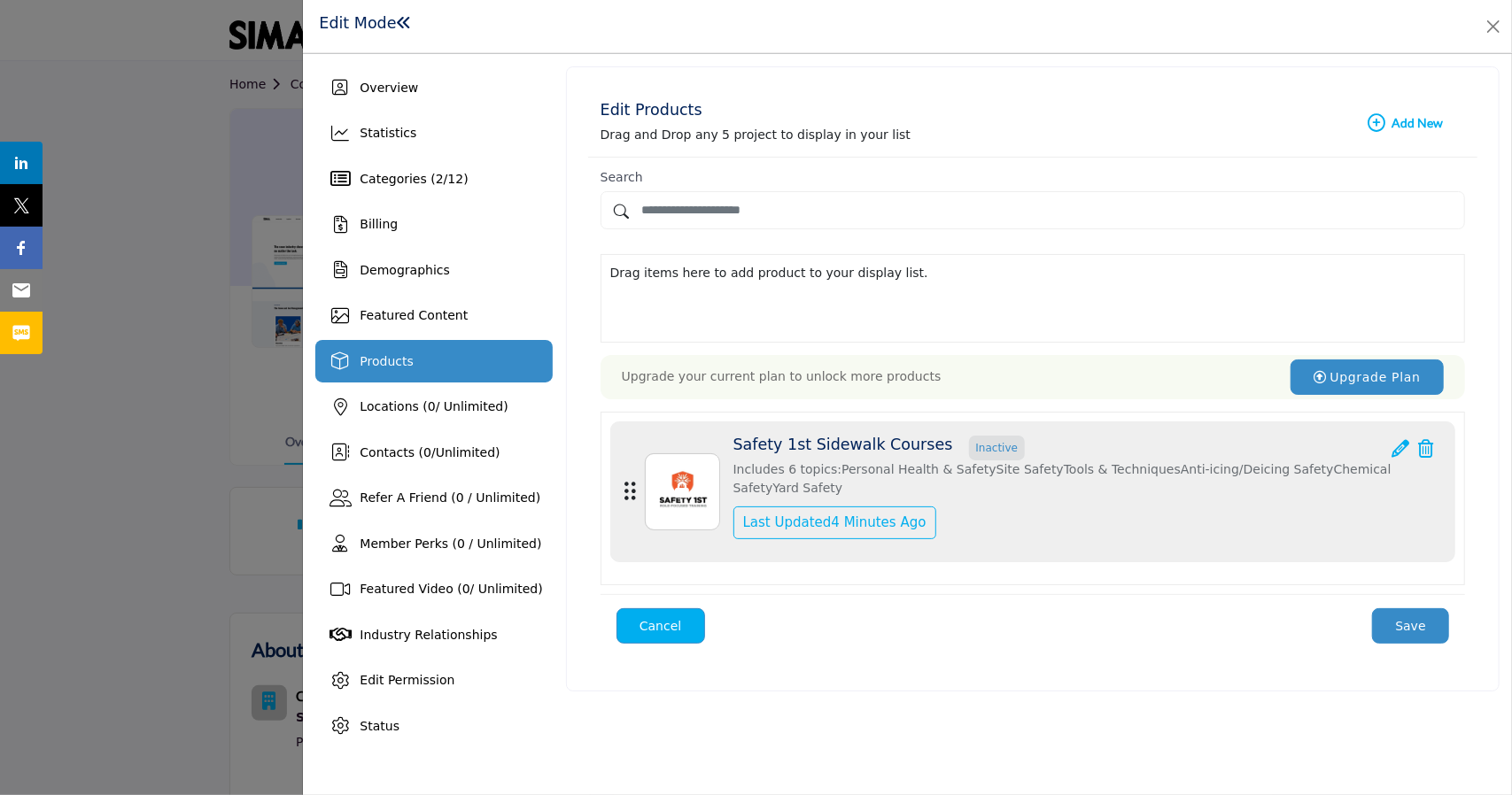
click at [1425, 623] on button "Save" at bounding box center [1411, 627] width 77 height 36
click at [1500, 26] on button "Close" at bounding box center [1493, 26] width 25 height 25
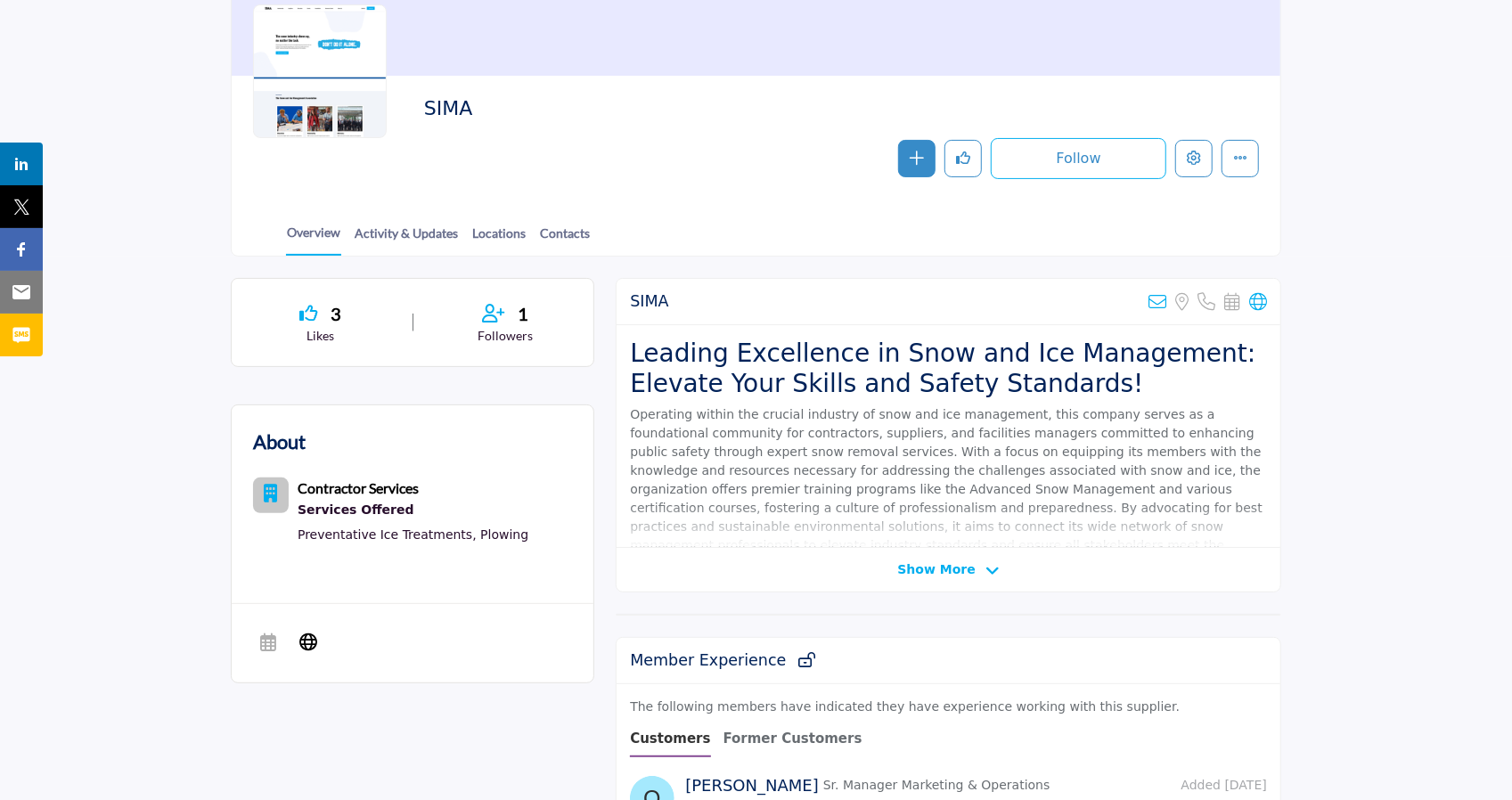
scroll to position [225, 0]
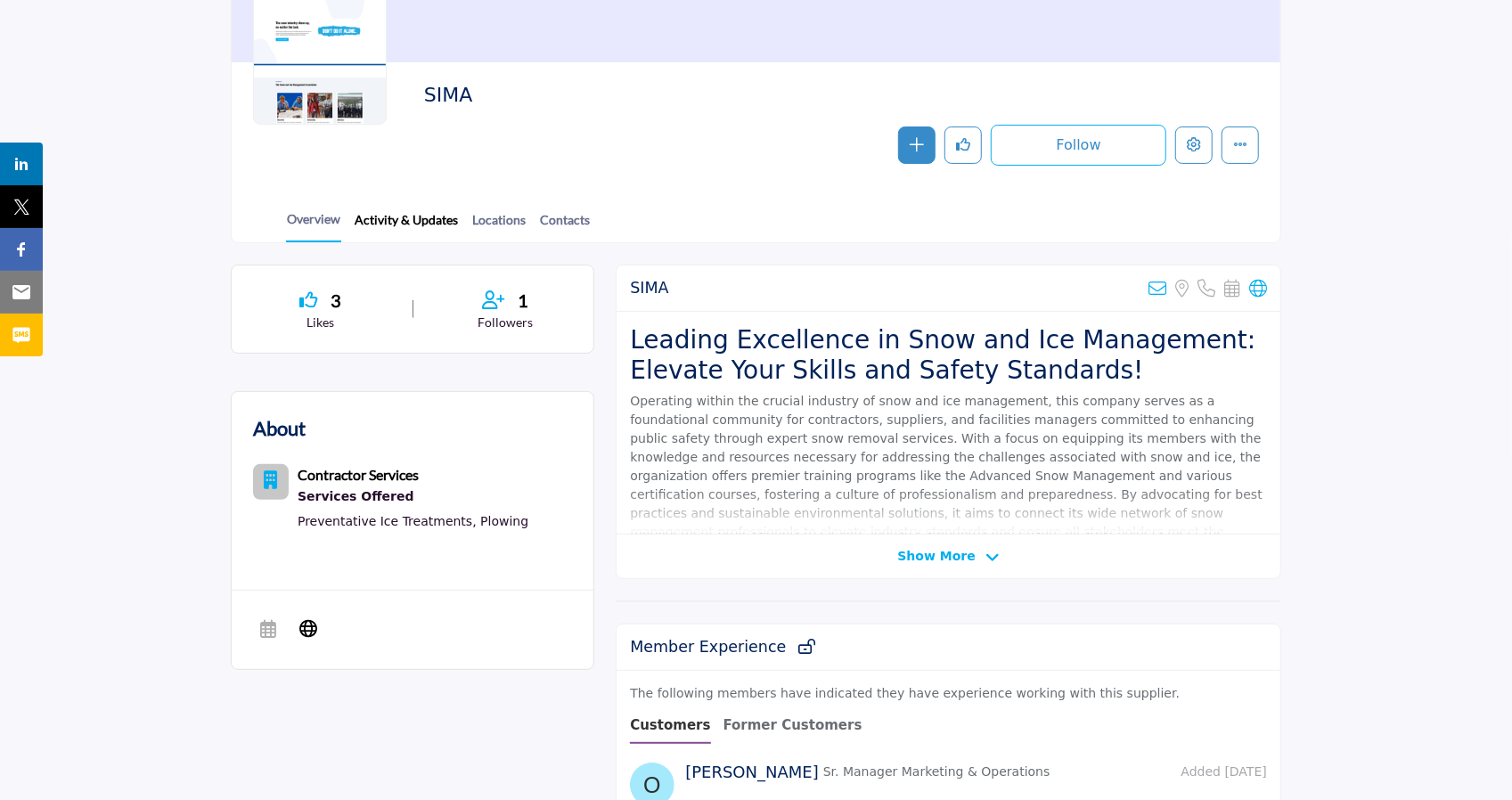
click at [408, 234] on link "Activity & Updates" at bounding box center [406, 225] width 106 height 31
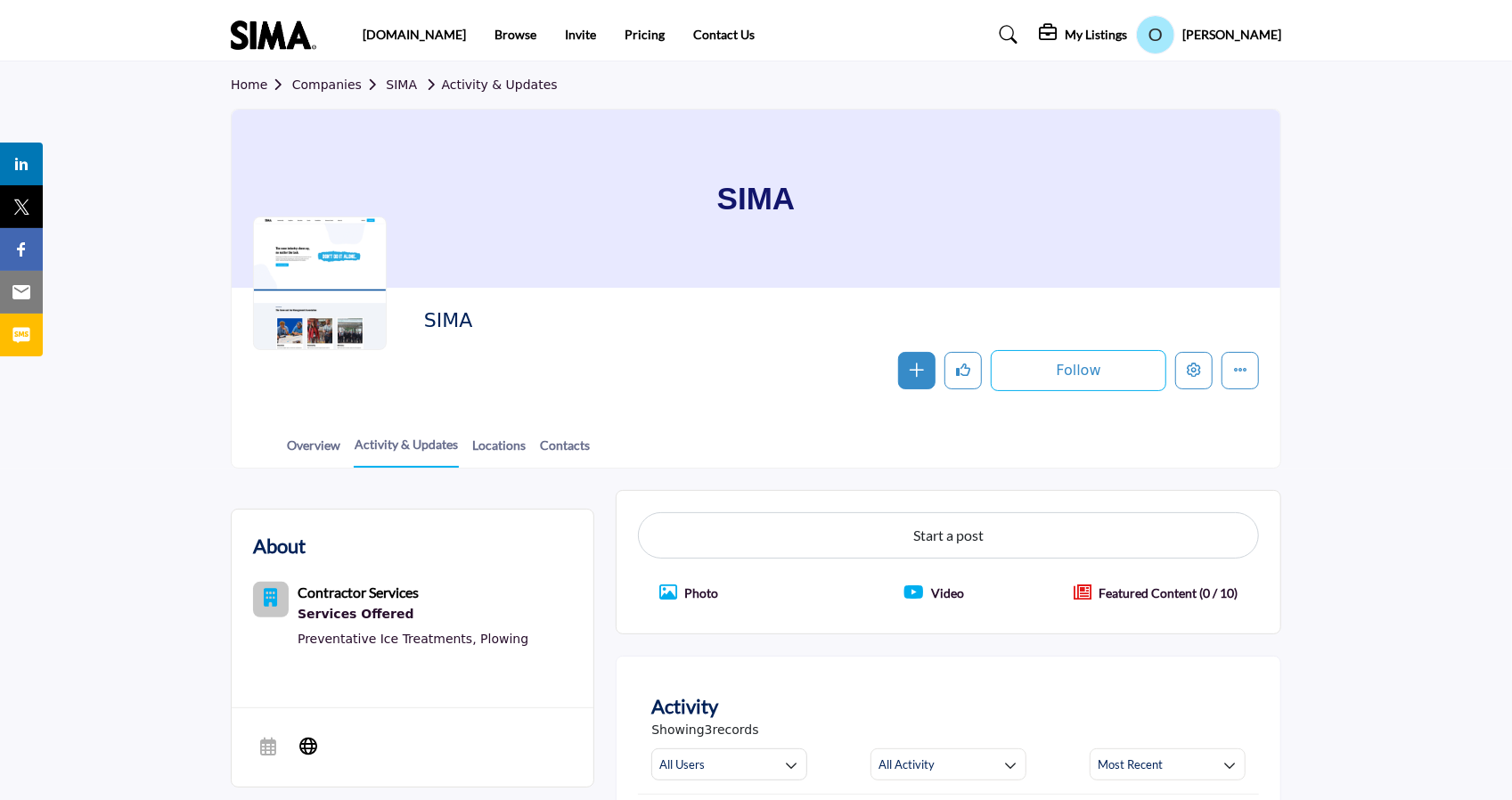
click at [118, 552] on section "About Contractor Services Services Offered Preventative Ice Treatments, Plowing…" at bounding box center [756, 718] width 1512 height 499
click at [298, 461] on link "Overview" at bounding box center [313, 450] width 55 height 31
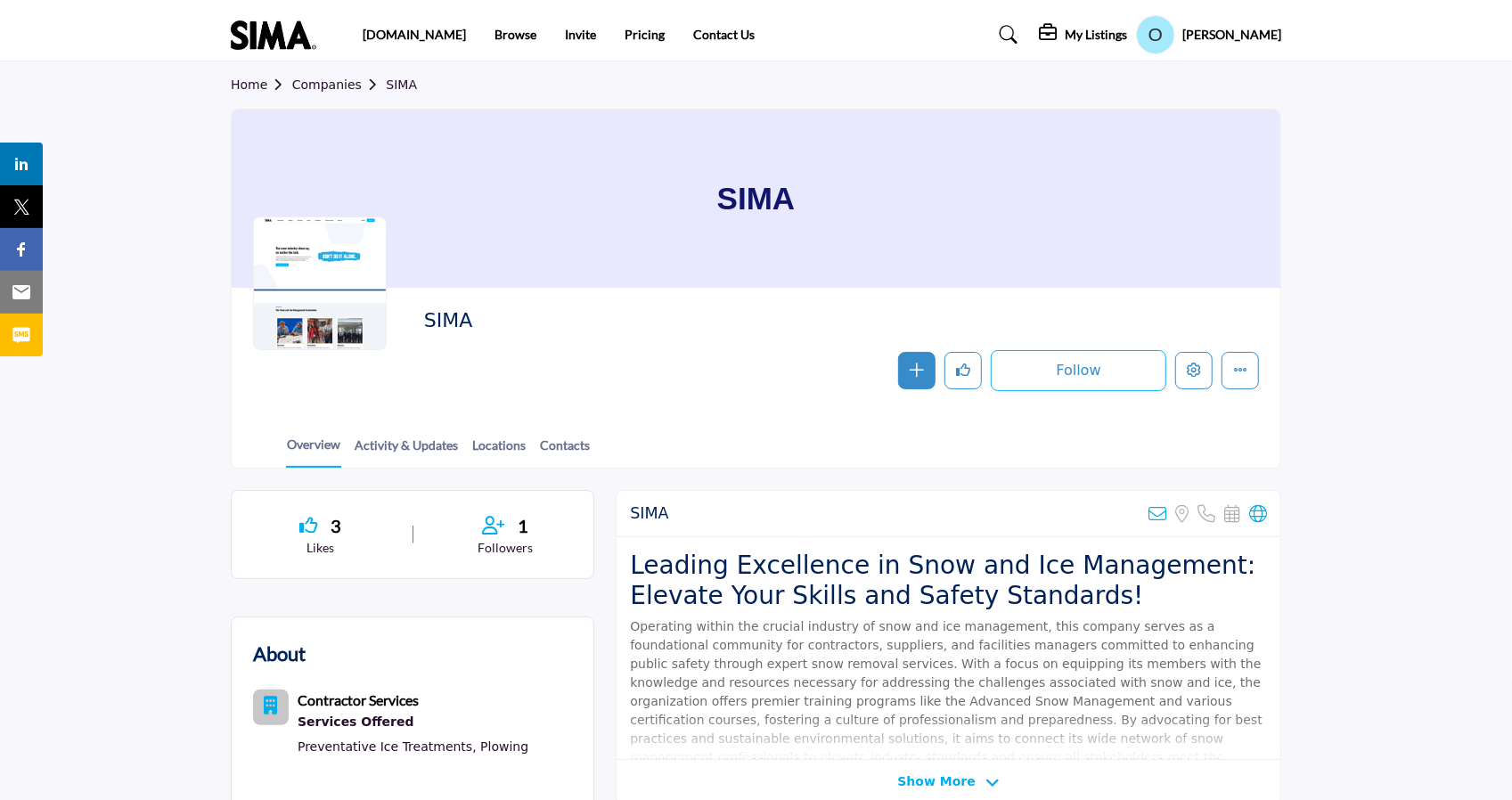
click at [1191, 372] on icon "Edit company" at bounding box center [1194, 370] width 14 height 14
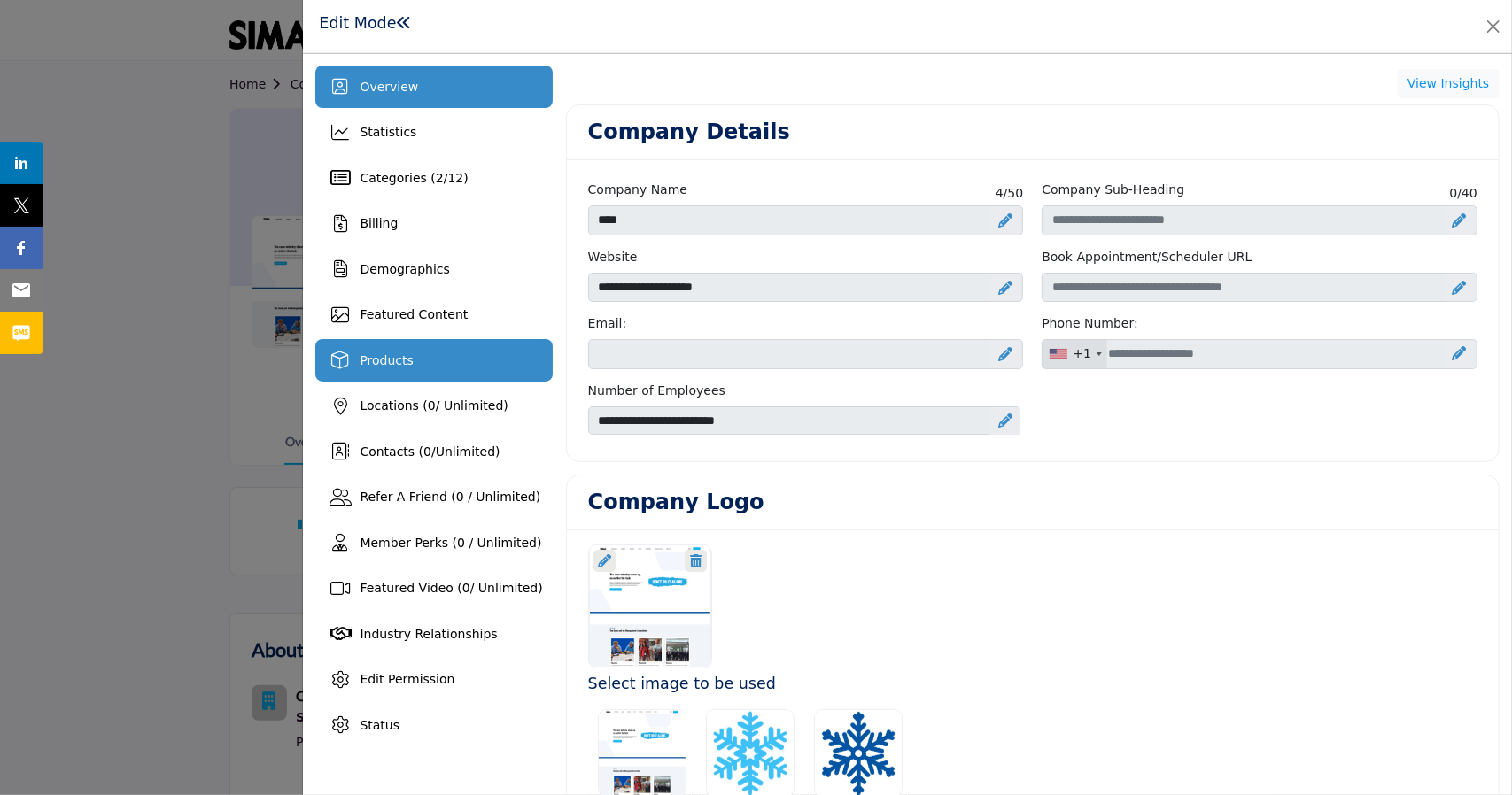
click at [401, 351] on div "Products" at bounding box center [386, 360] width 53 height 19
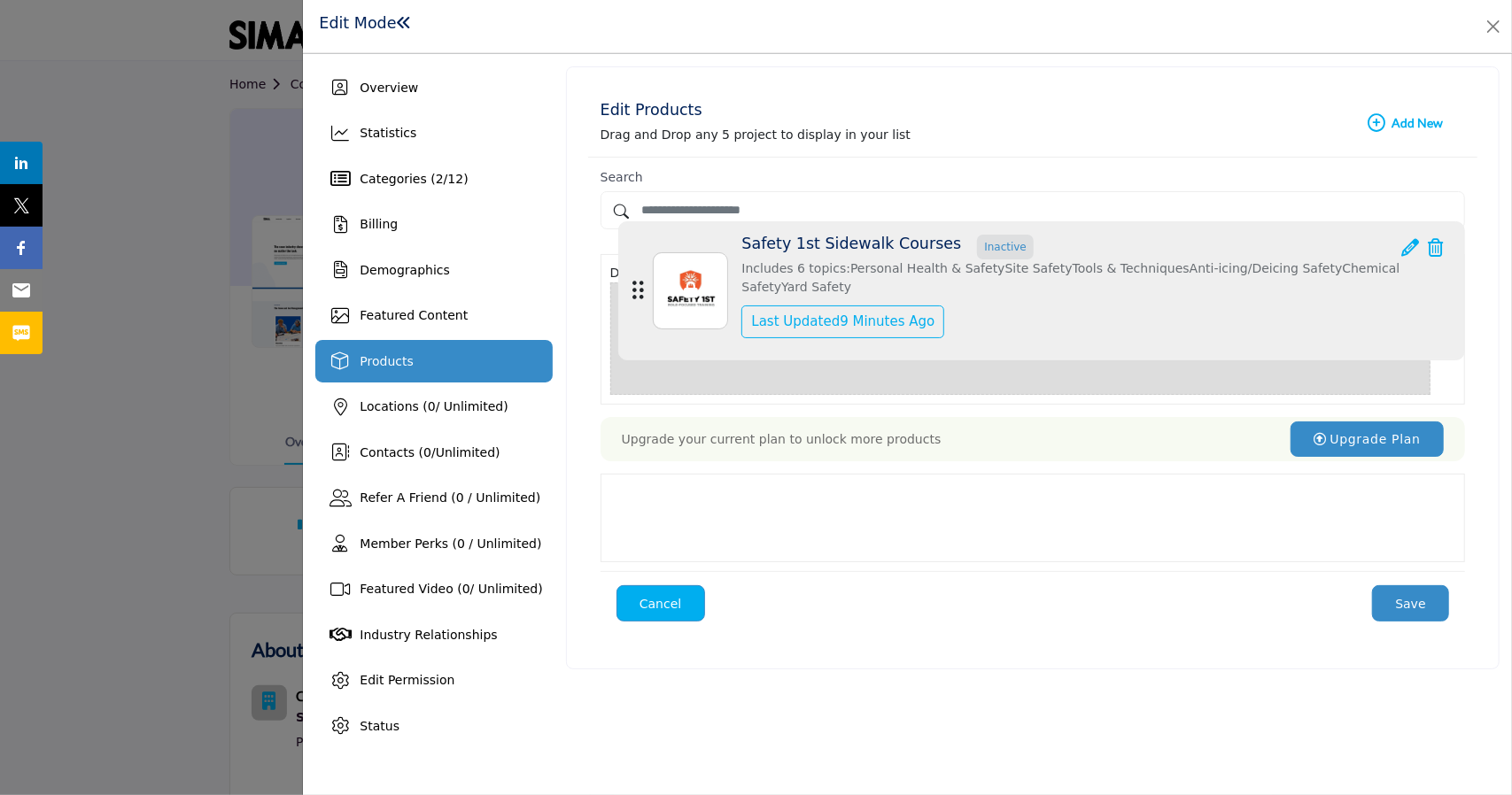
drag, startPoint x: 626, startPoint y: 477, endPoint x: 636, endPoint y: 279, distance: 198.3
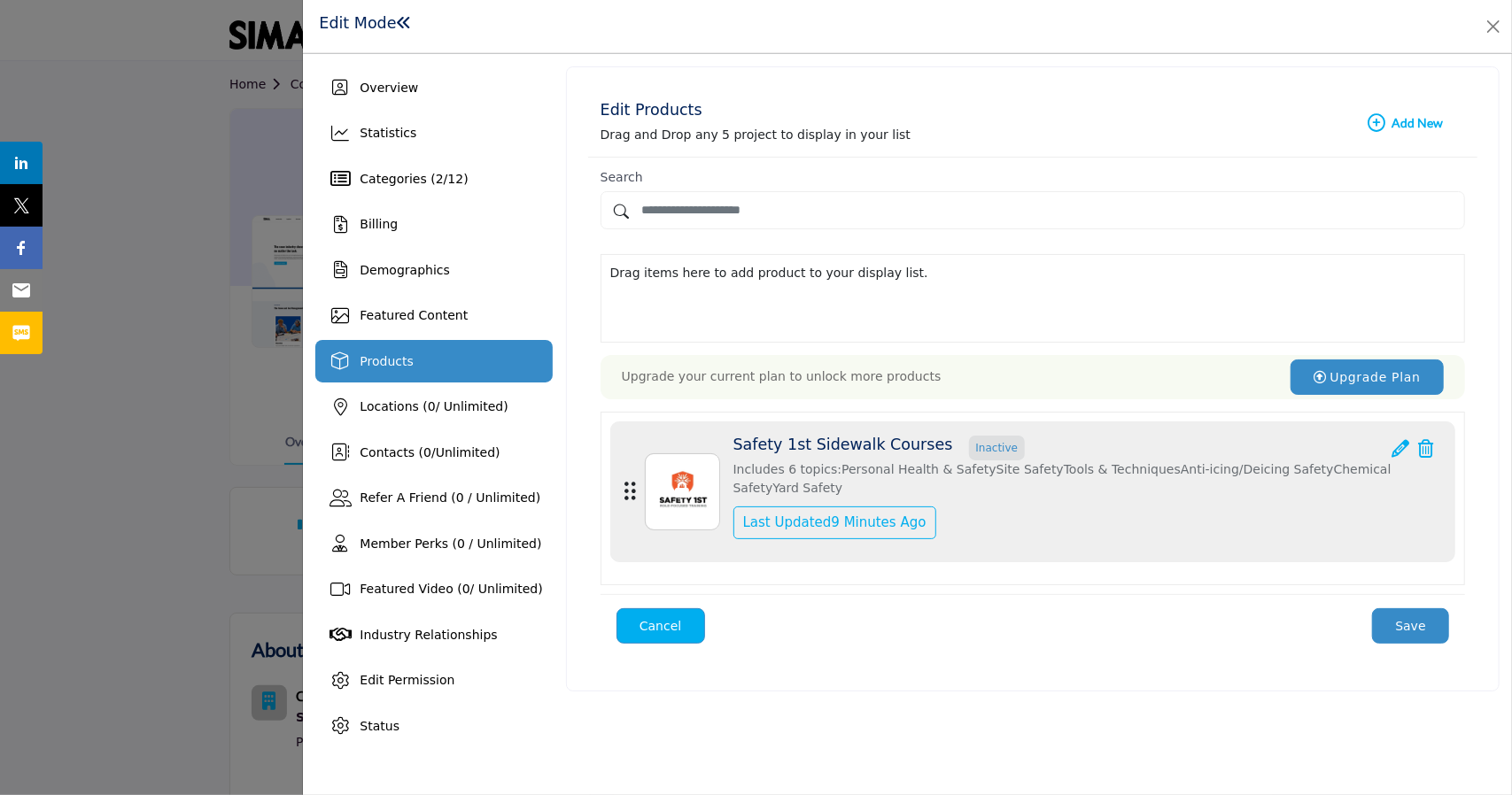
drag, startPoint x: 622, startPoint y: 492, endPoint x: 647, endPoint y: 203, distance: 290.1
click at [647, 203] on div "Search Products (1) Drag items here to add product to your display list. Upgrad…" at bounding box center [1033, 414] width 864 height 487
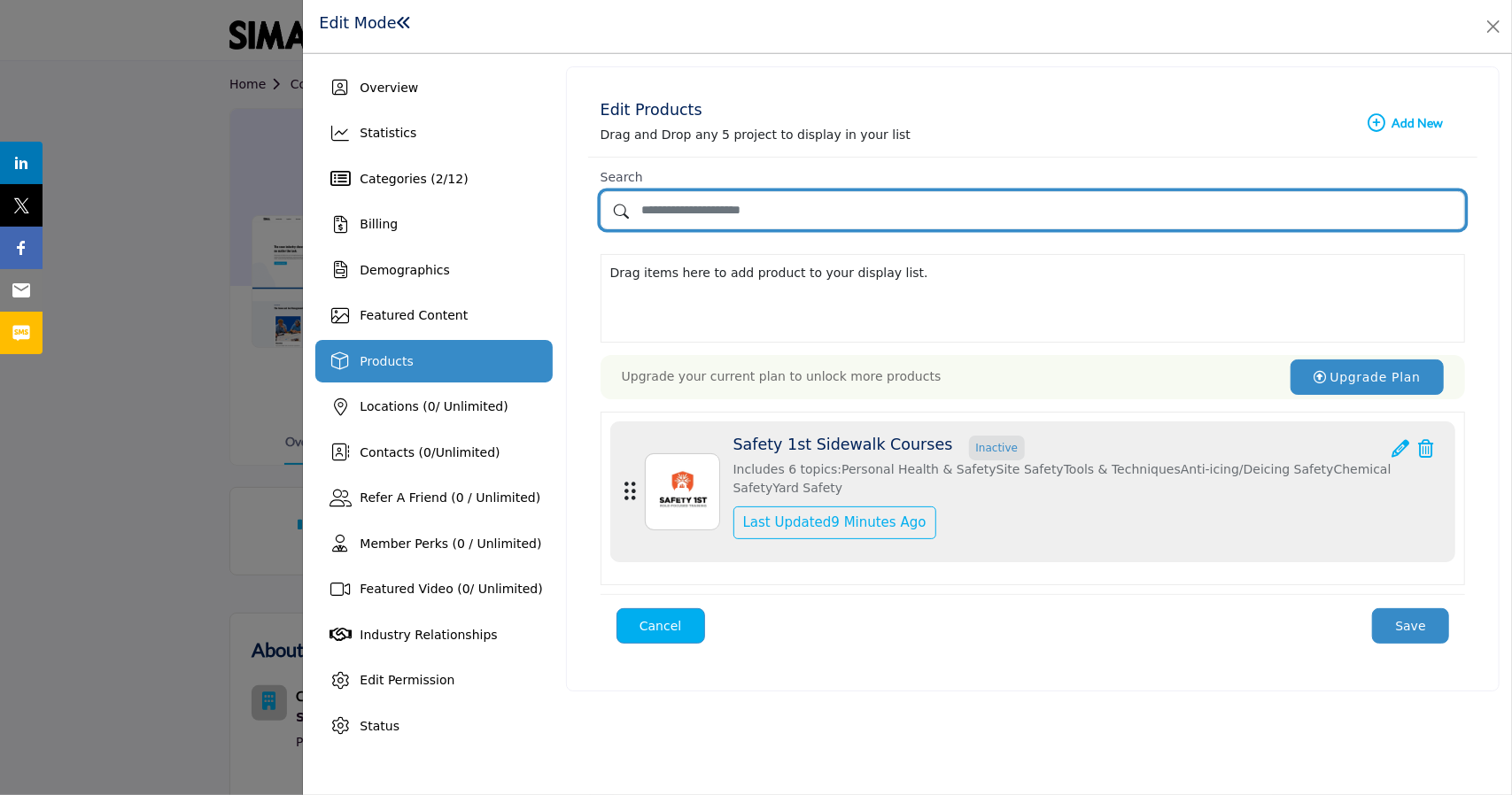
click at [809, 208] on input "Search by Product Name" at bounding box center [1033, 210] width 864 height 38
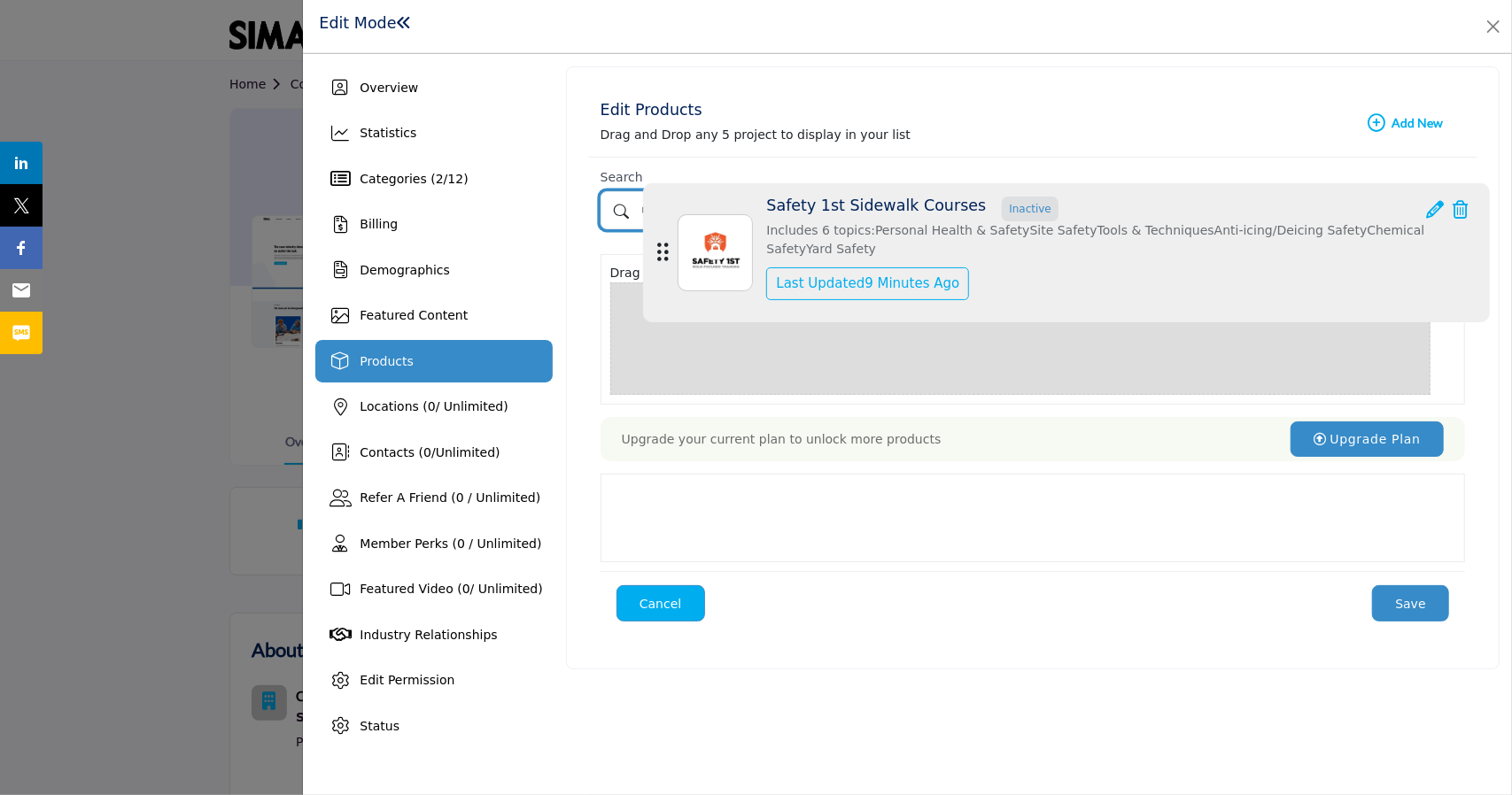
drag, startPoint x: 626, startPoint y: 496, endPoint x: 659, endPoint y: 259, distance: 239.3
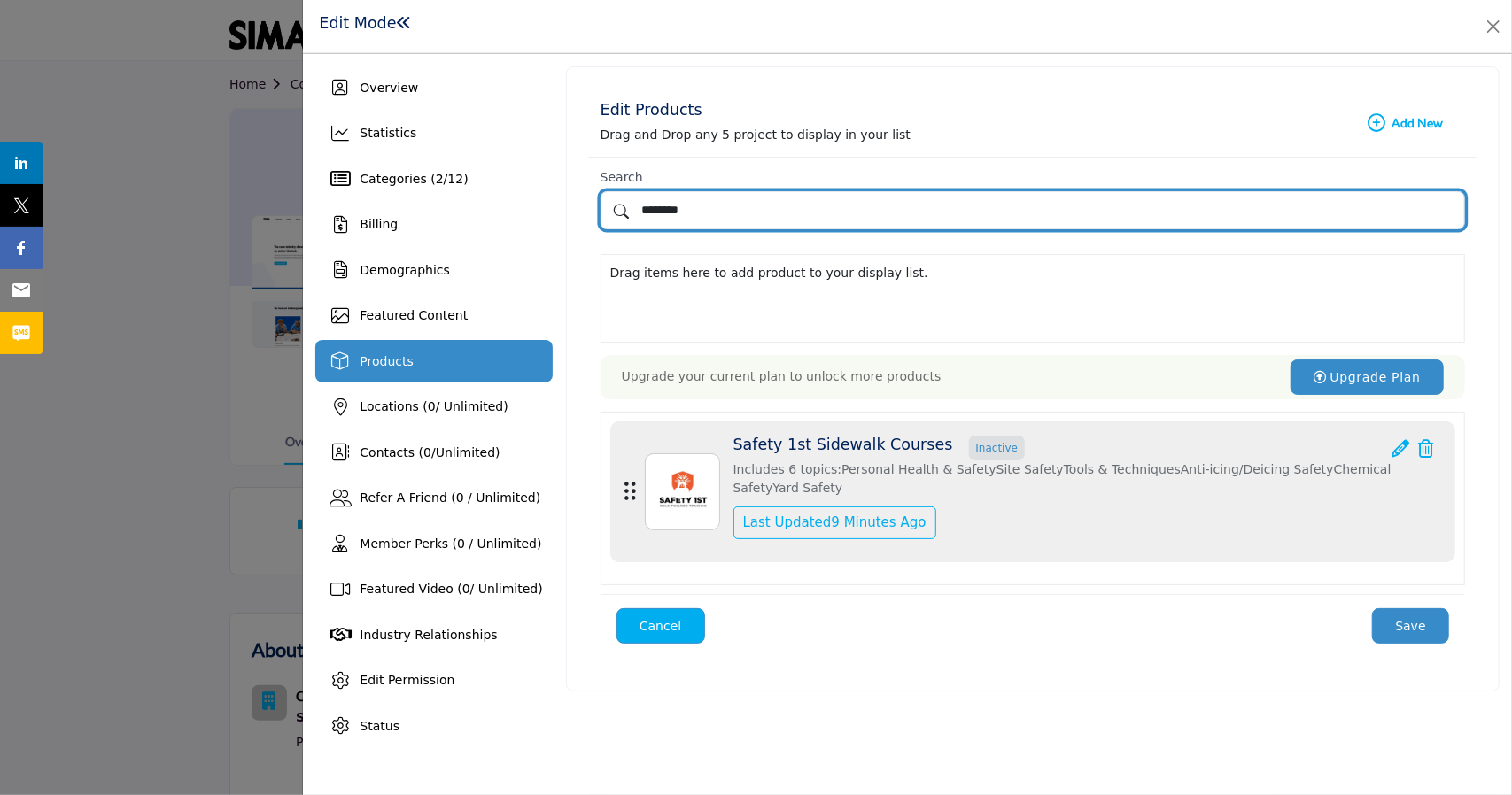
type input "********"
